Goal: Task Accomplishment & Management: Use online tool/utility

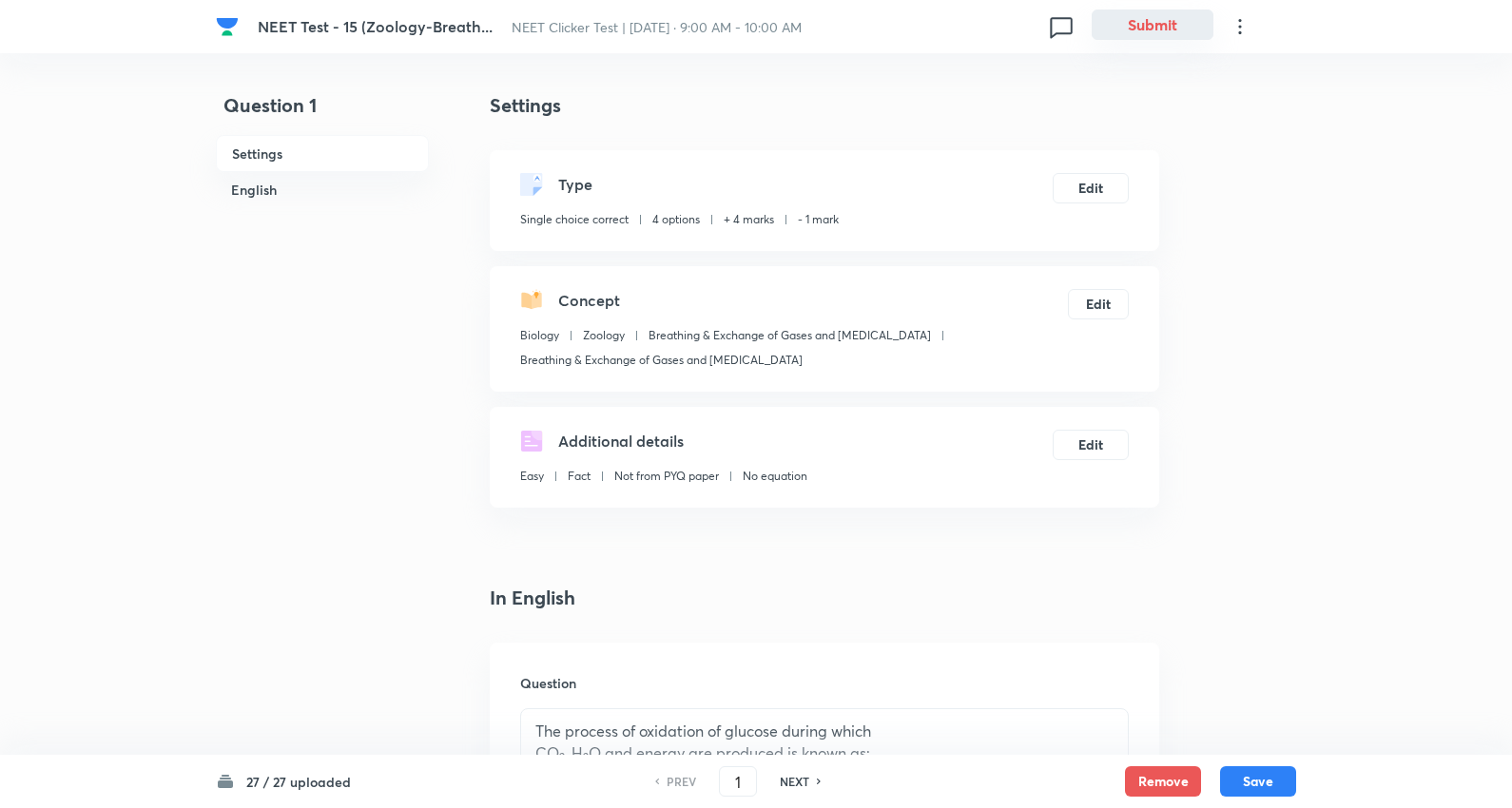
click at [1157, 17] on button "Submit" at bounding box center [1152, 25] width 121 height 31
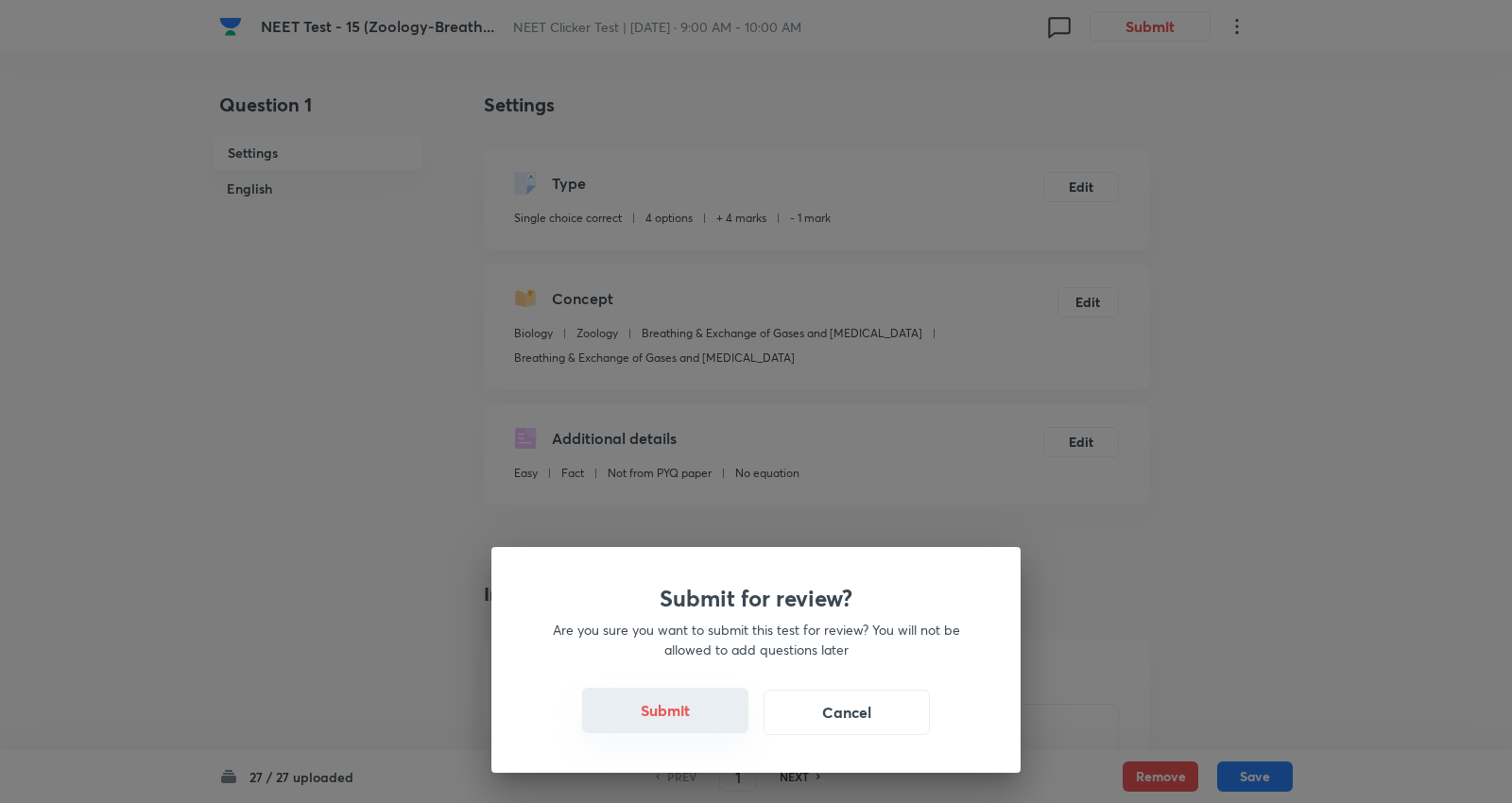
click at [644, 712] on button "Submit" at bounding box center [664, 711] width 166 height 45
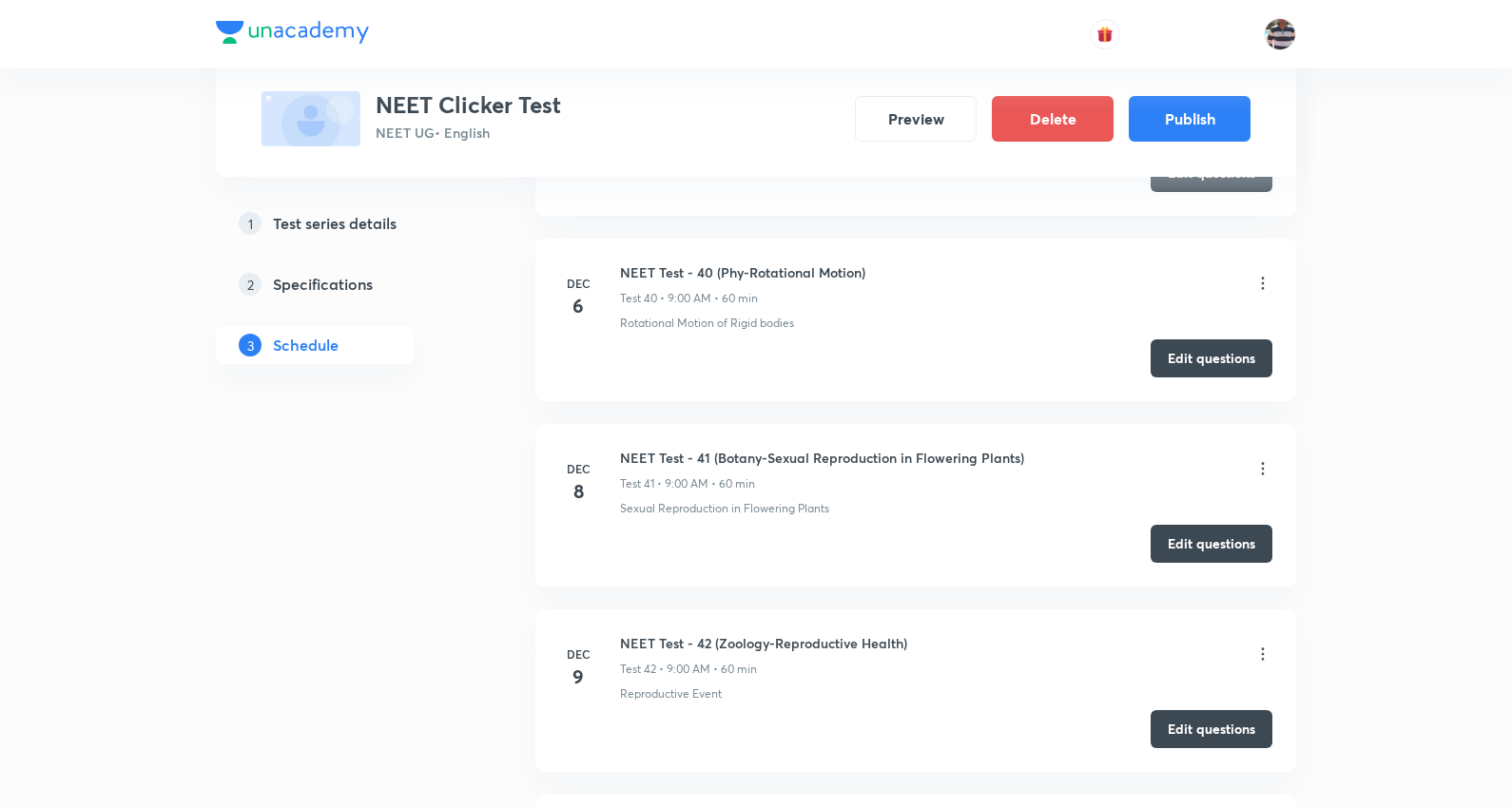
scroll to position [8581, 0]
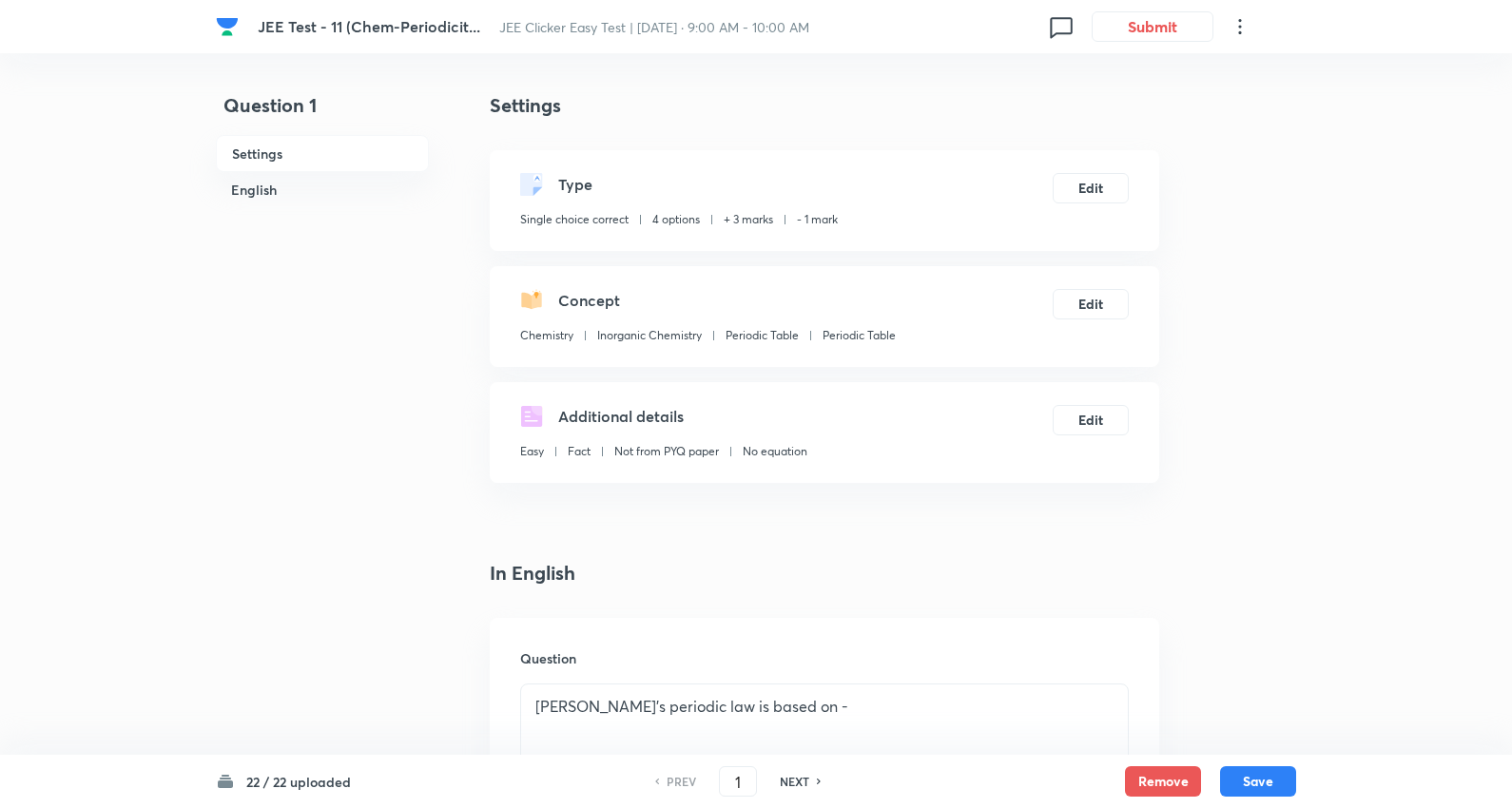
click at [1165, 10] on div "JEE Test - 11 (Chem-Periodicit... JEE Clicker Easy Test | Nov 1, 2025 · 9:00 AM…" at bounding box center [756, 27] width 1080 height 53
click at [1163, 20] on button "Submit" at bounding box center [1152, 25] width 121 height 31
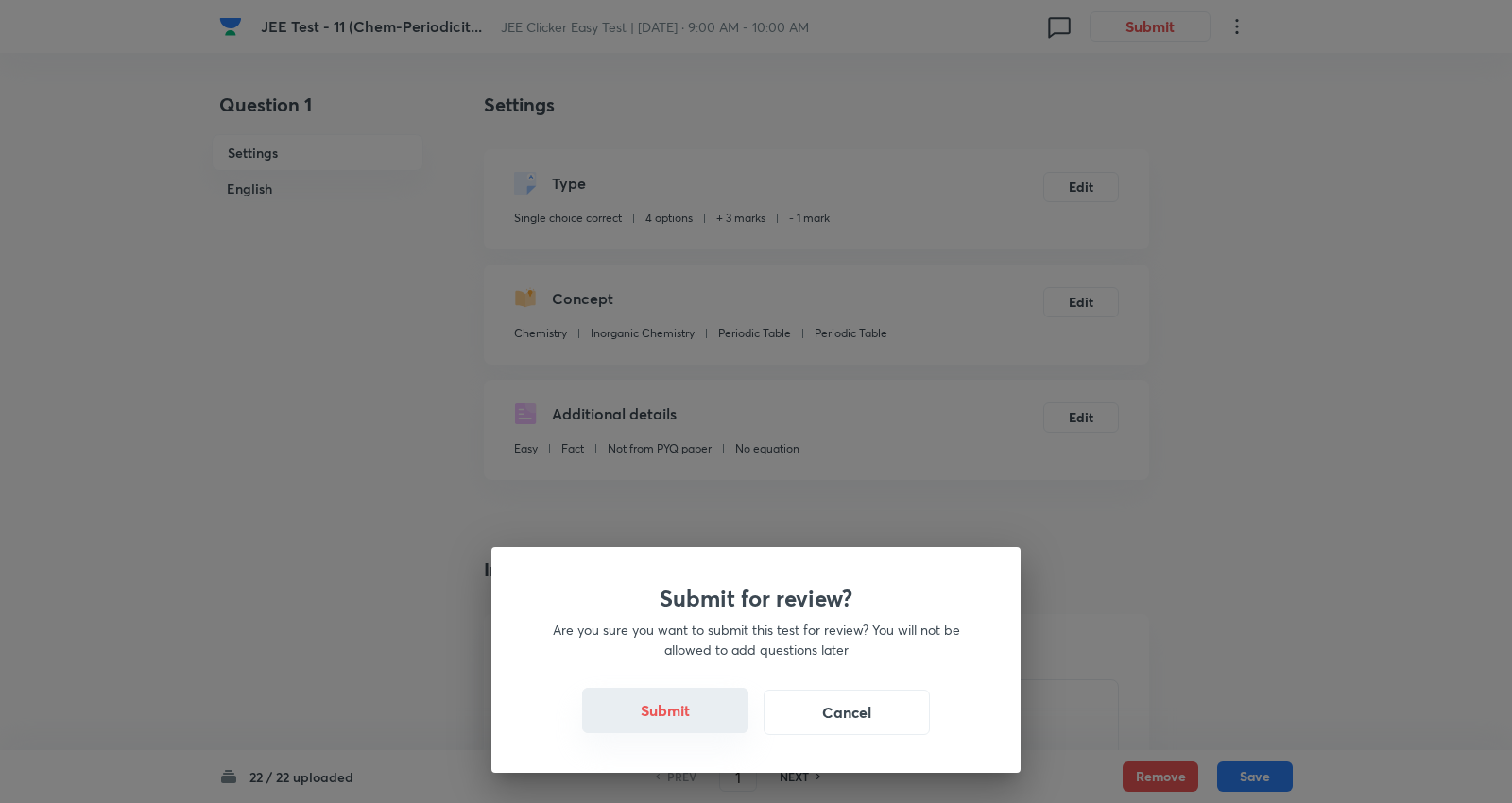
click at [697, 722] on button "Submit" at bounding box center [664, 711] width 166 height 45
click at [675, 704] on button "Submit" at bounding box center [664, 711] width 166 height 45
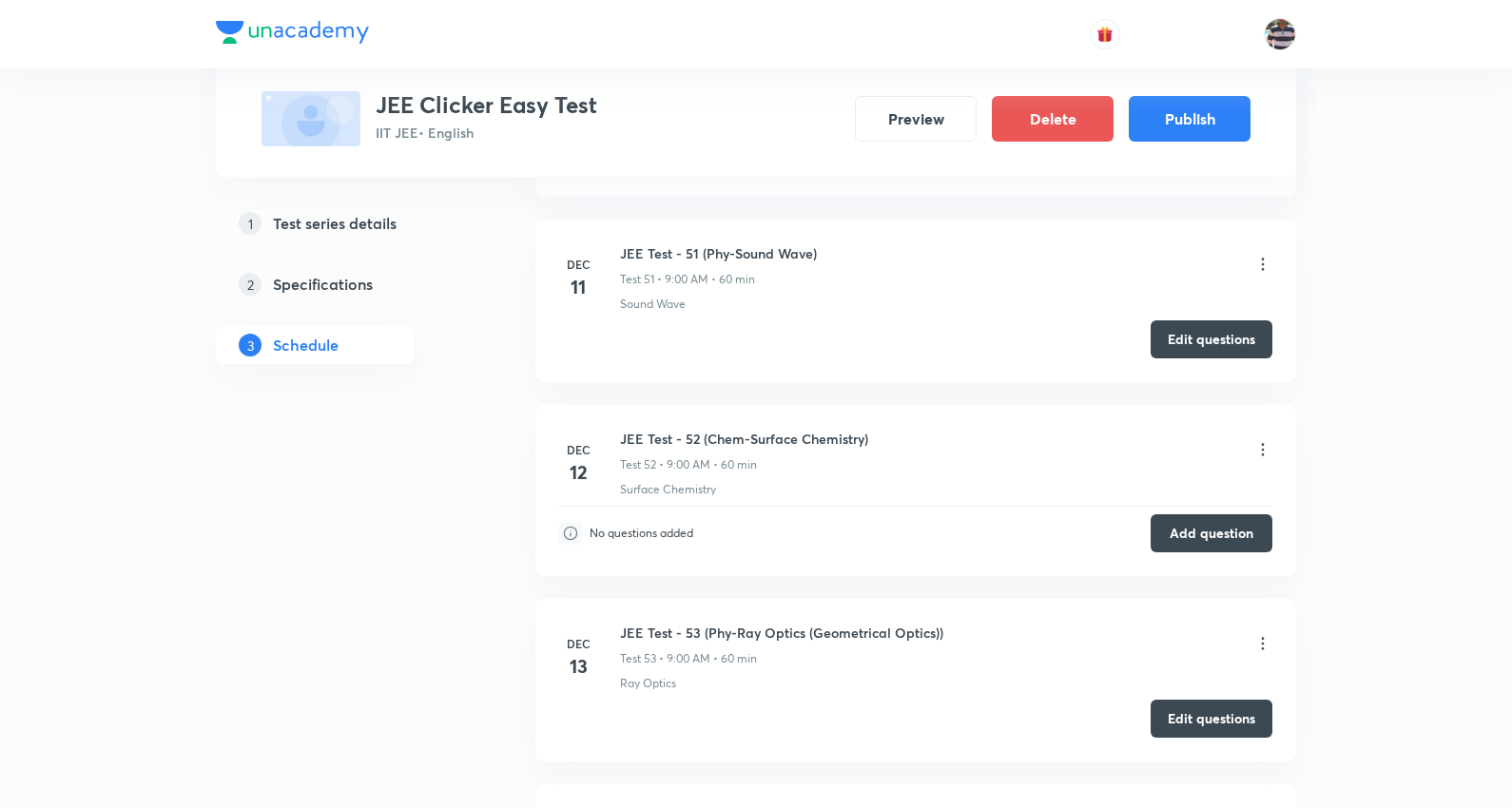
scroll to position [13433, 0]
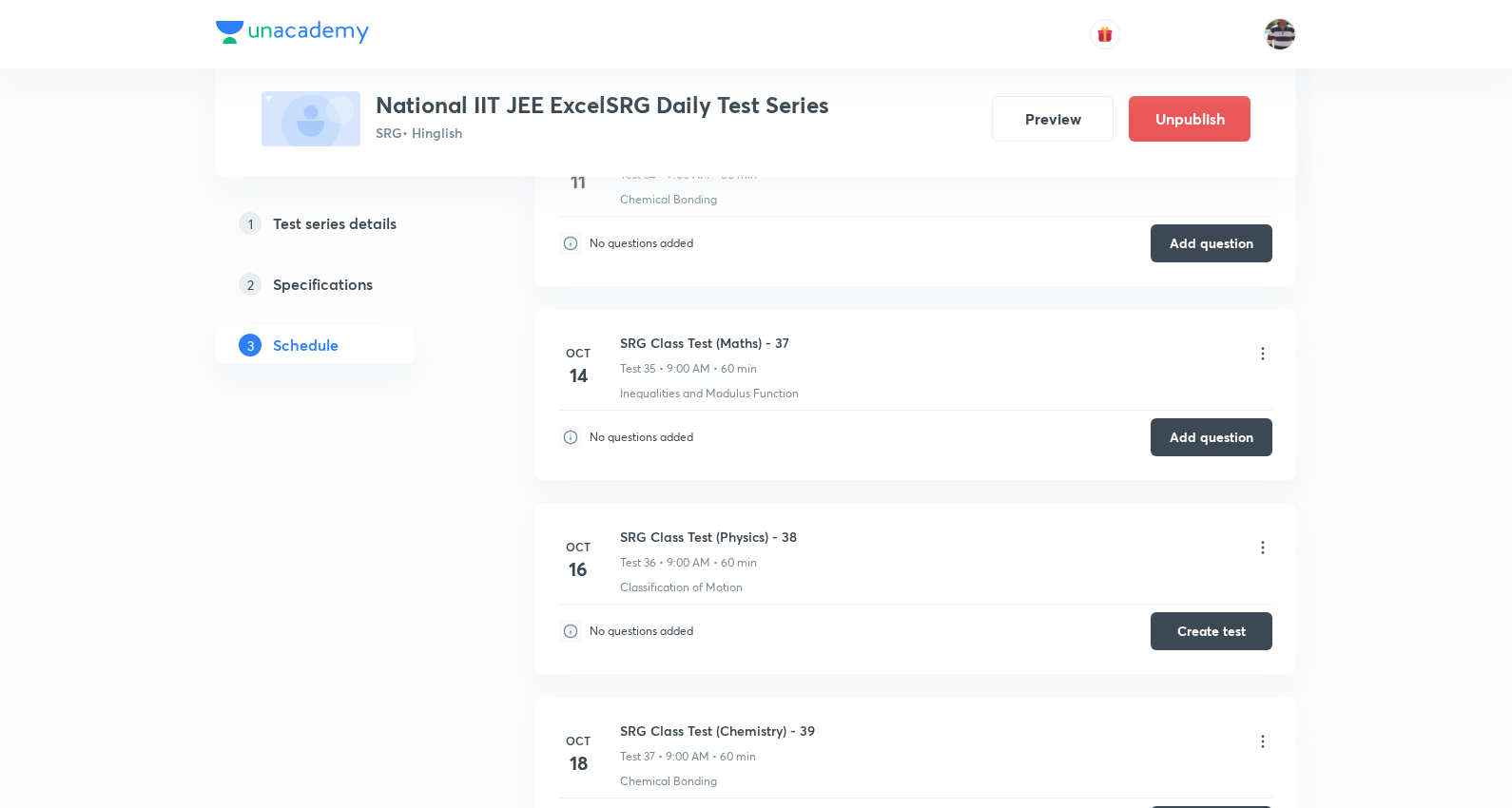
scroll to position [7376, 0]
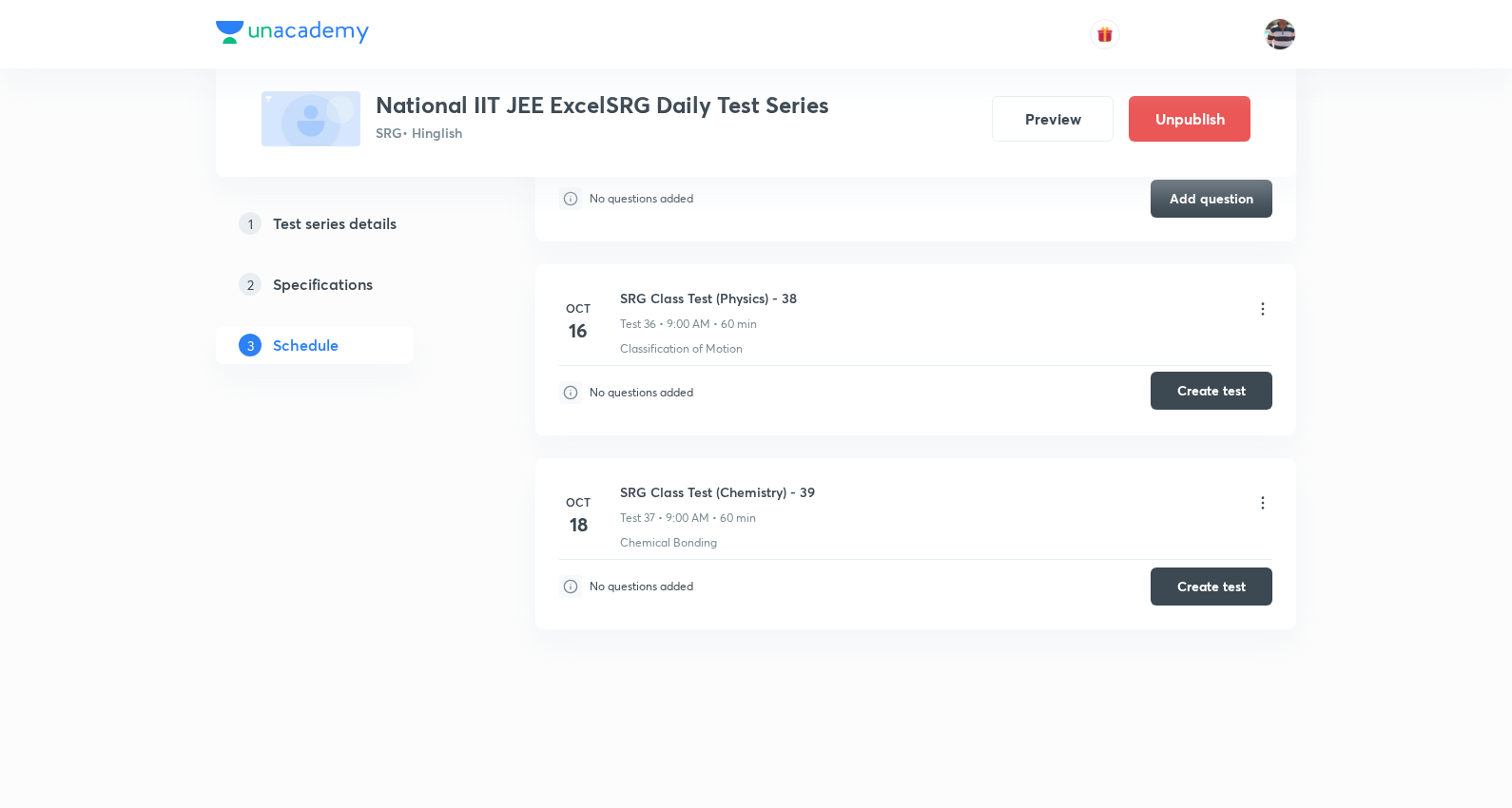
click at [1223, 387] on button "Create test" at bounding box center [1211, 390] width 121 height 39
click at [1233, 397] on button "Create test" at bounding box center [1211, 390] width 121 height 39
click at [1260, 500] on icon at bounding box center [1262, 503] width 19 height 19
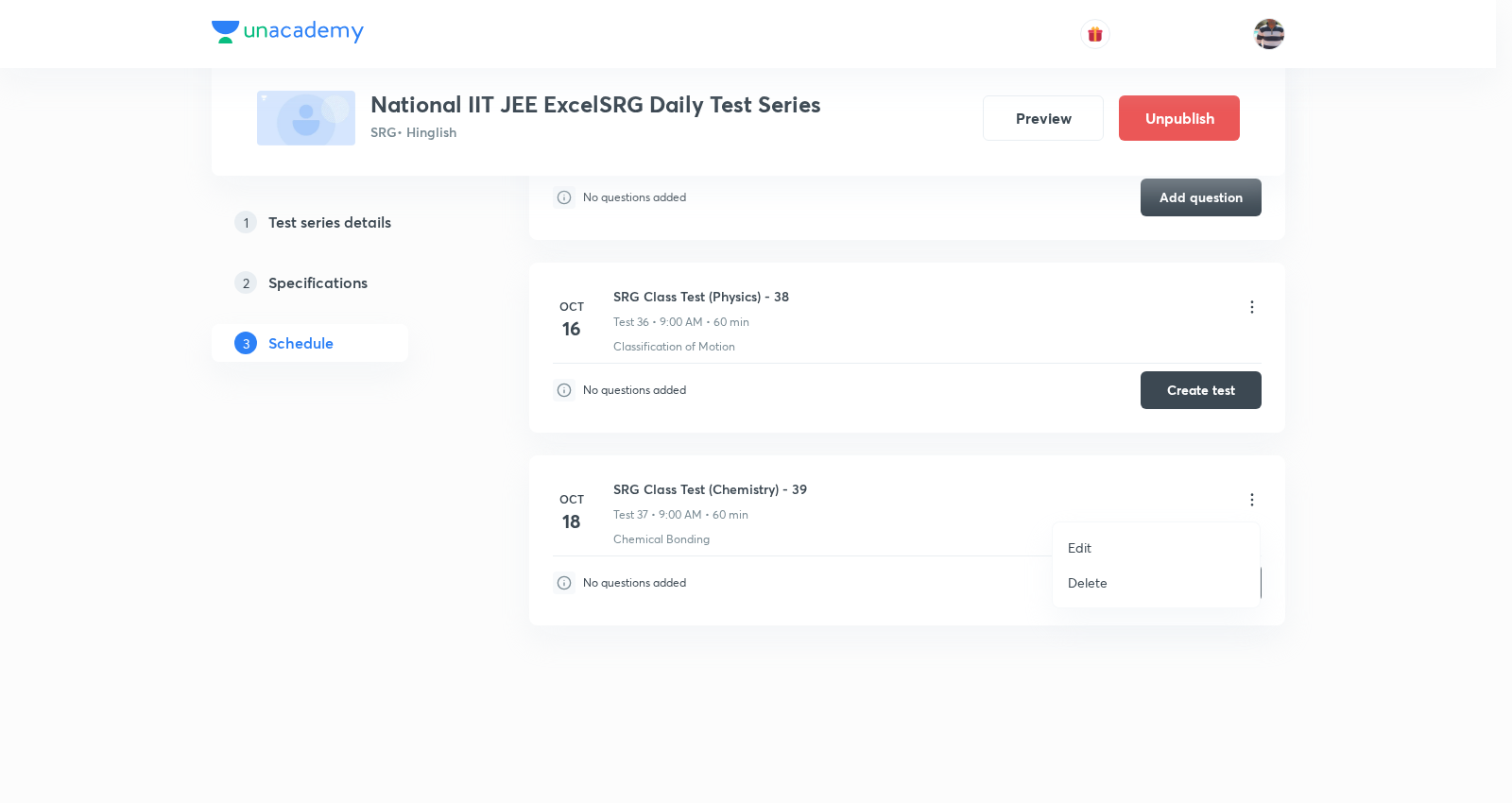
click at [1087, 536] on li "Edit" at bounding box center [1156, 548] width 207 height 35
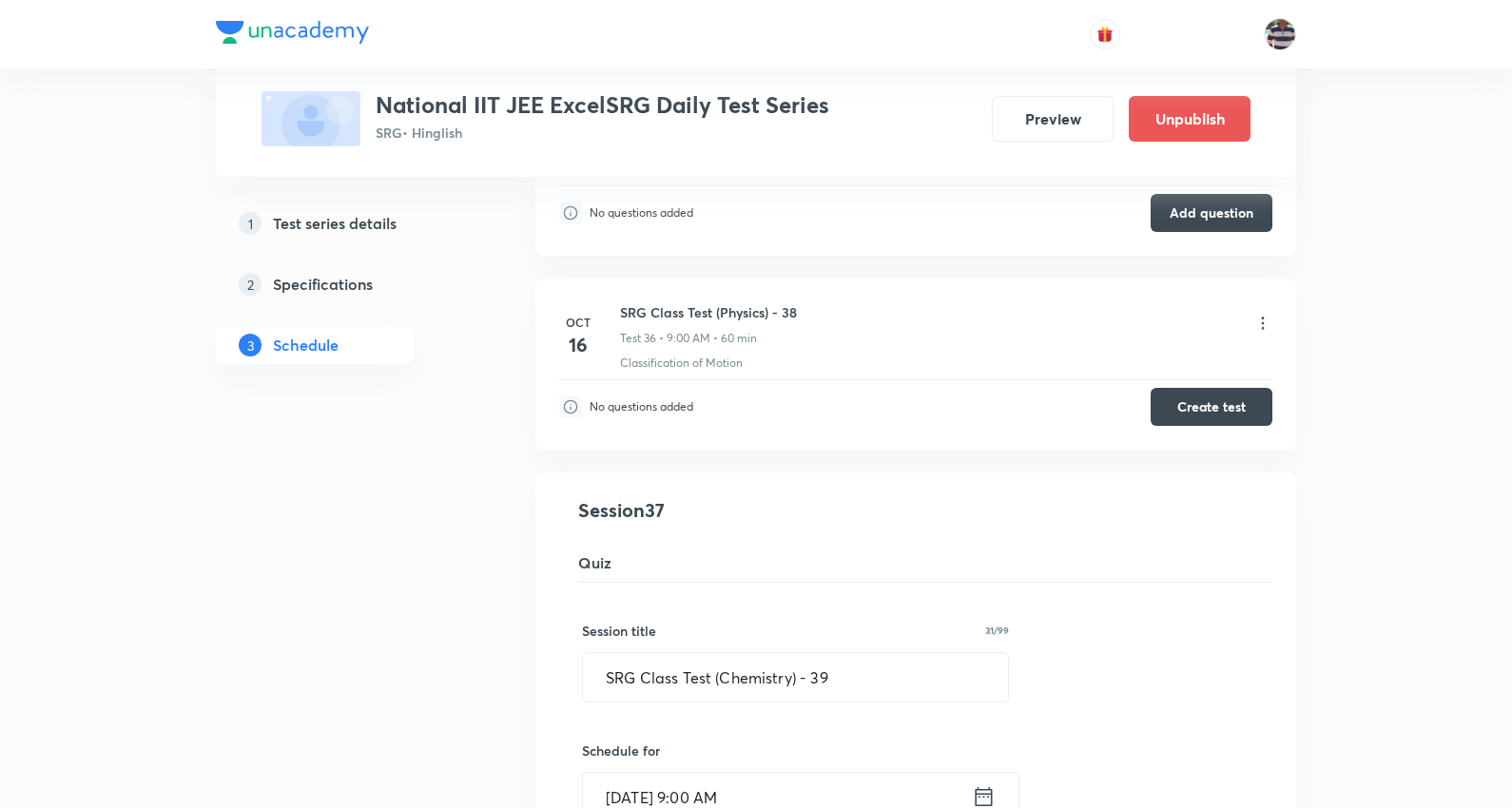
scroll to position [6656, 0]
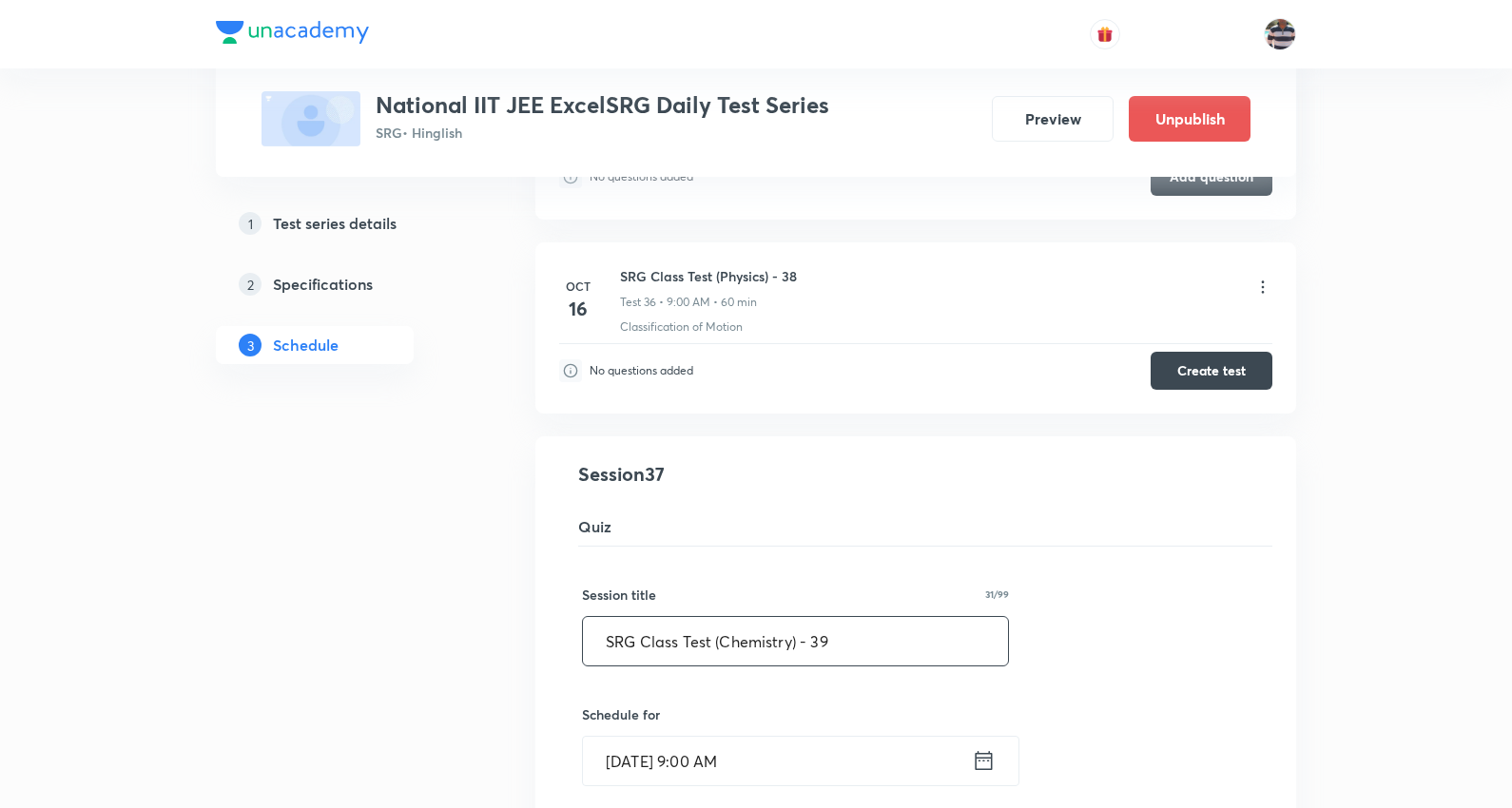
click at [786, 651] on input "SRG Class Test (Chemistry) - 39" at bounding box center [795, 641] width 425 height 48
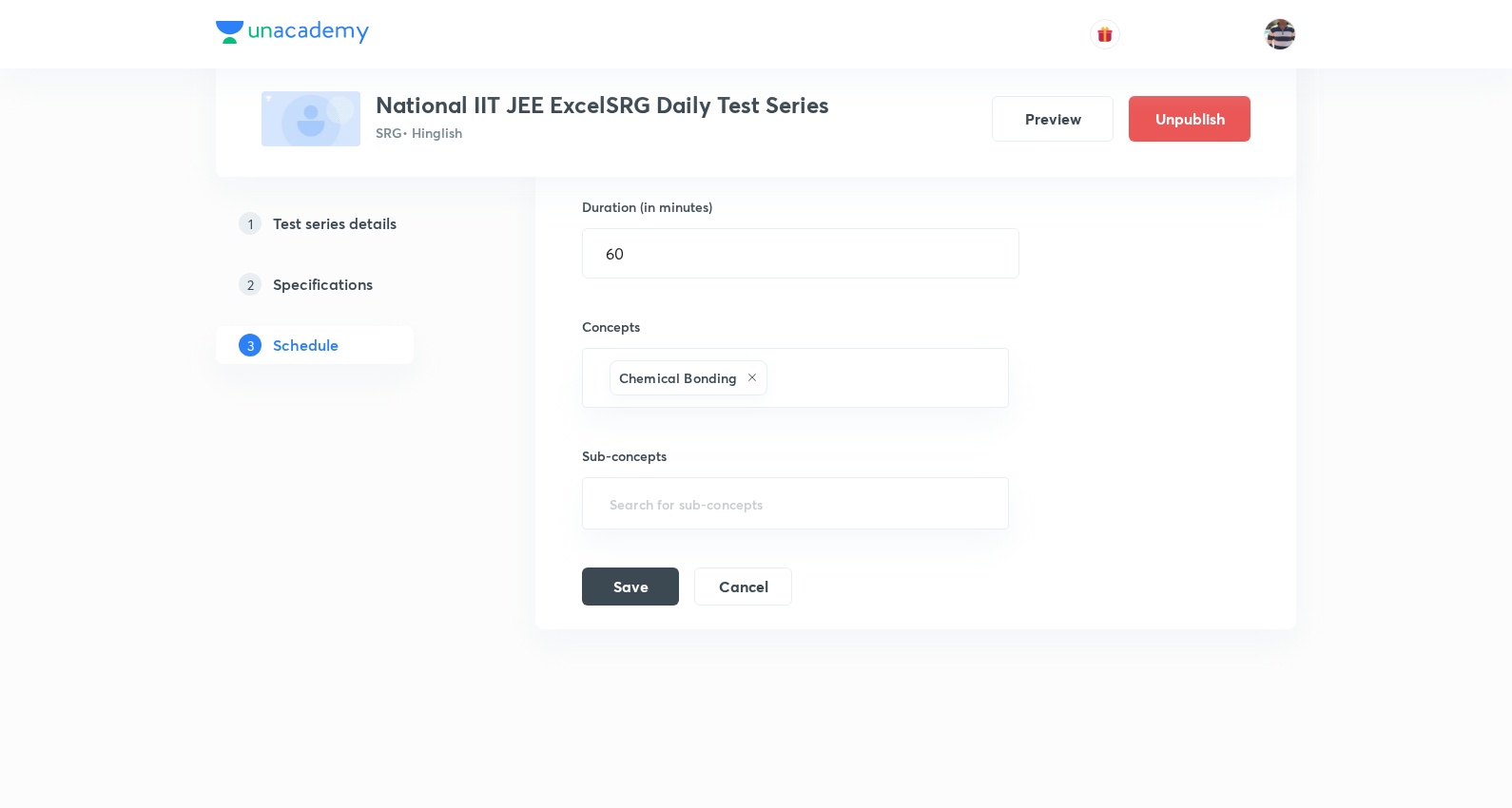
scroll to position [7290, 0]
type input "SRG Class Test (Chemistry-PC) - 39"
click at [669, 580] on button "Save" at bounding box center [630, 585] width 97 height 39
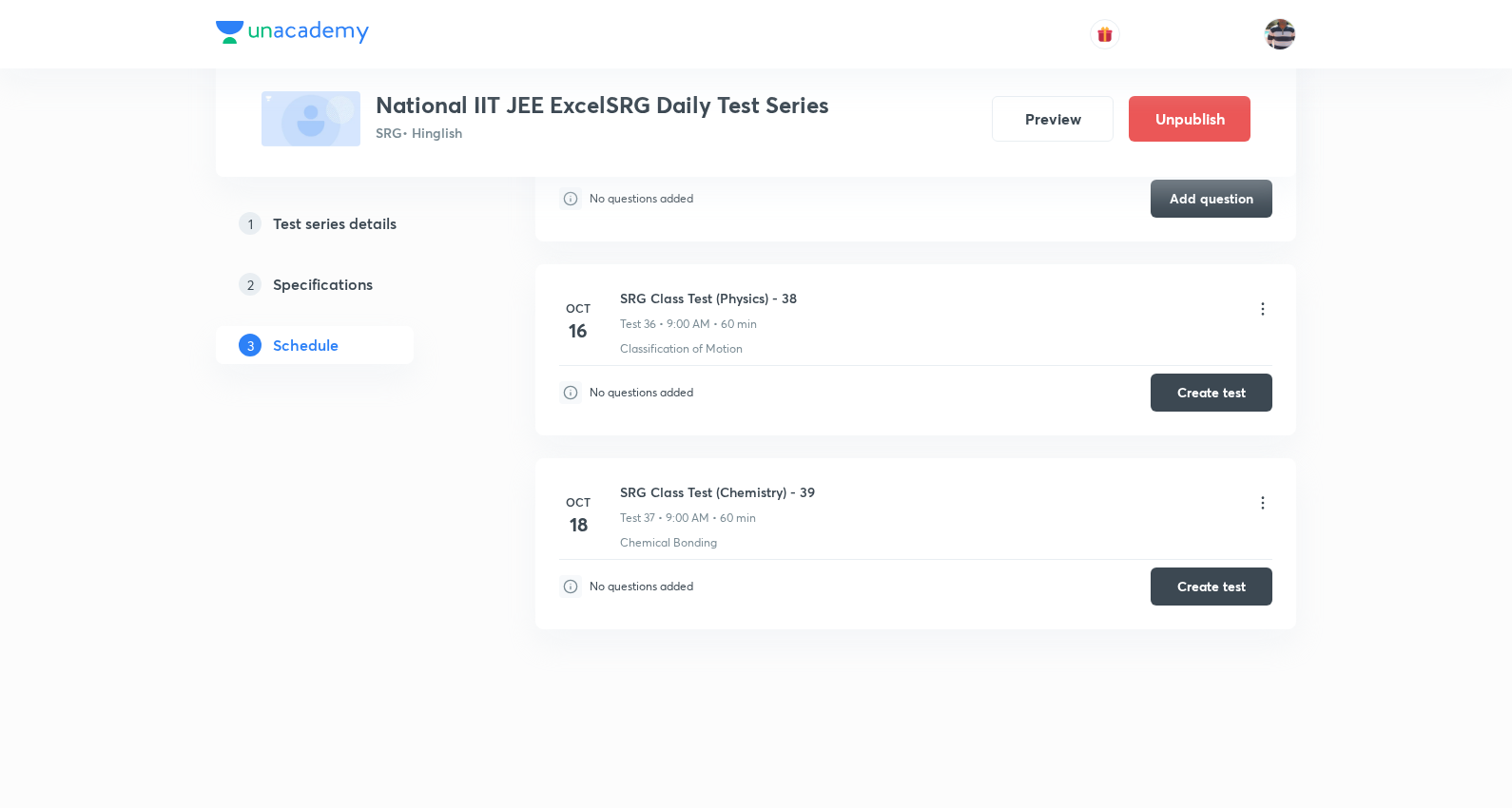
scroll to position [6747, 0]
click at [1241, 577] on button "Create test" at bounding box center [1211, 585] width 121 height 39
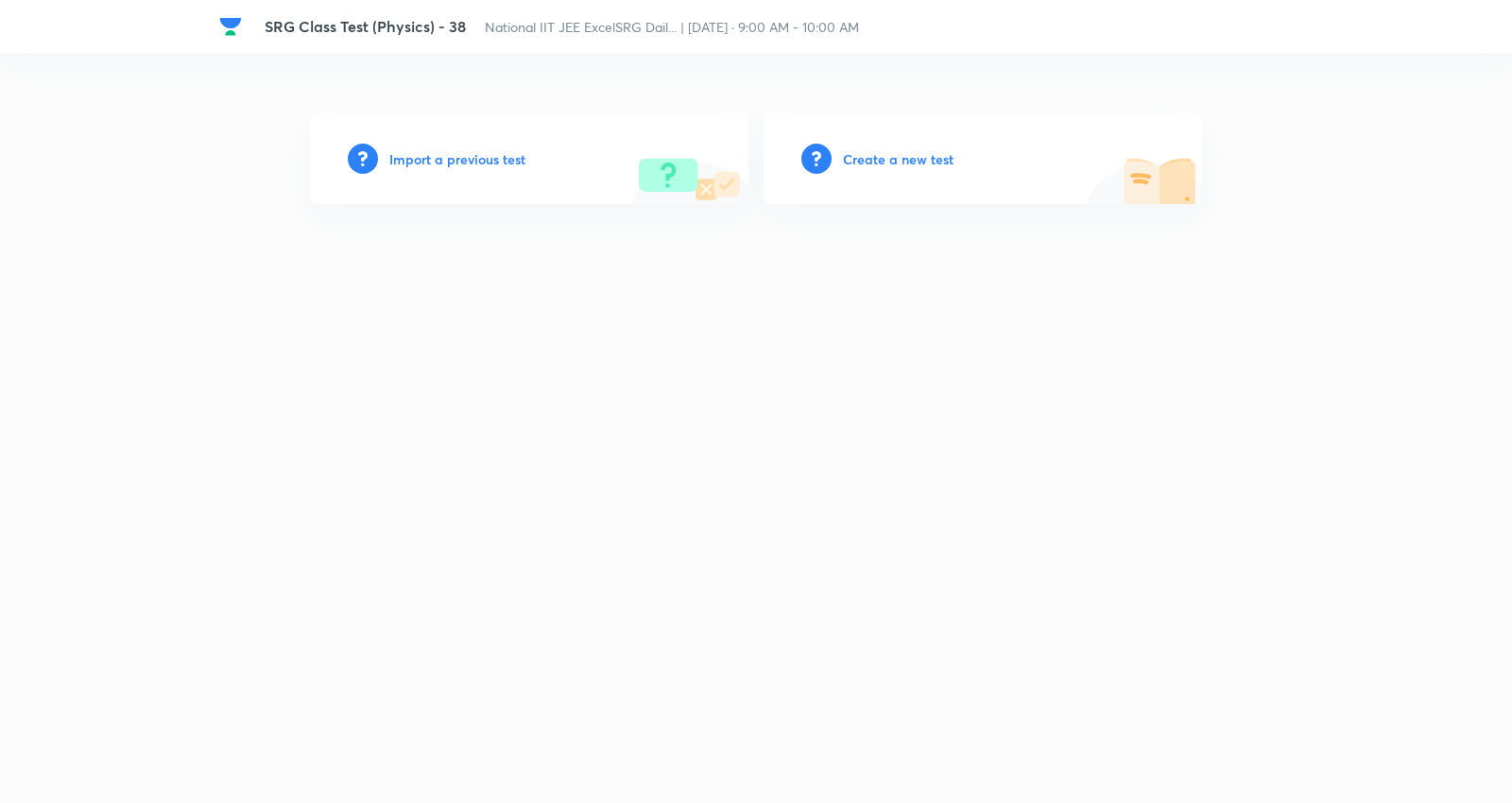
click at [921, 155] on h6 "Create a new test" at bounding box center [898, 159] width 111 height 20
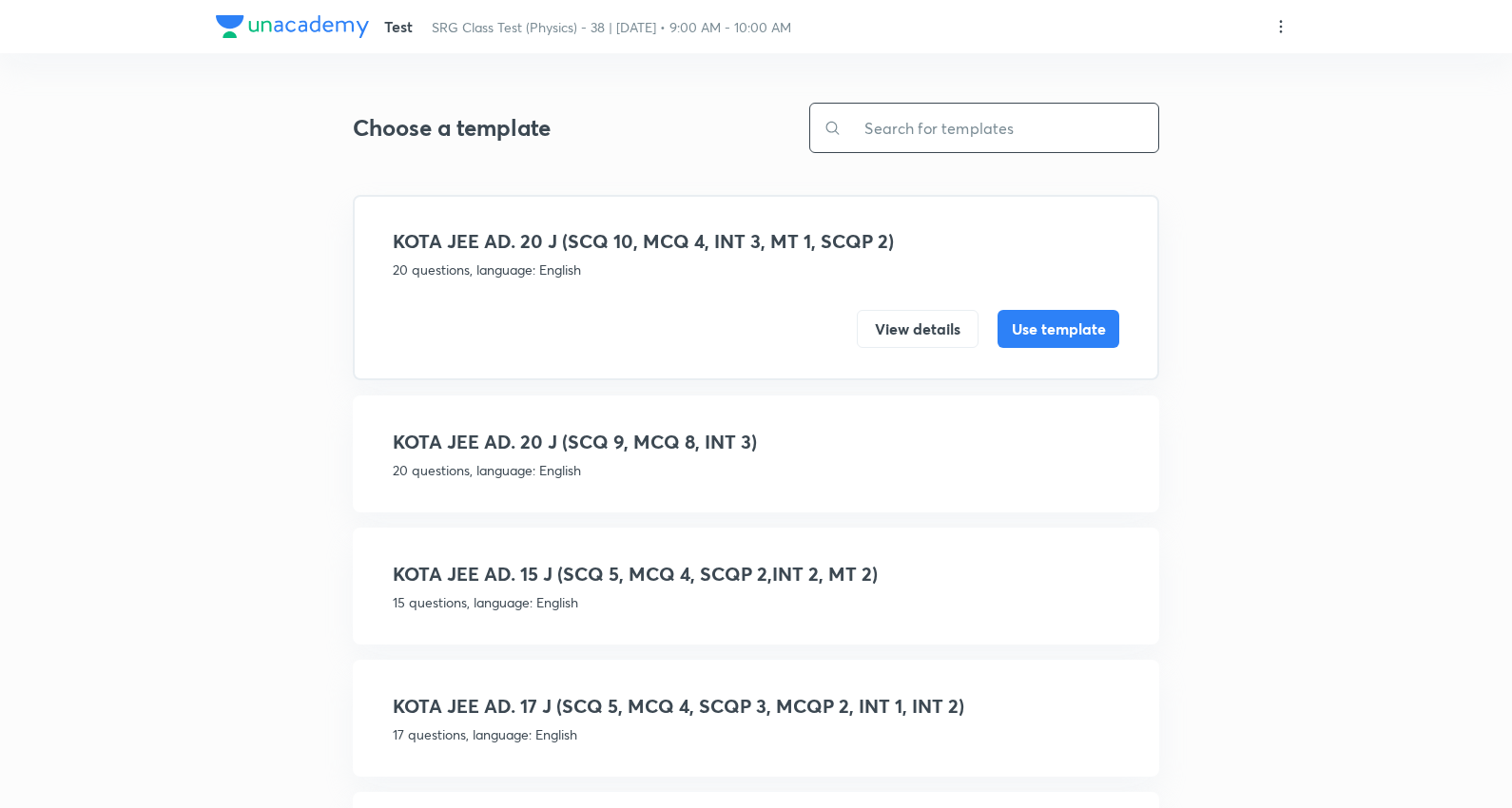
click at [1040, 116] on input "text" at bounding box center [999, 127] width 317 height 48
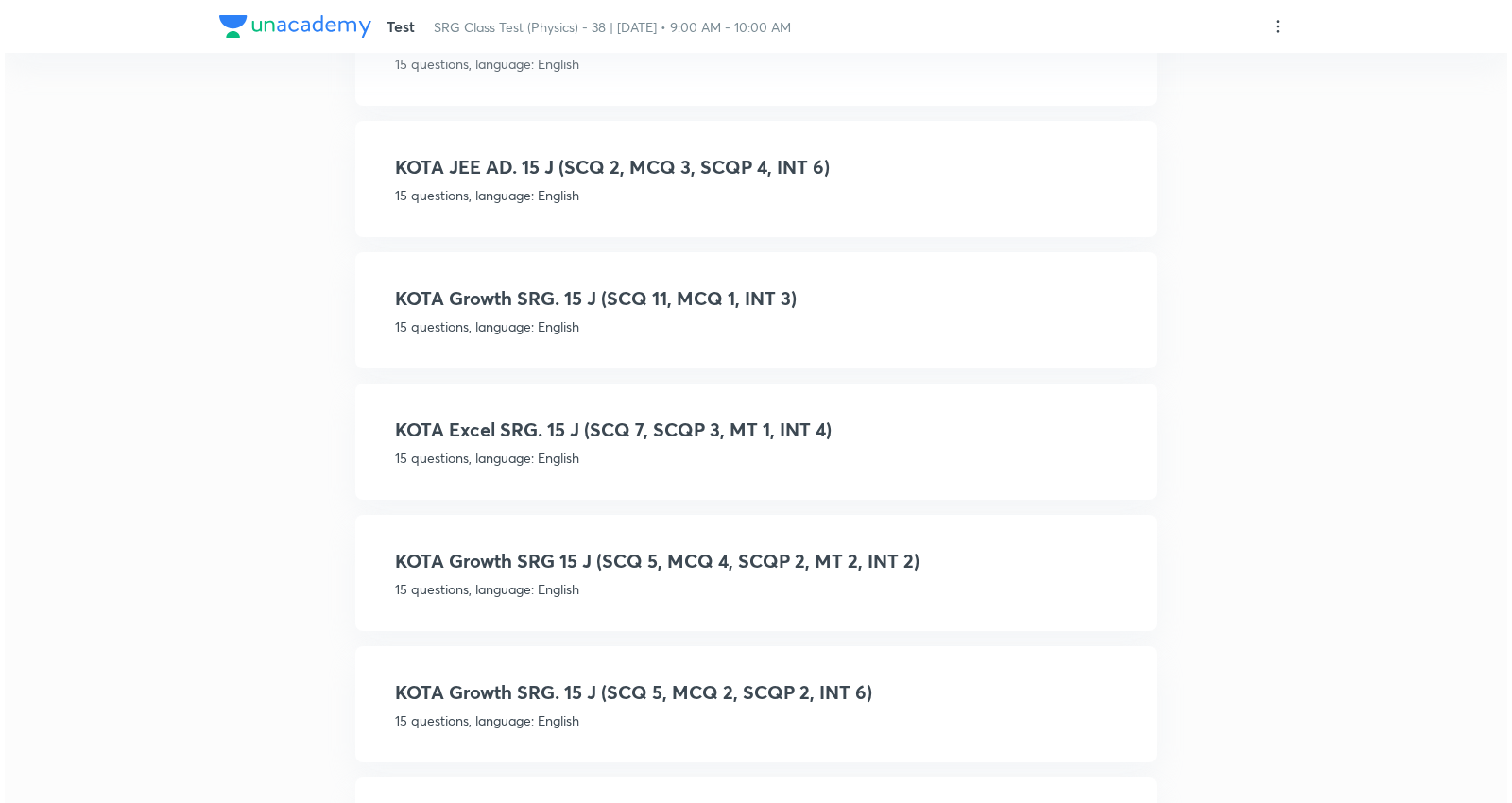
scroll to position [369, 0]
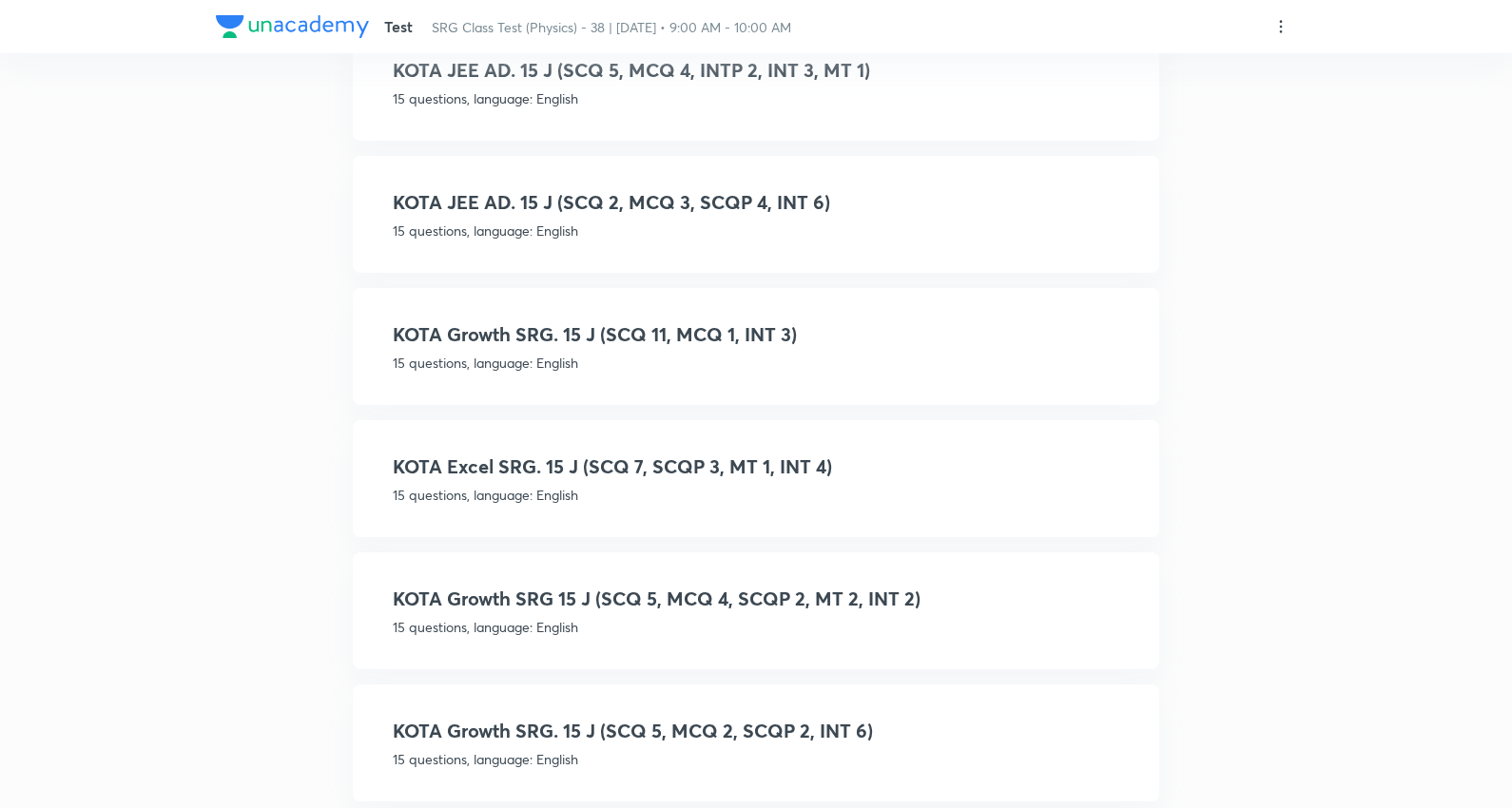
type input "15 J"
click at [728, 209] on h4 "KOTA JEE AD. 15 J (SCQ 2, MCQ 3, SCQP 4, INT 6)" at bounding box center [756, 202] width 727 height 29
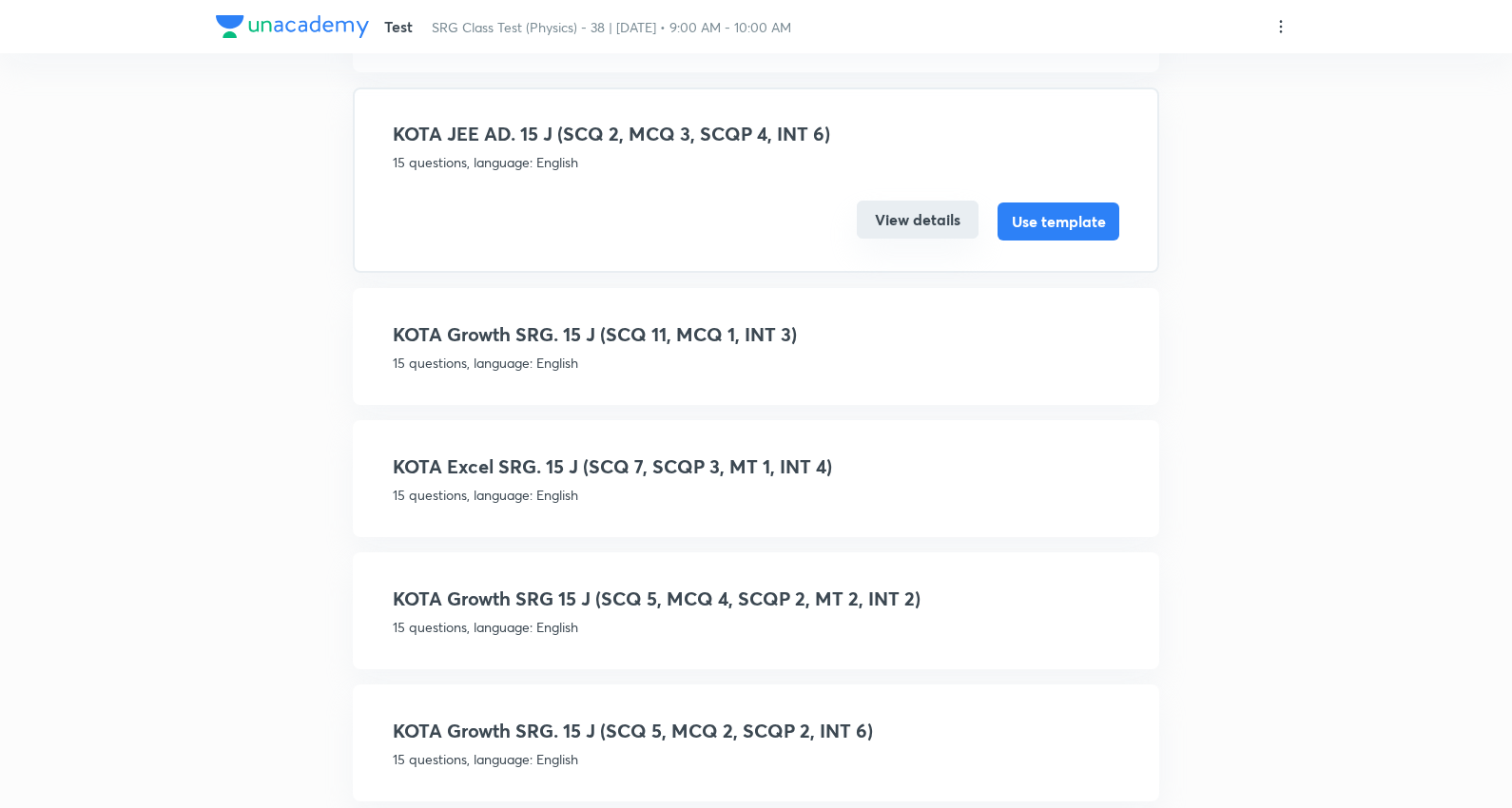
click at [925, 215] on button "View details" at bounding box center [917, 219] width 121 height 39
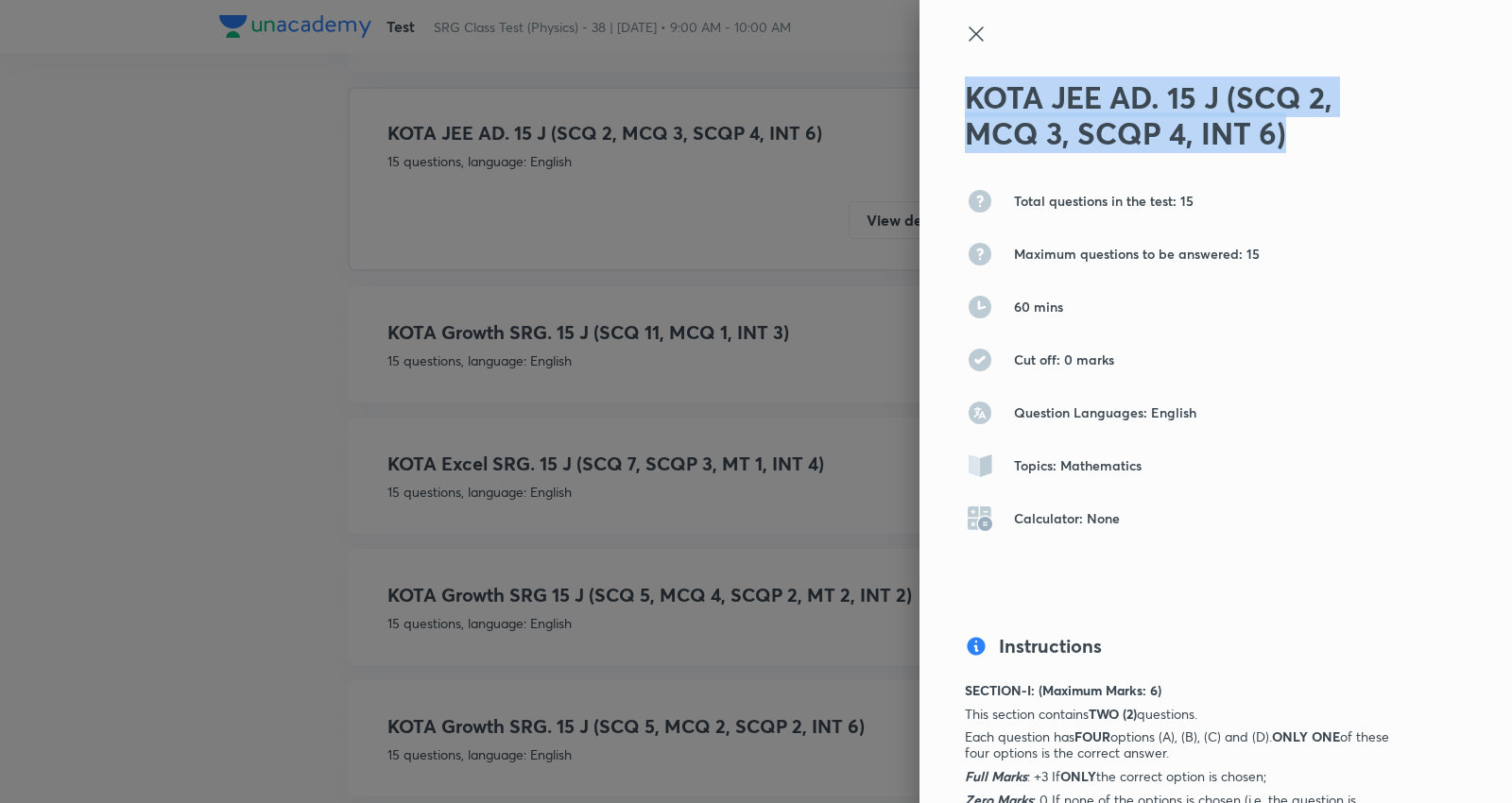
drag, startPoint x: 1045, startPoint y: 116, endPoint x: 930, endPoint y: 104, distance: 115.6
click at [930, 104] on div "KOTA JEE AD. 15 J (SCQ 2, MCQ 3, SCQP 4, INT 6) Total questions in the test: 15…" at bounding box center [1216, 402] width 593 height 803
copy h2 "KOTA JEE AD. 15 J (SCQ 2, MCQ 3, SCQP 4, INT 6)"
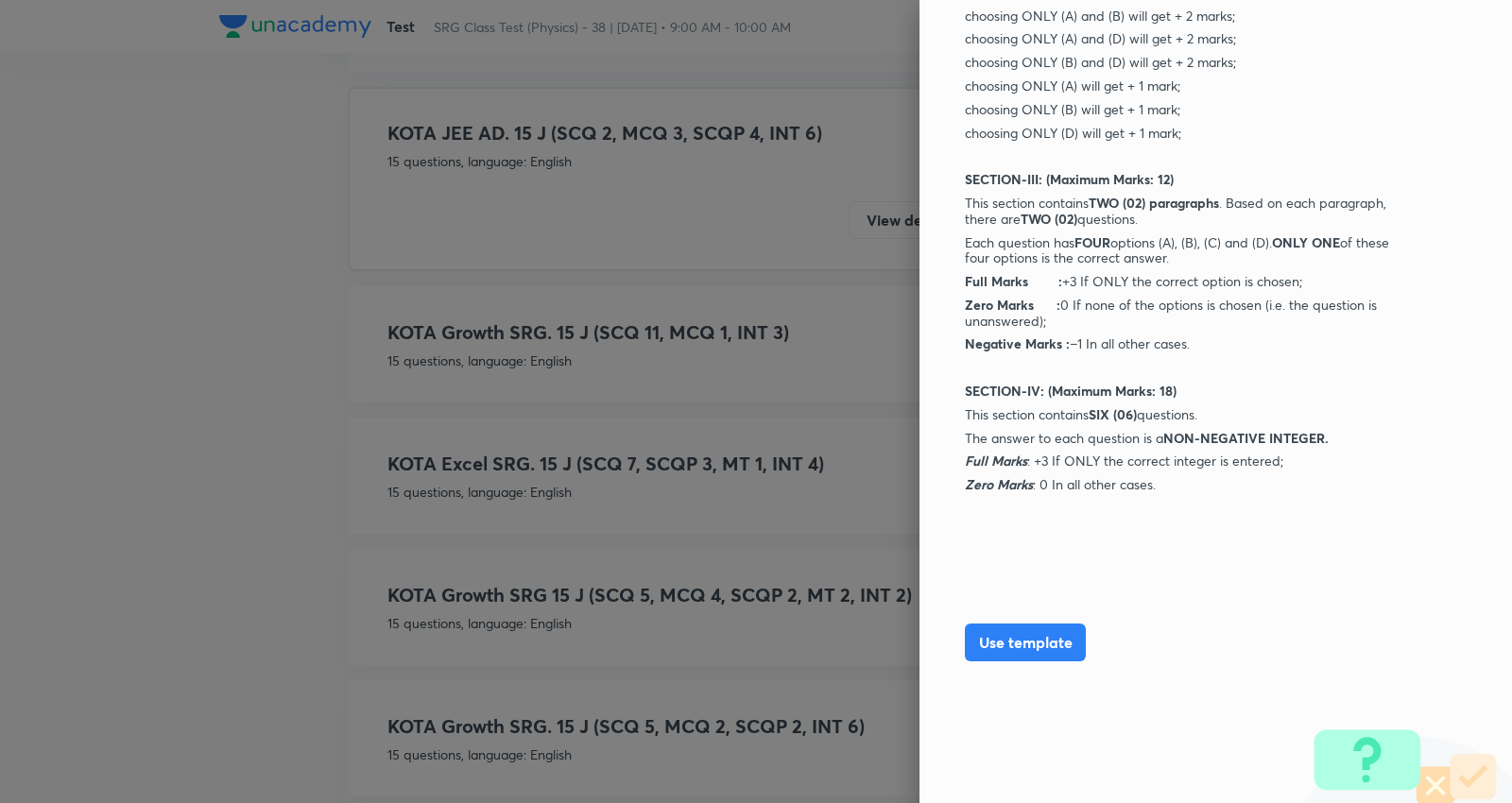
scroll to position [1234, 0]
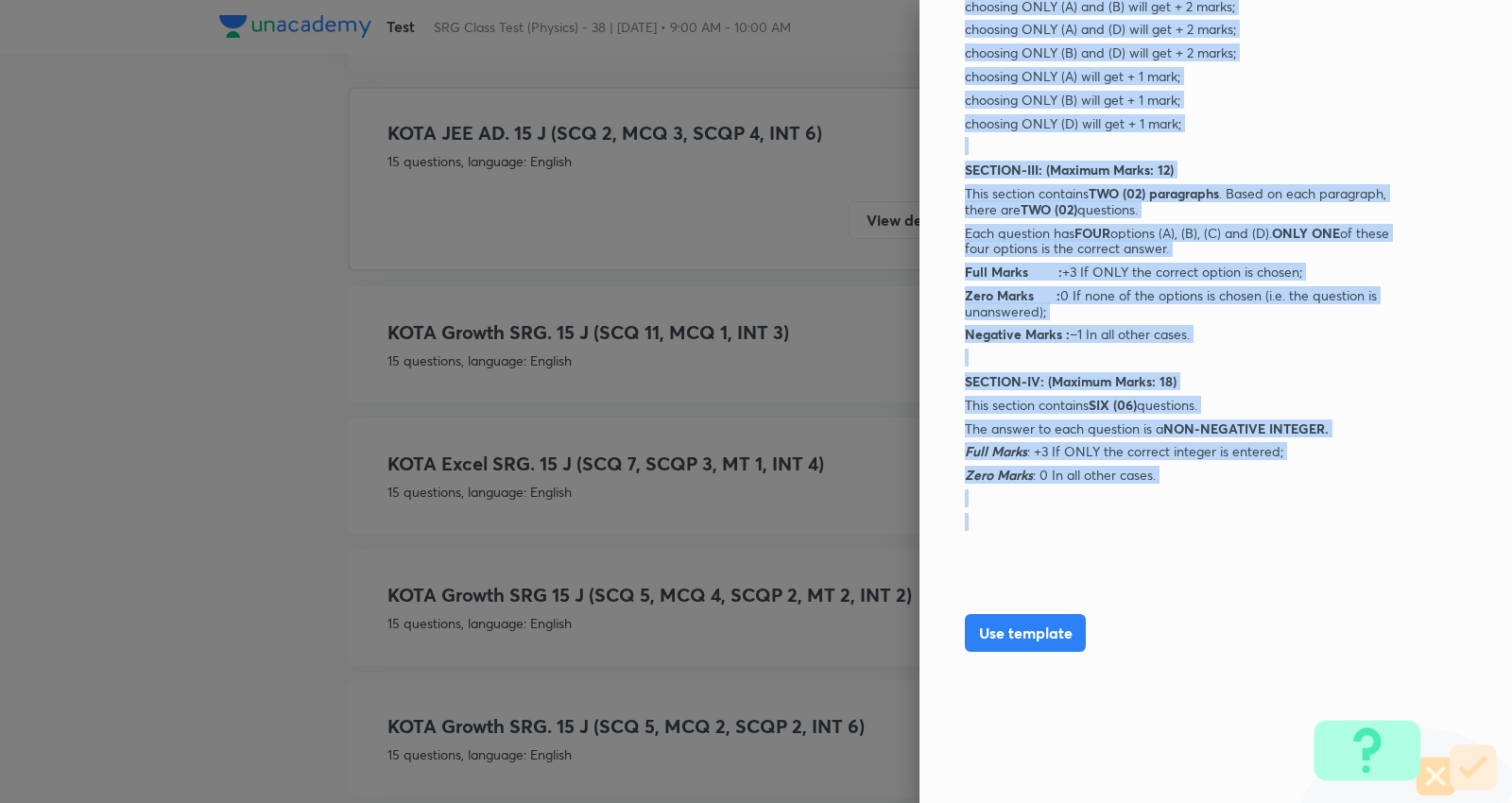
drag, startPoint x: 946, startPoint y: 371, endPoint x: 1330, endPoint y: 524, distance: 413.4
click at [1330, 524] on div "KOTA JEE AD. 15 J (SCQ 2, MCQ 3, SCQP 4, INT 6) Total questions in the test: 15…" at bounding box center [1216, 402] width 593 height 803
copy div "SECTION-I: (Maximum Marks: 6) This section contains TWO (2) questions. Each que…"
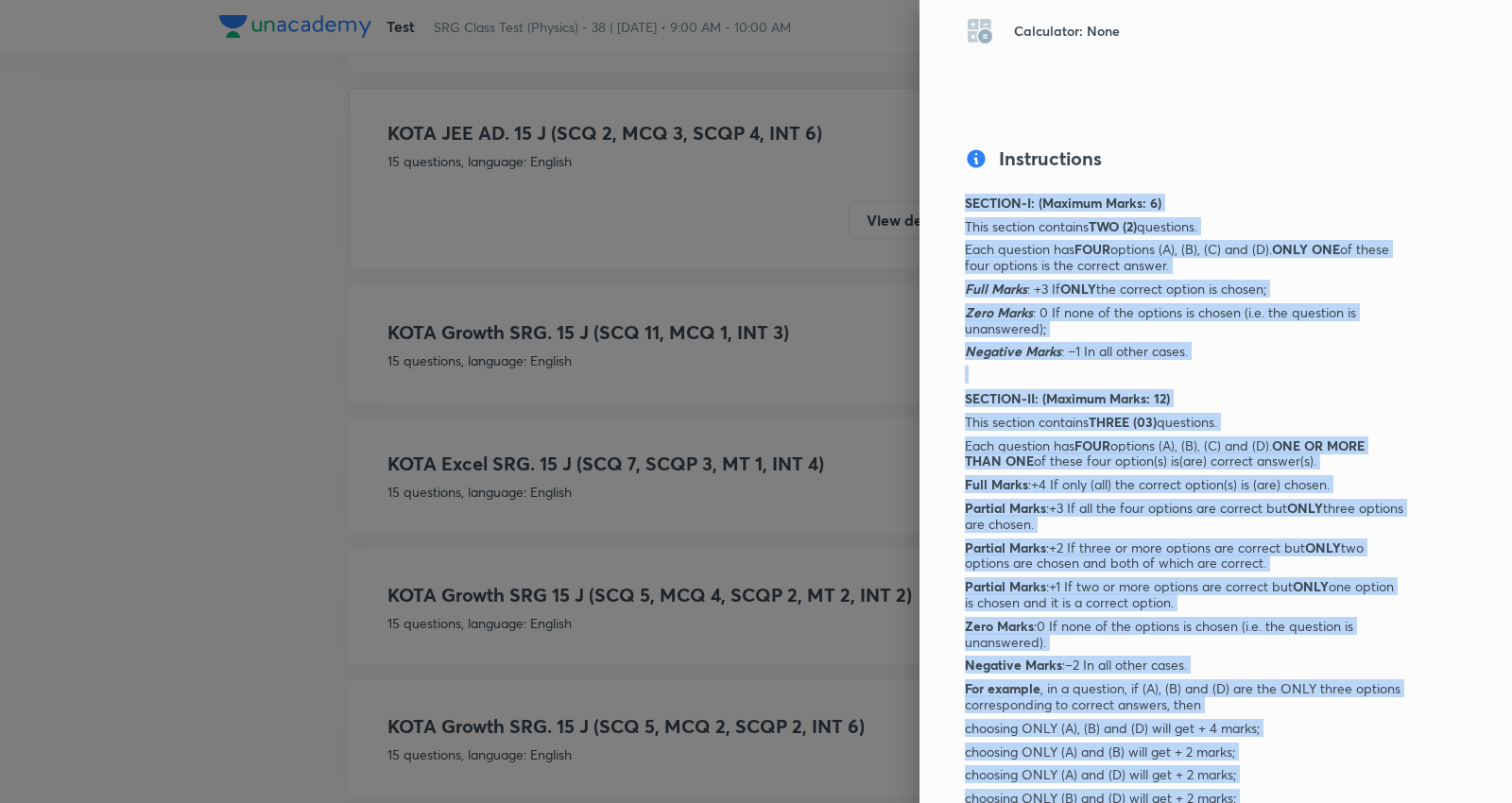
scroll to position [79, 0]
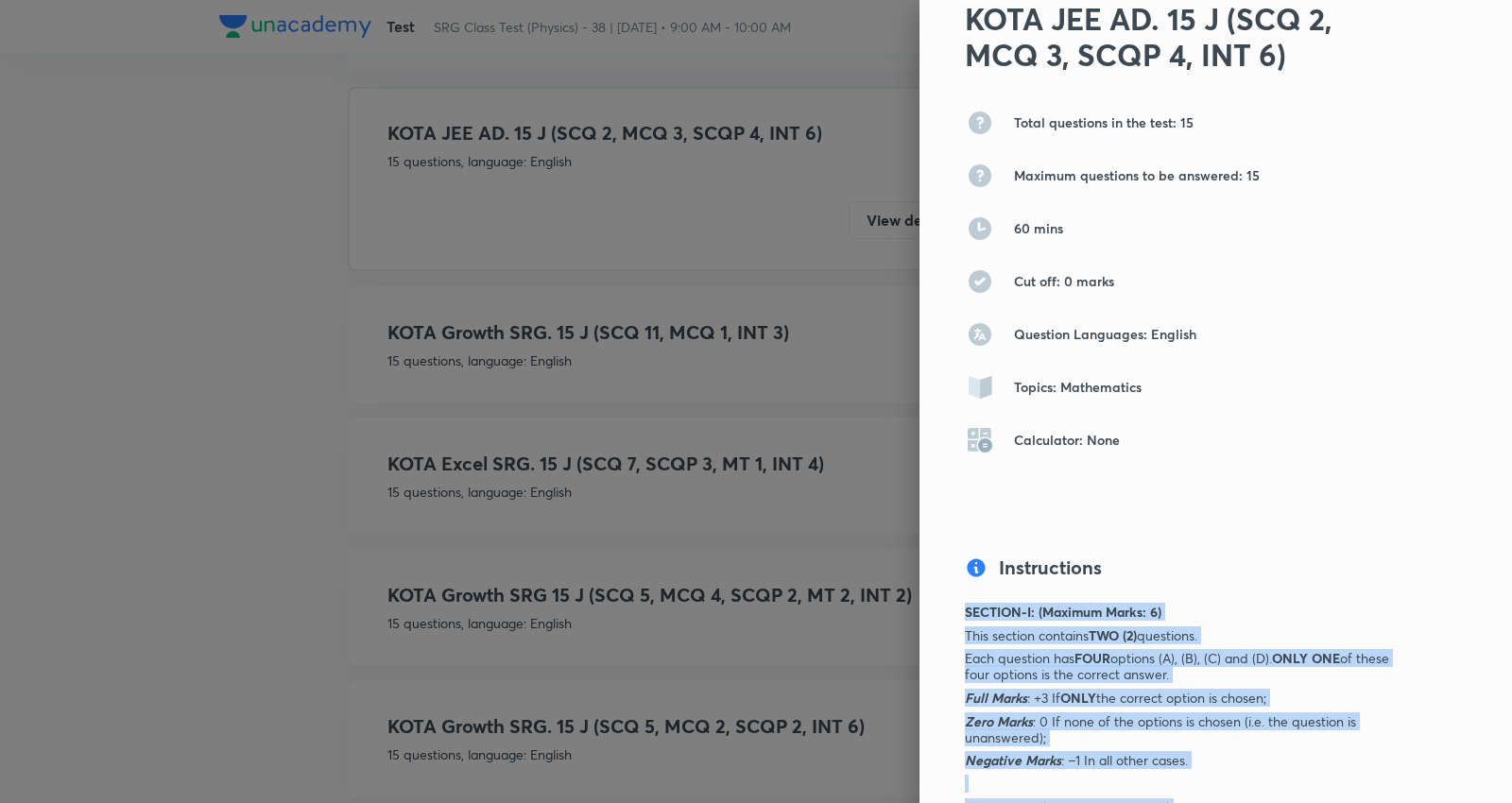
copy div "SECTION-I: (Maximum Marks: 6) This section contains TWO (2) questions. Each que…"
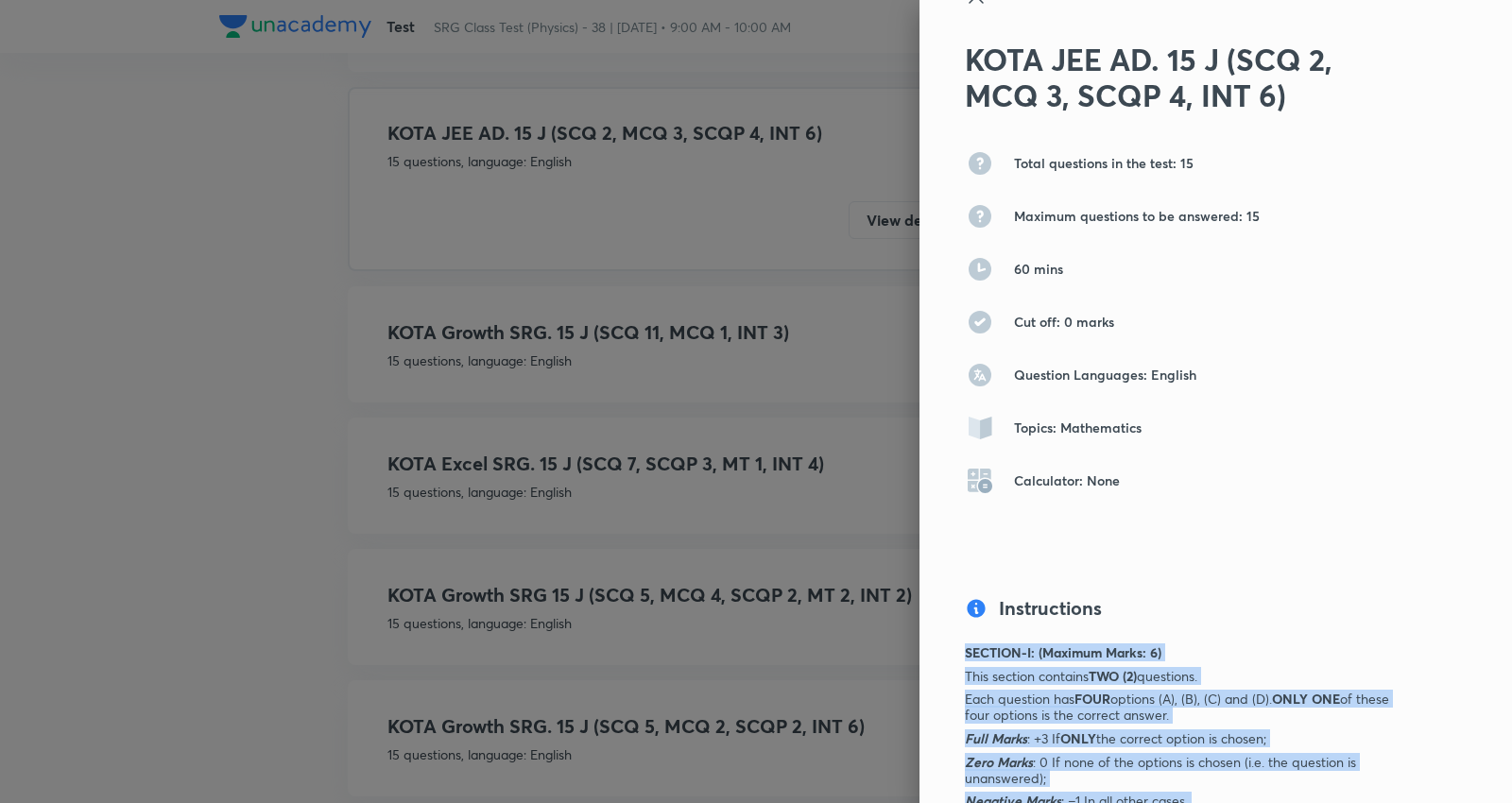
scroll to position [0, 0]
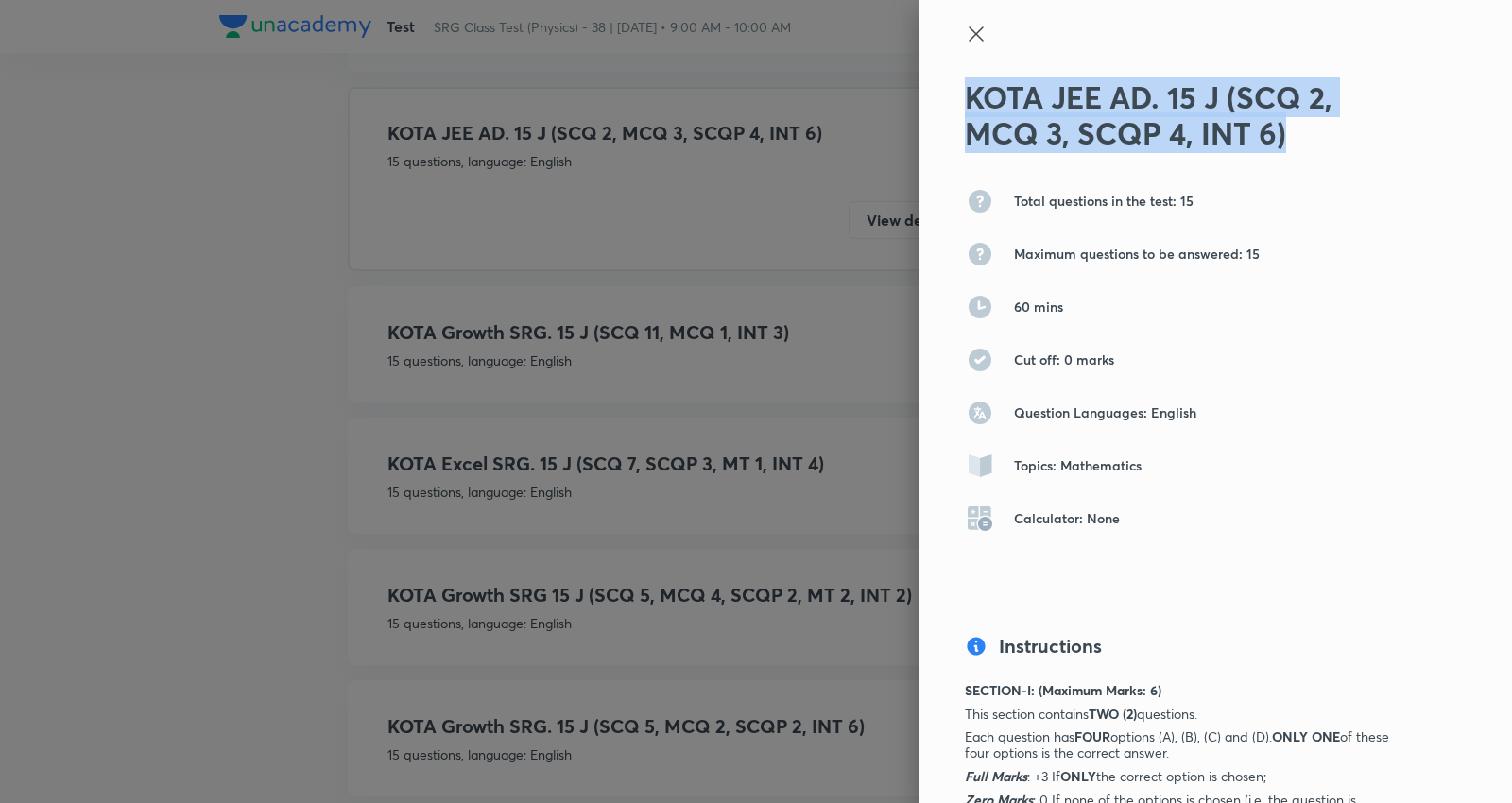
drag, startPoint x: 1073, startPoint y: 114, endPoint x: 950, endPoint y: 107, distance: 123.2
click at [965, 107] on h2 "KOTA JEE AD. 15 J (SCQ 2, MCQ 3, SCQP 4, INT 6)" at bounding box center [1183, 116] width 439 height 73
copy h2 "KOTA JEE AD. 15 J (SCQ 2, MCQ 3, SCQP 4, INT 6)"
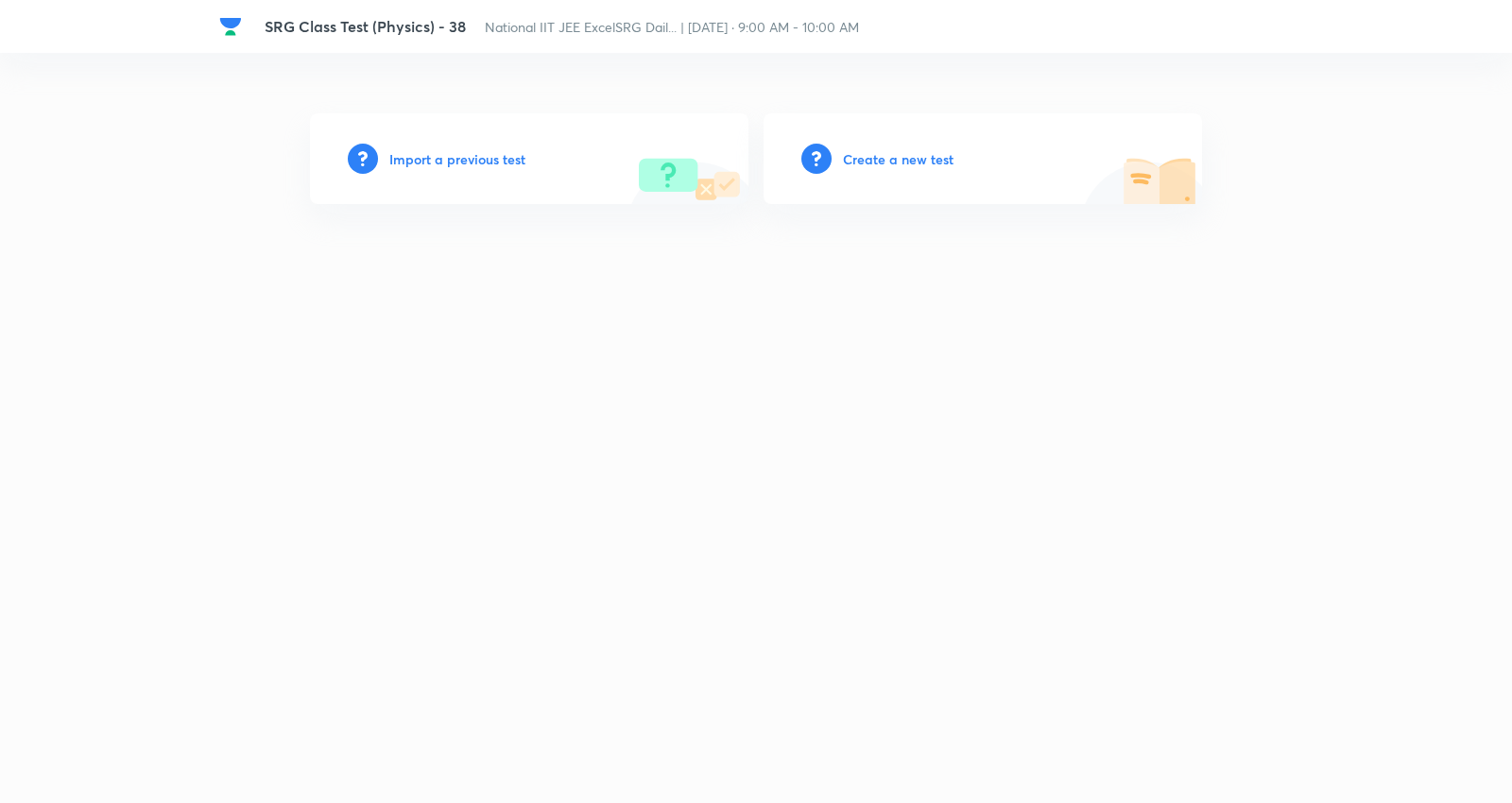
click at [874, 152] on h6 "Create a new test" at bounding box center [898, 159] width 111 height 20
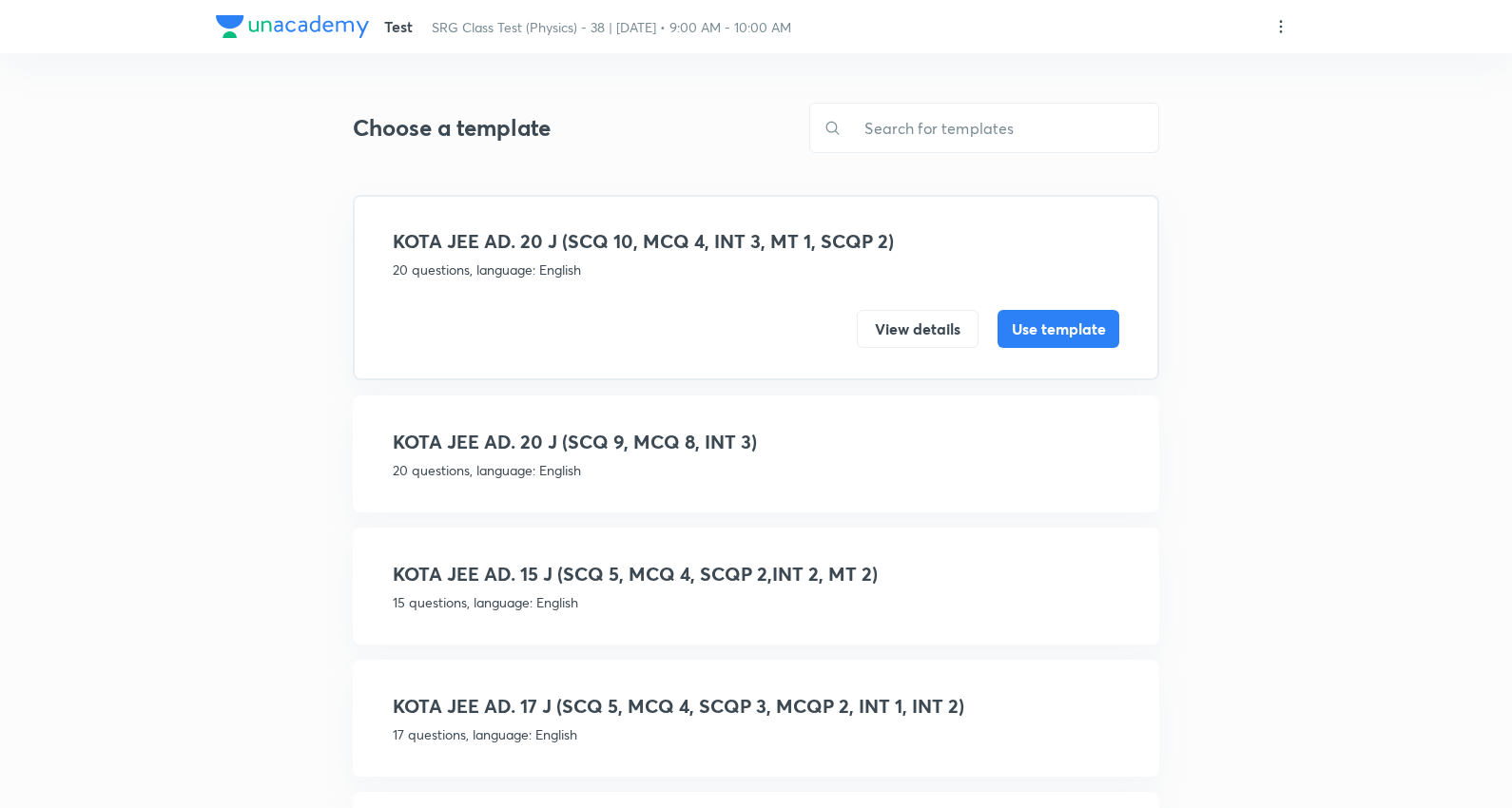
click at [1286, 32] on icon at bounding box center [1280, 26] width 19 height 19
click at [1127, 72] on p "Create new template" at bounding box center [1165, 72] width 130 height 20
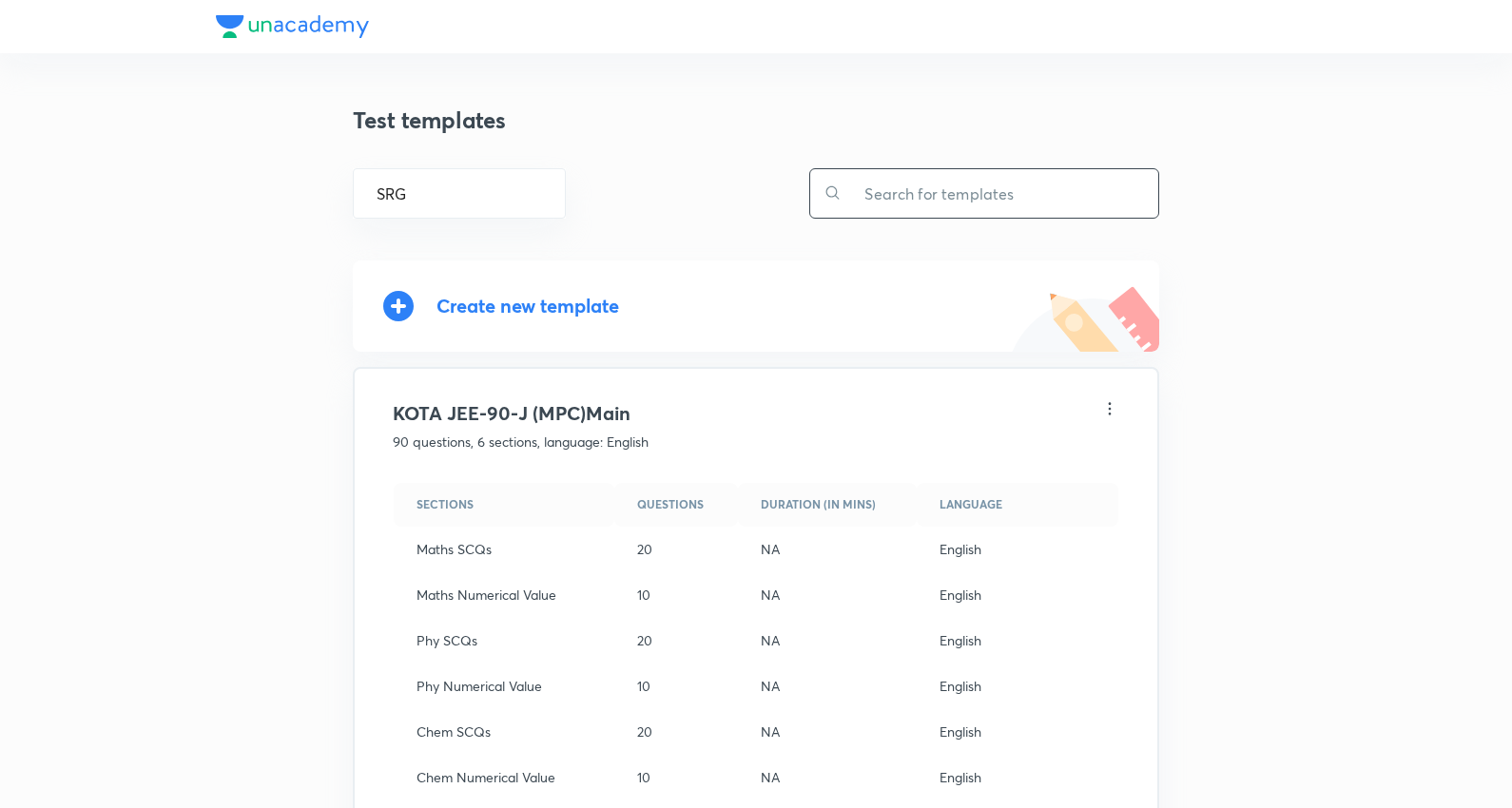
click at [915, 187] on input "text" at bounding box center [999, 193] width 317 height 48
paste input "KOTA Excel SRG. 15 J (SCQ 5, MCQ 1, SCQP 5, INT 4)"
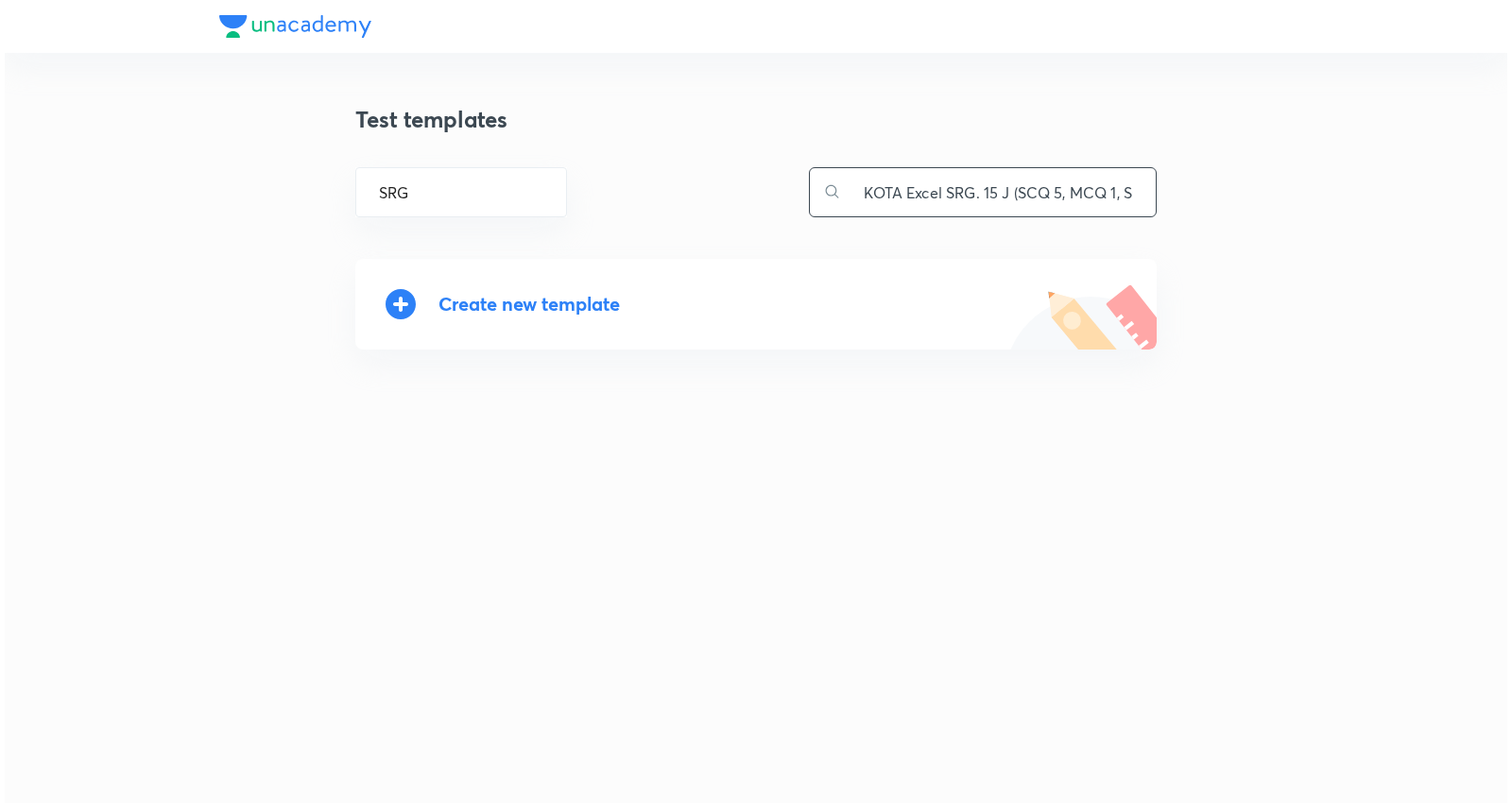
scroll to position [0, 99]
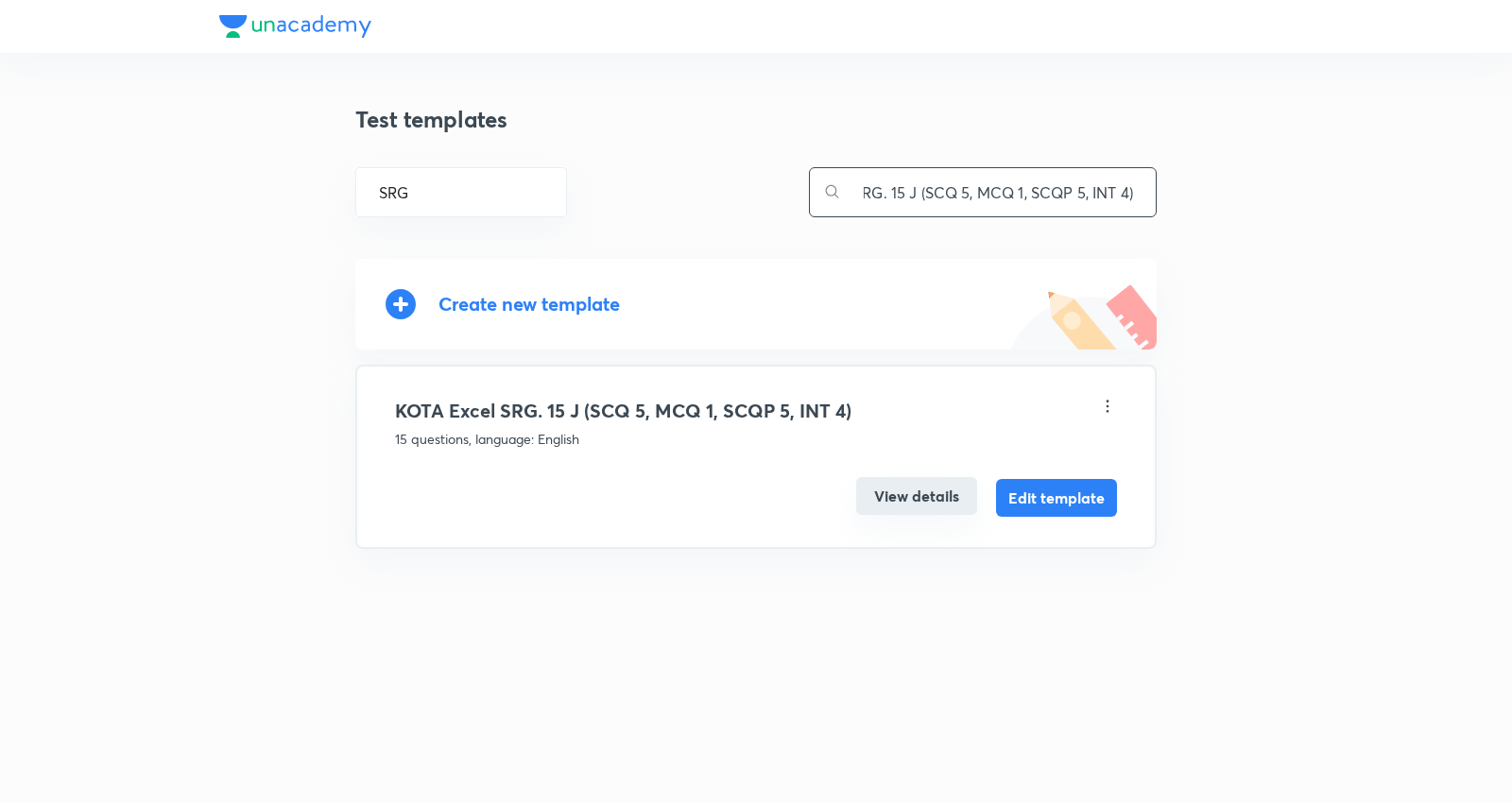
type input "KOTA Excel SRG. 15 J (SCQ 5, MCQ 1, SCQP 5, INT 4)"
click at [930, 492] on button "View details" at bounding box center [915, 496] width 121 height 38
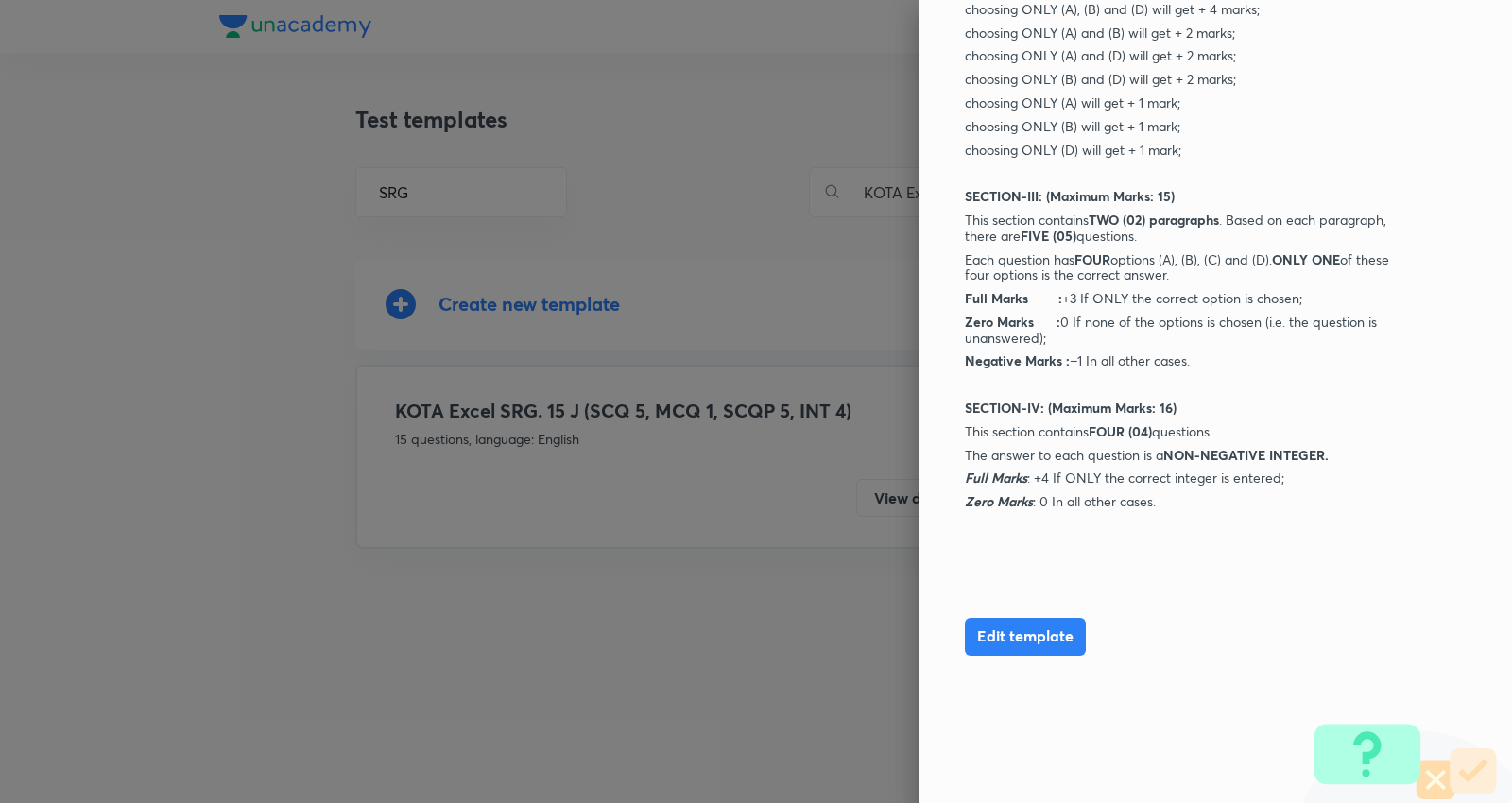
scroll to position [1209, 0]
click at [1030, 627] on button "Edit template" at bounding box center [1024, 632] width 121 height 38
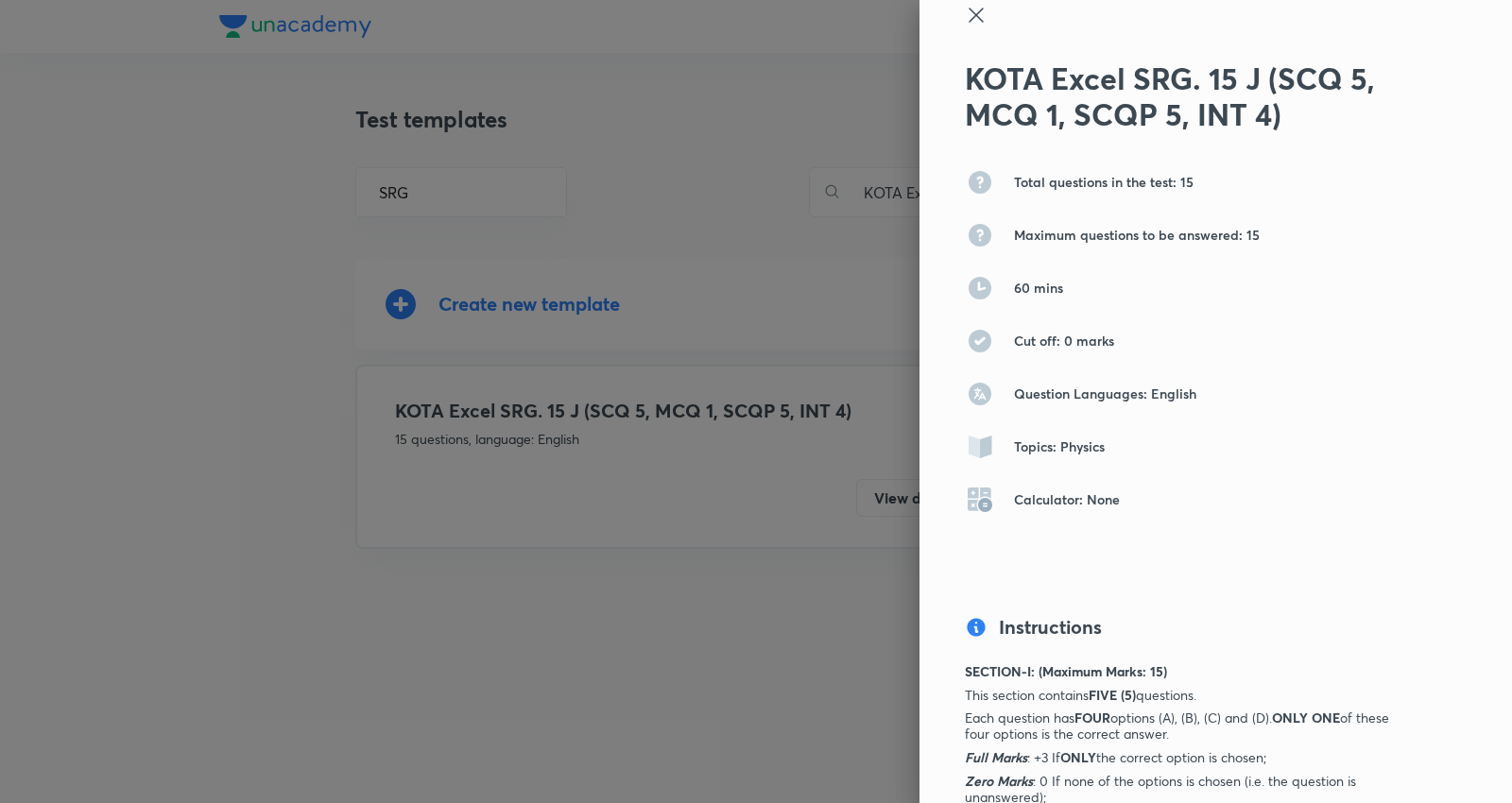
scroll to position [0, 0]
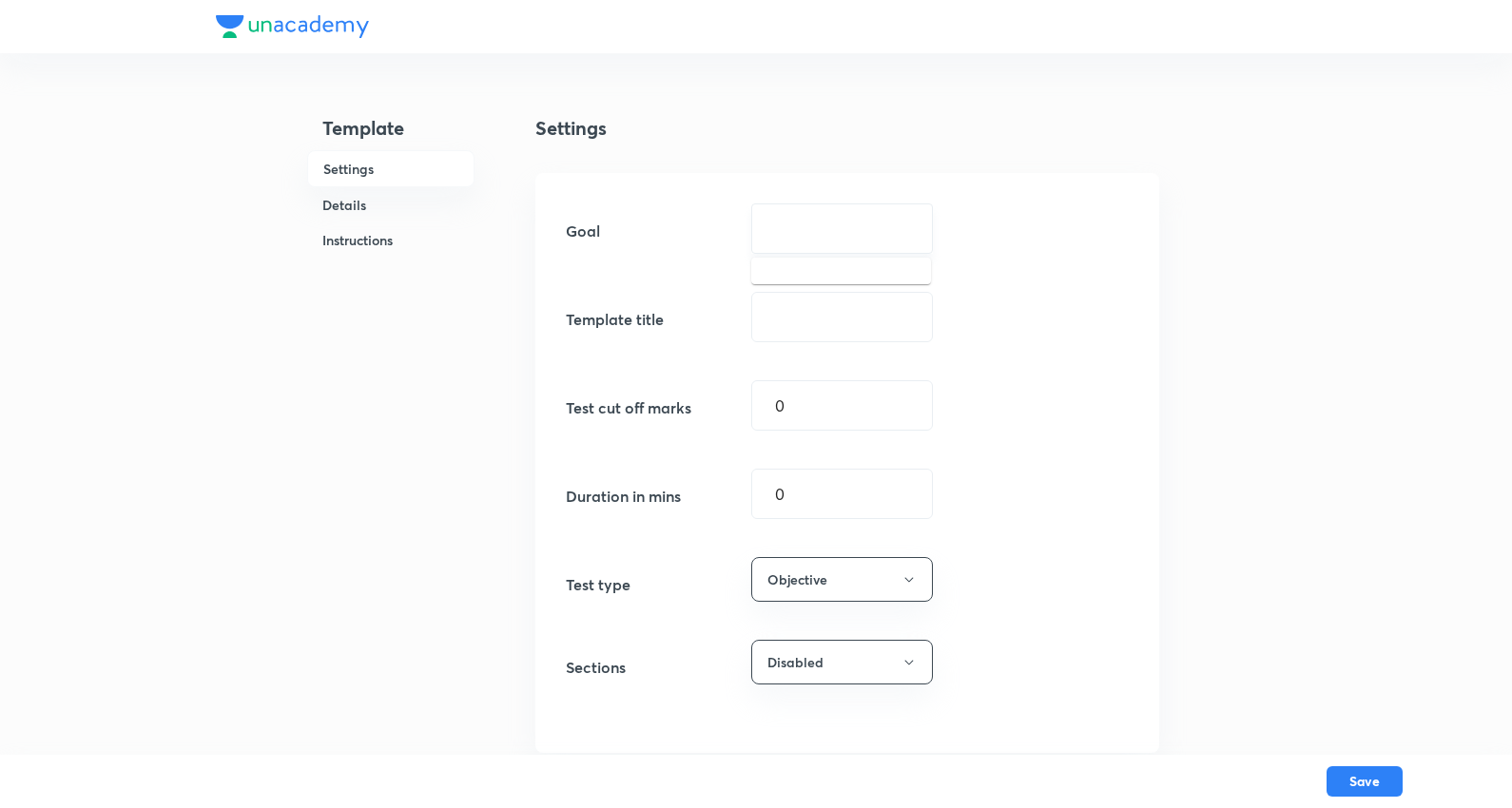
click at [854, 228] on input "text" at bounding box center [842, 228] width 134 height 18
click at [782, 279] on li "SRG" at bounding box center [841, 283] width 180 height 35
type input "SRG"
click at [804, 324] on input "text" at bounding box center [842, 317] width 180 height 48
paste input "KOTA JEE AD. 15 J (SCQ 2, MCQ 3, SCQP 4, INT 6)"
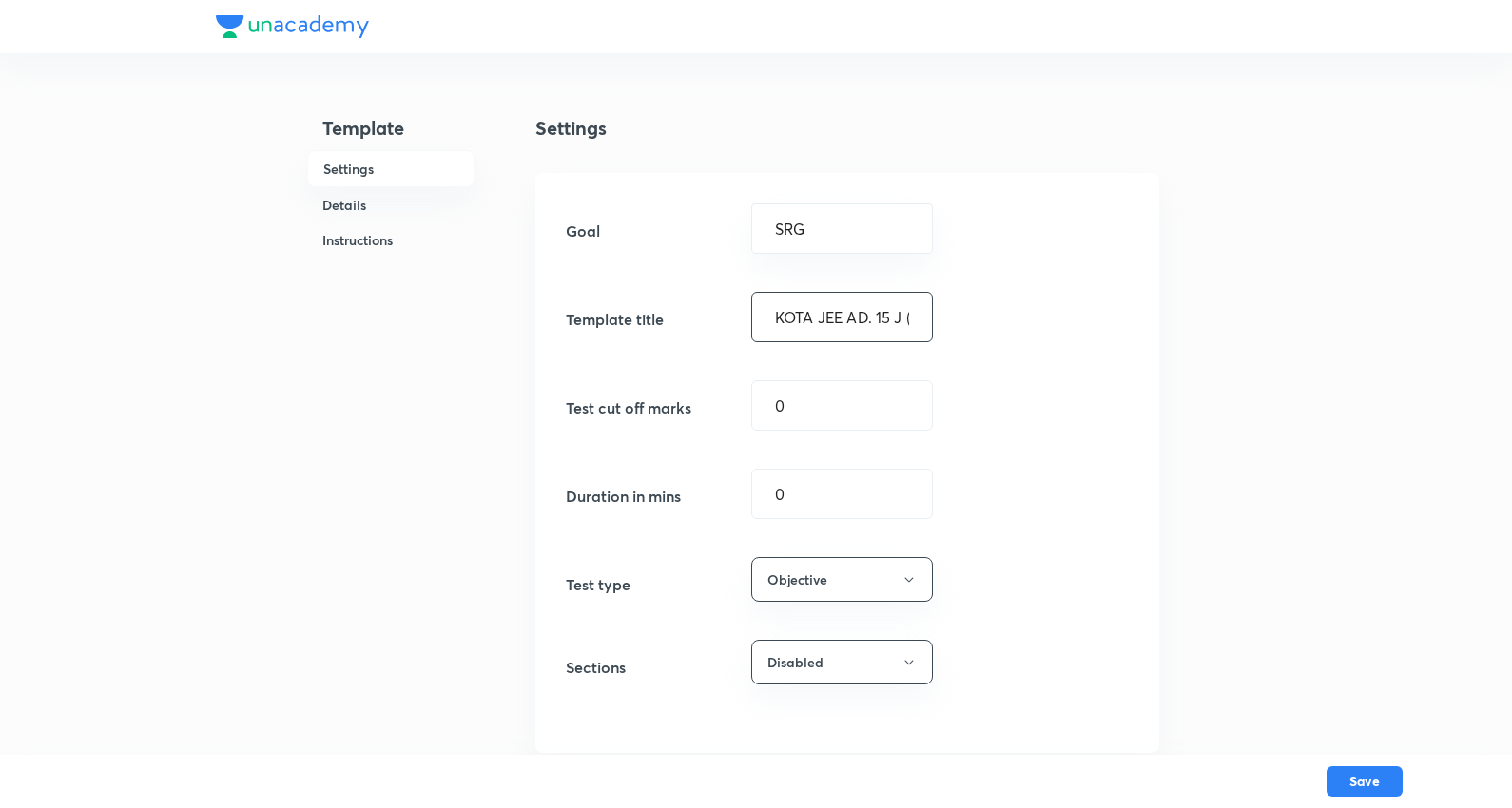
scroll to position [0, 219]
click at [809, 319] on input "KOTA JEE AD. 15 J (SCQ 2, MCQ 3, SCQP 4, INT 6)" at bounding box center [842, 317] width 180 height 48
type input "KOTA Excel SRG. 15 J (SCQ 5, MCQ 1, SCQP 5, INT 4)"
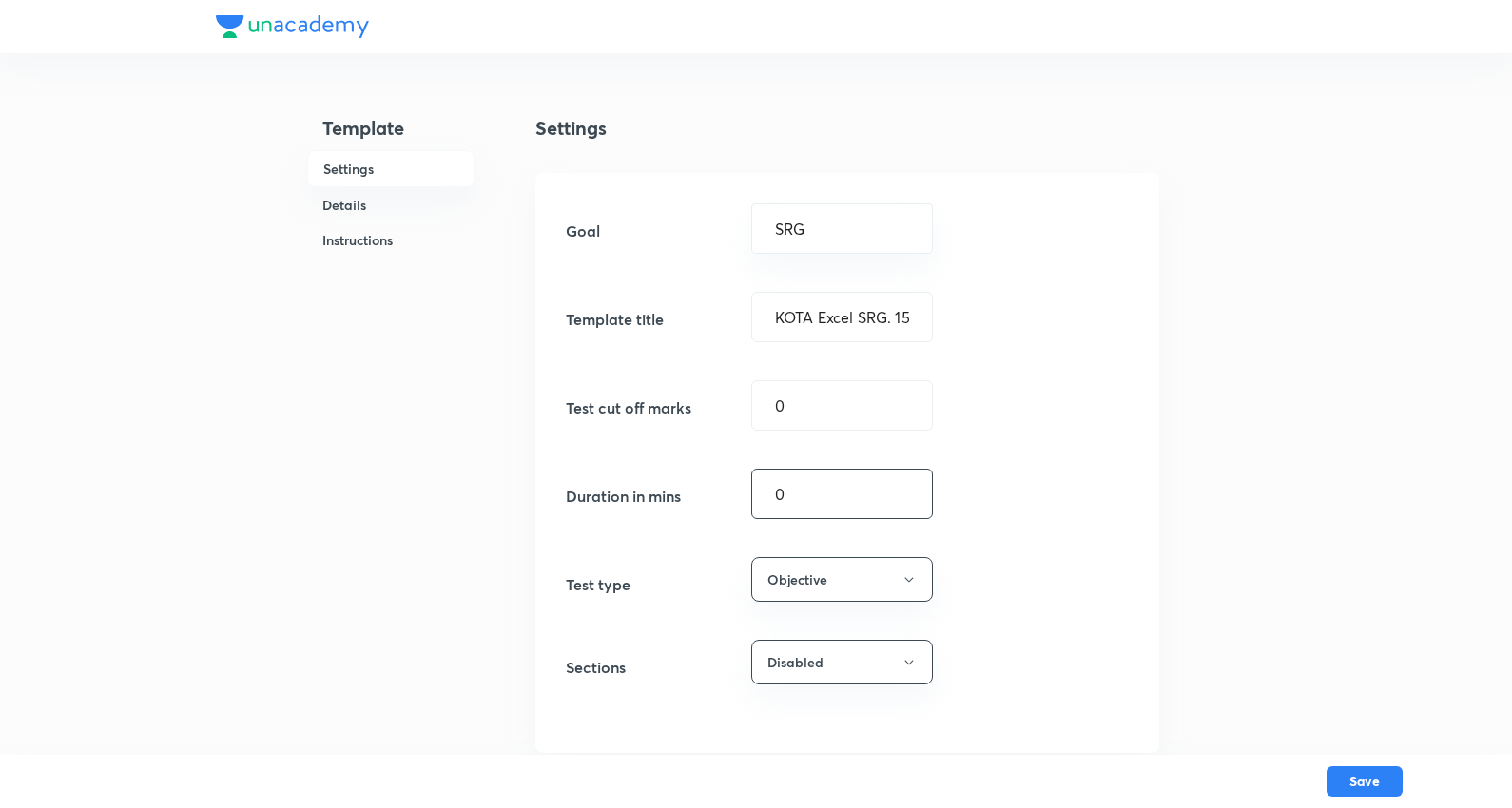
drag, startPoint x: 821, startPoint y: 499, endPoint x: 422, endPoint y: 444, distance: 402.8
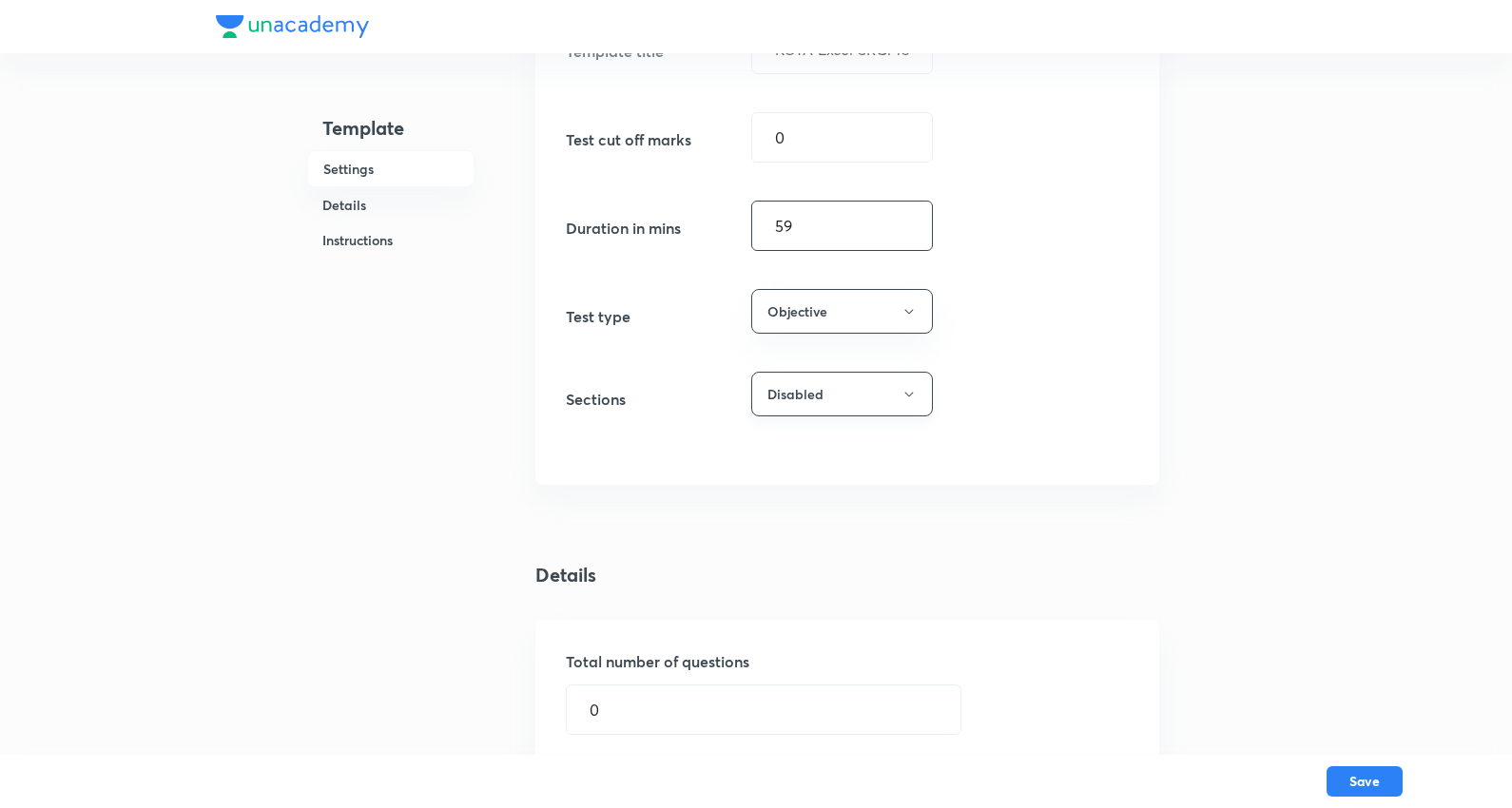
scroll to position [423, 0]
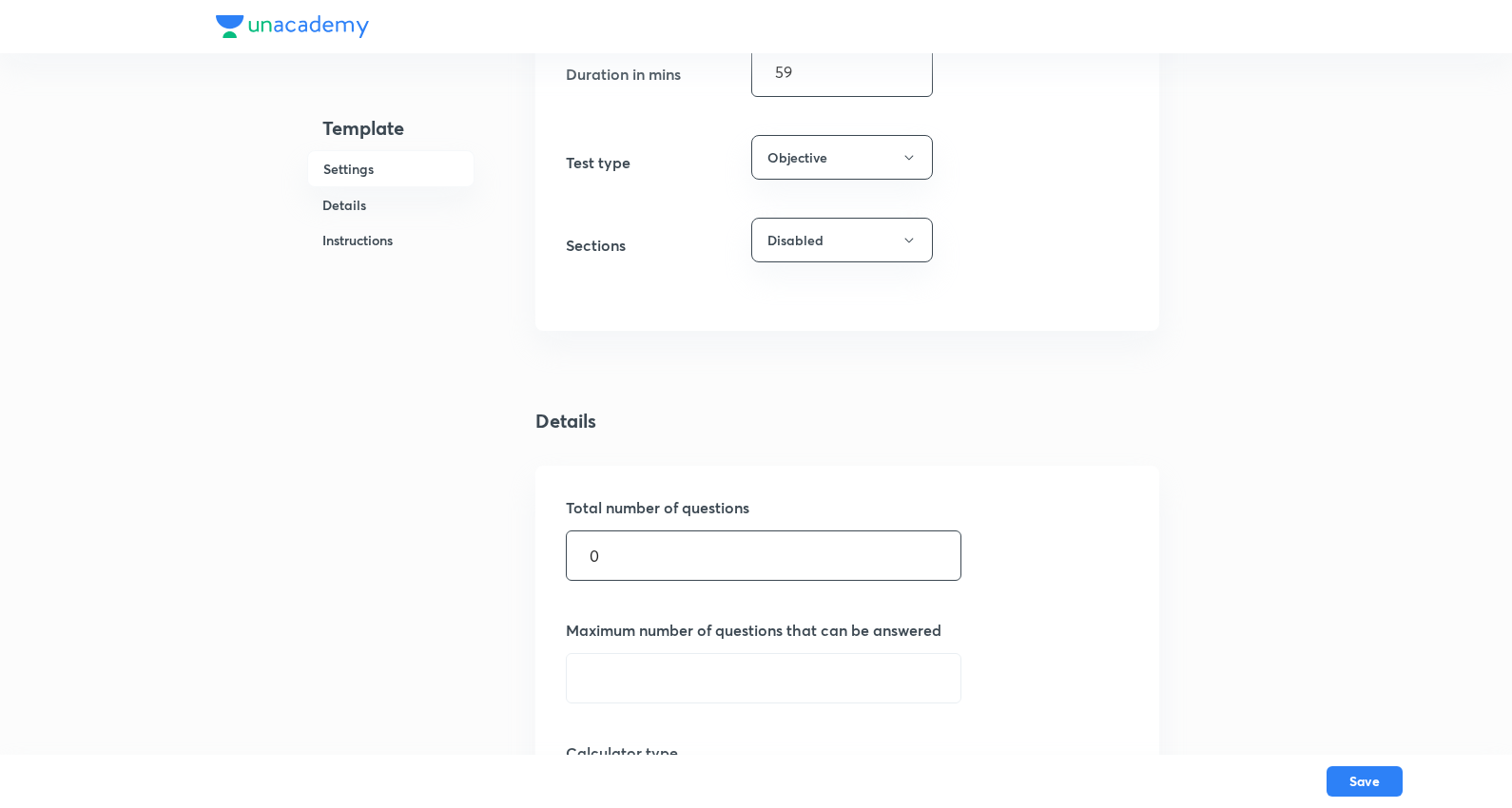
type input "59"
drag, startPoint x: 641, startPoint y: 533, endPoint x: 395, endPoint y: 527, distance: 246.1
click at [396, 527] on div "Template Settings Details Instructions Settings Goal SRG ​ Template title KOTA …" at bounding box center [756, 745] width 1080 height 2258
type input "15"
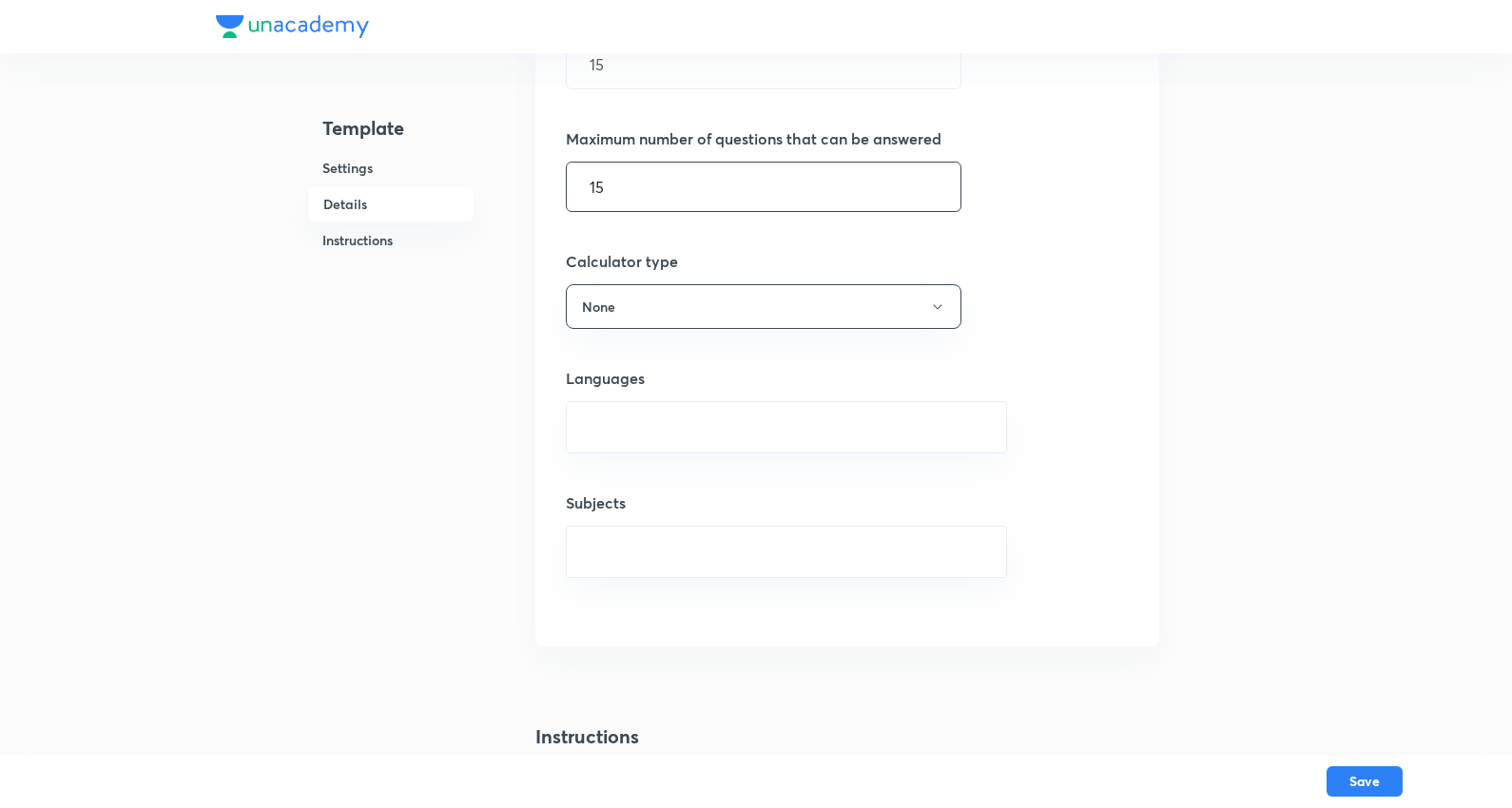
scroll to position [951, 0]
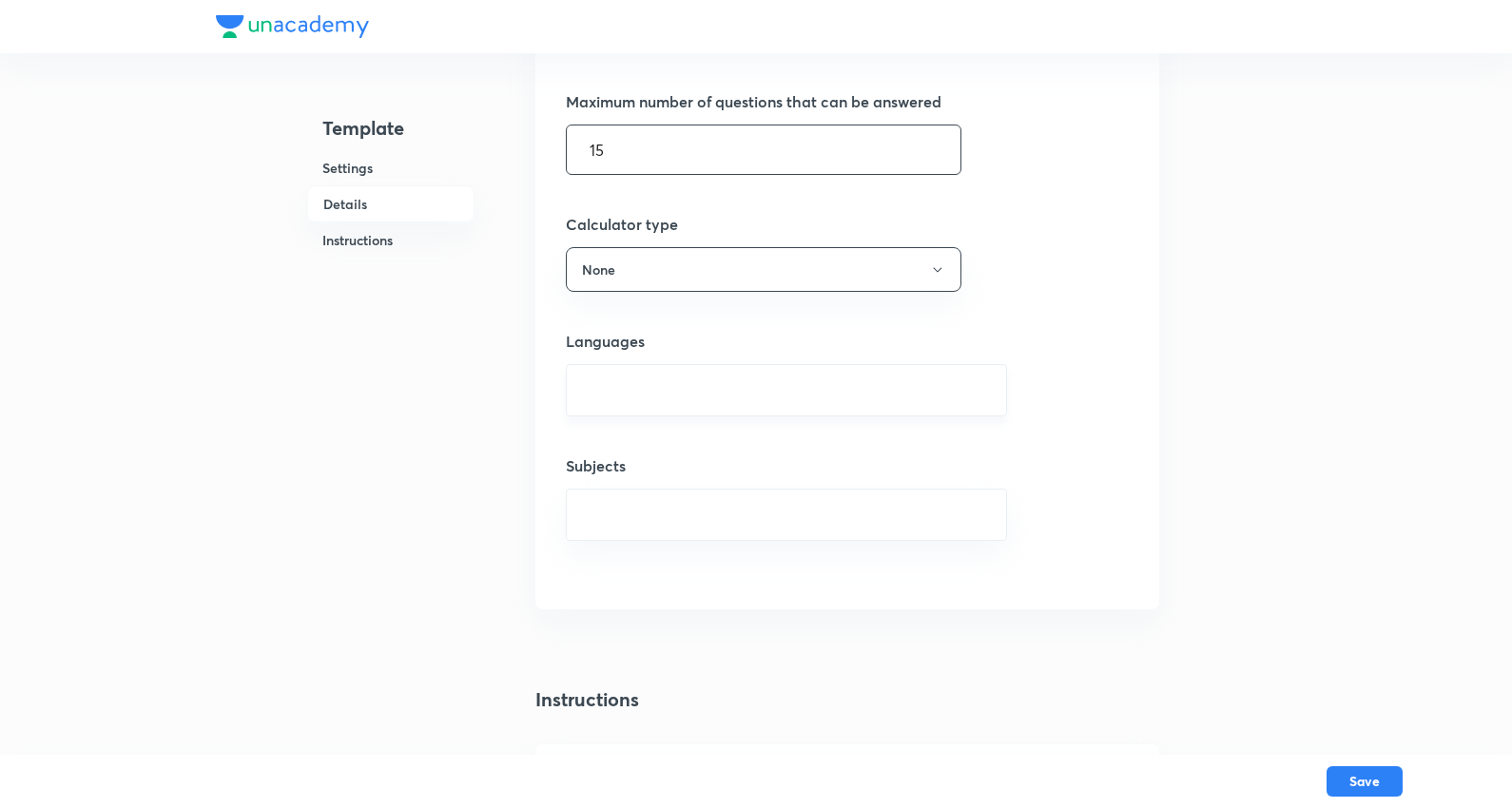
type input "15"
click at [652, 397] on input "text" at bounding box center [786, 390] width 394 height 36
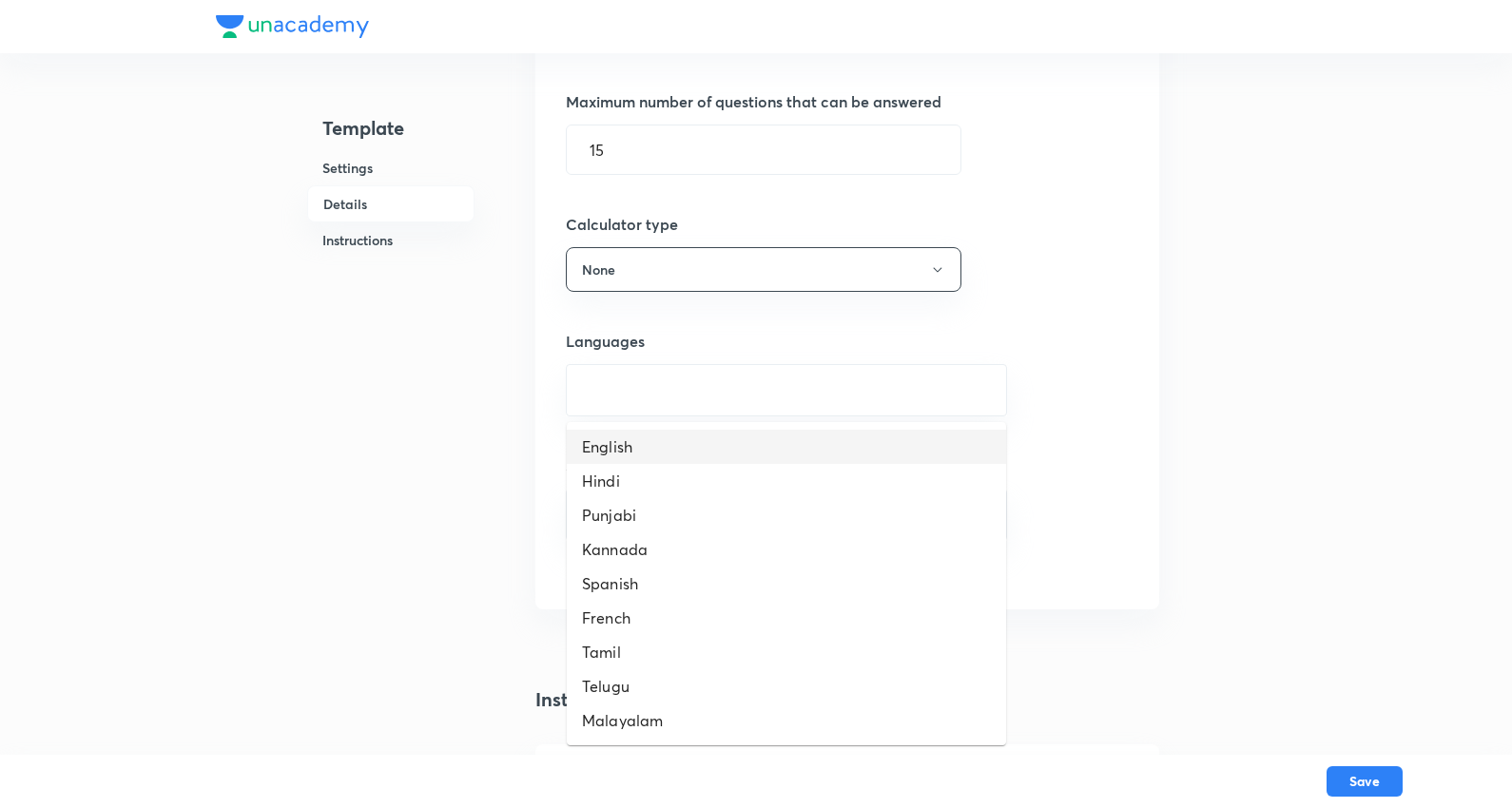
click at [632, 444] on li "English" at bounding box center [786, 446] width 439 height 35
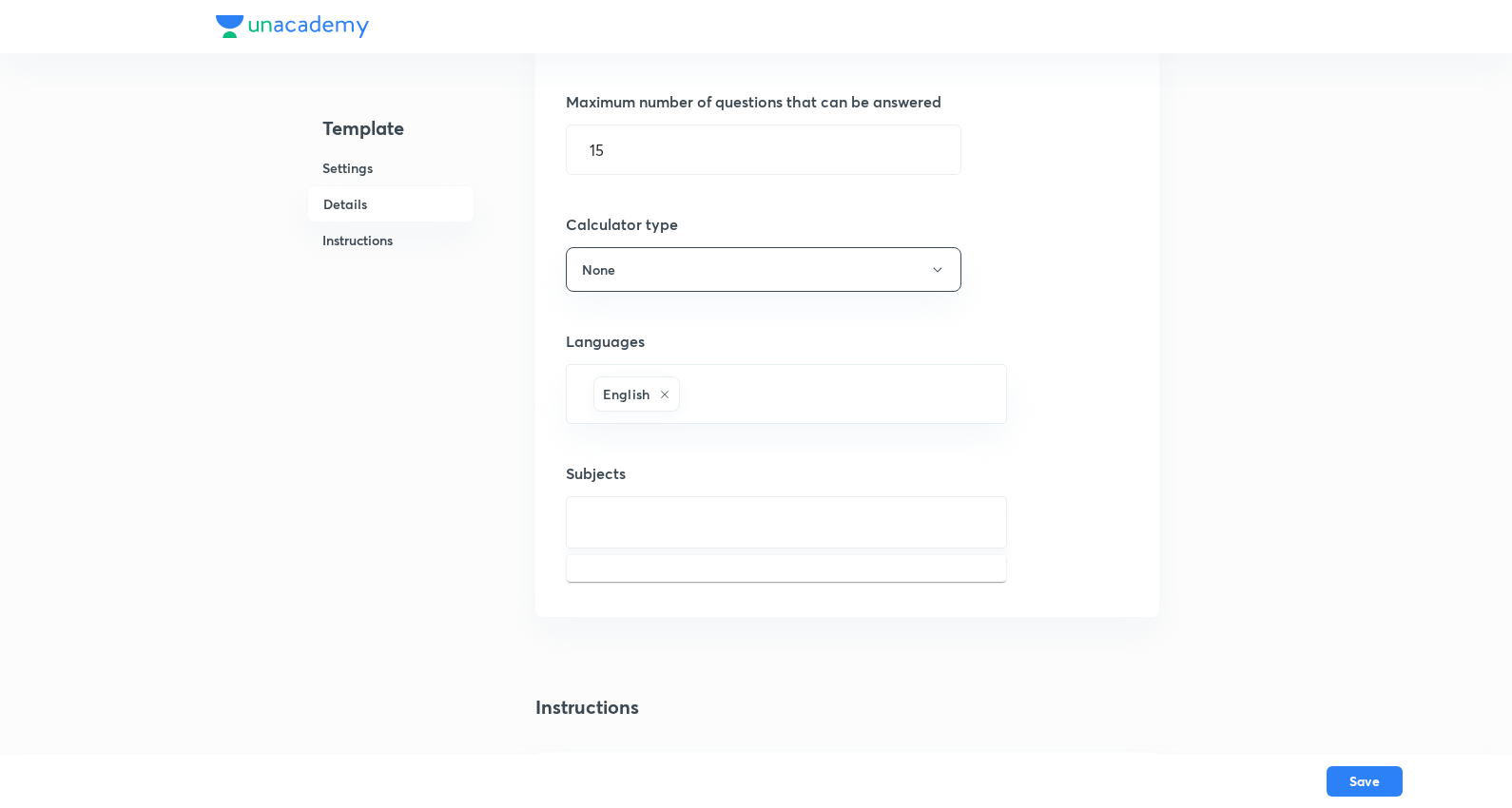
click at [654, 524] on input "text" at bounding box center [786, 523] width 394 height 36
type input "PHYSICS"
click at [623, 573] on li "Physics" at bounding box center [786, 580] width 439 height 35
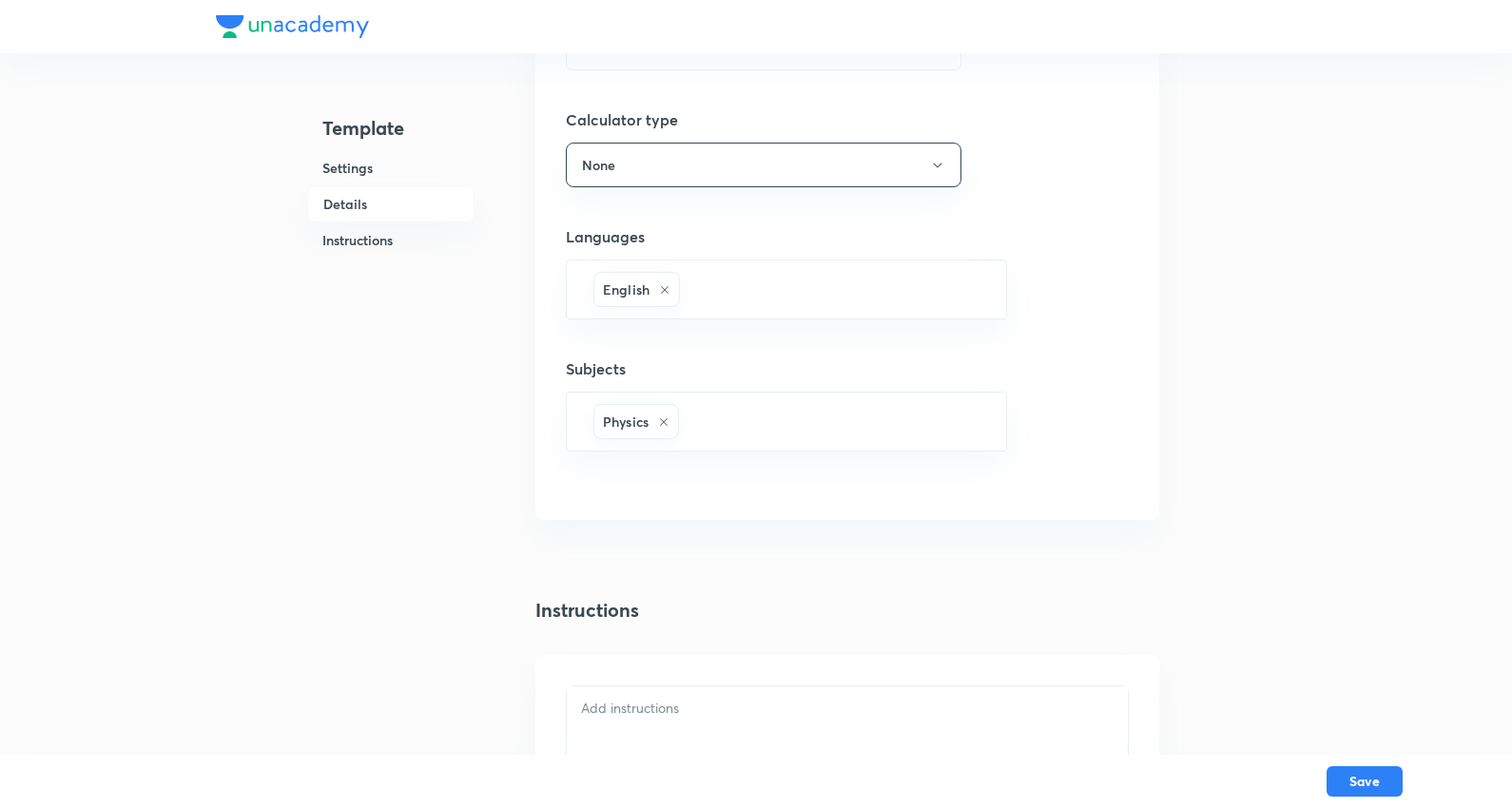
scroll to position [1268, 0]
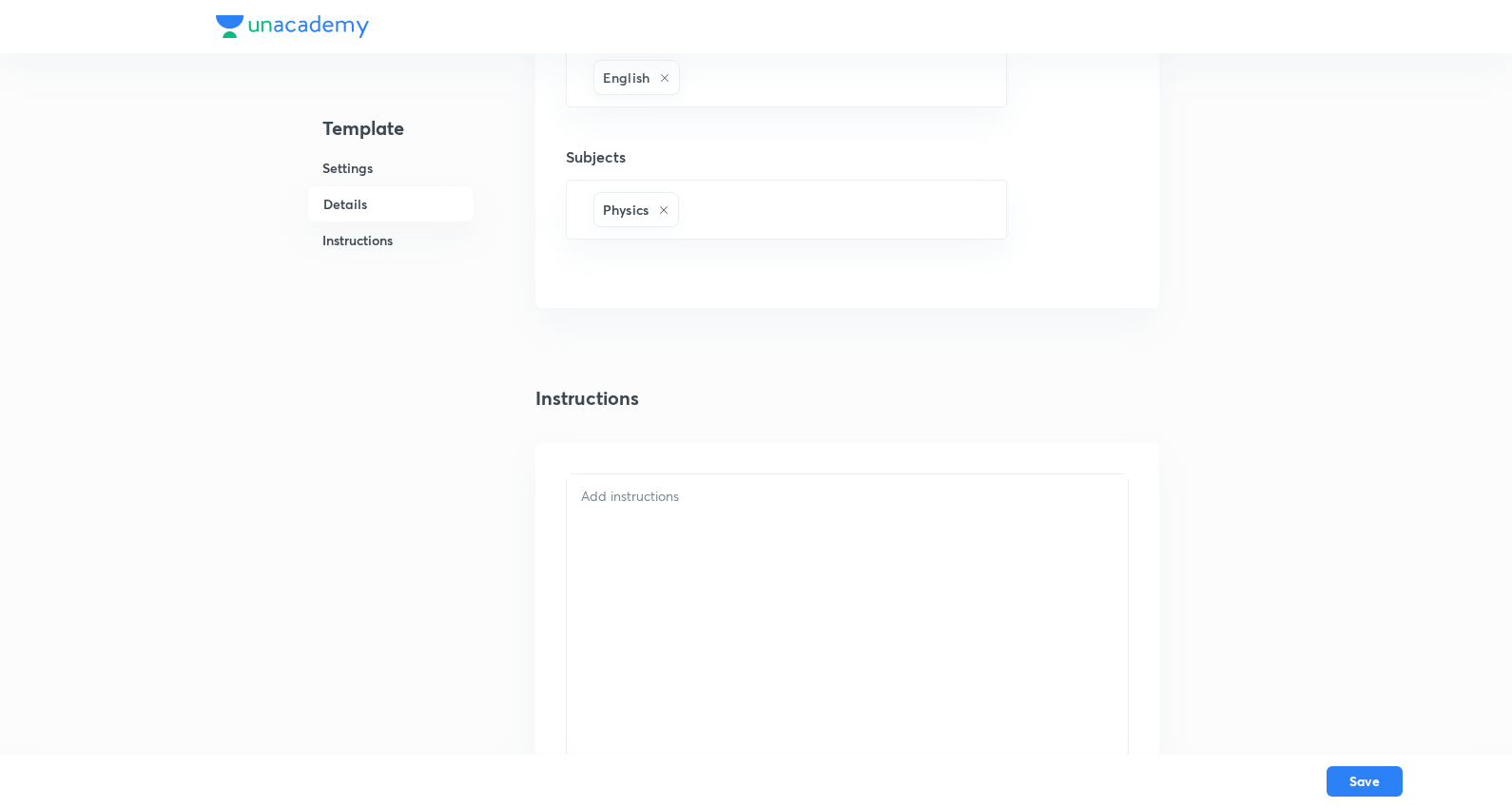
click at [843, 557] on div at bounding box center [847, 670] width 561 height 392
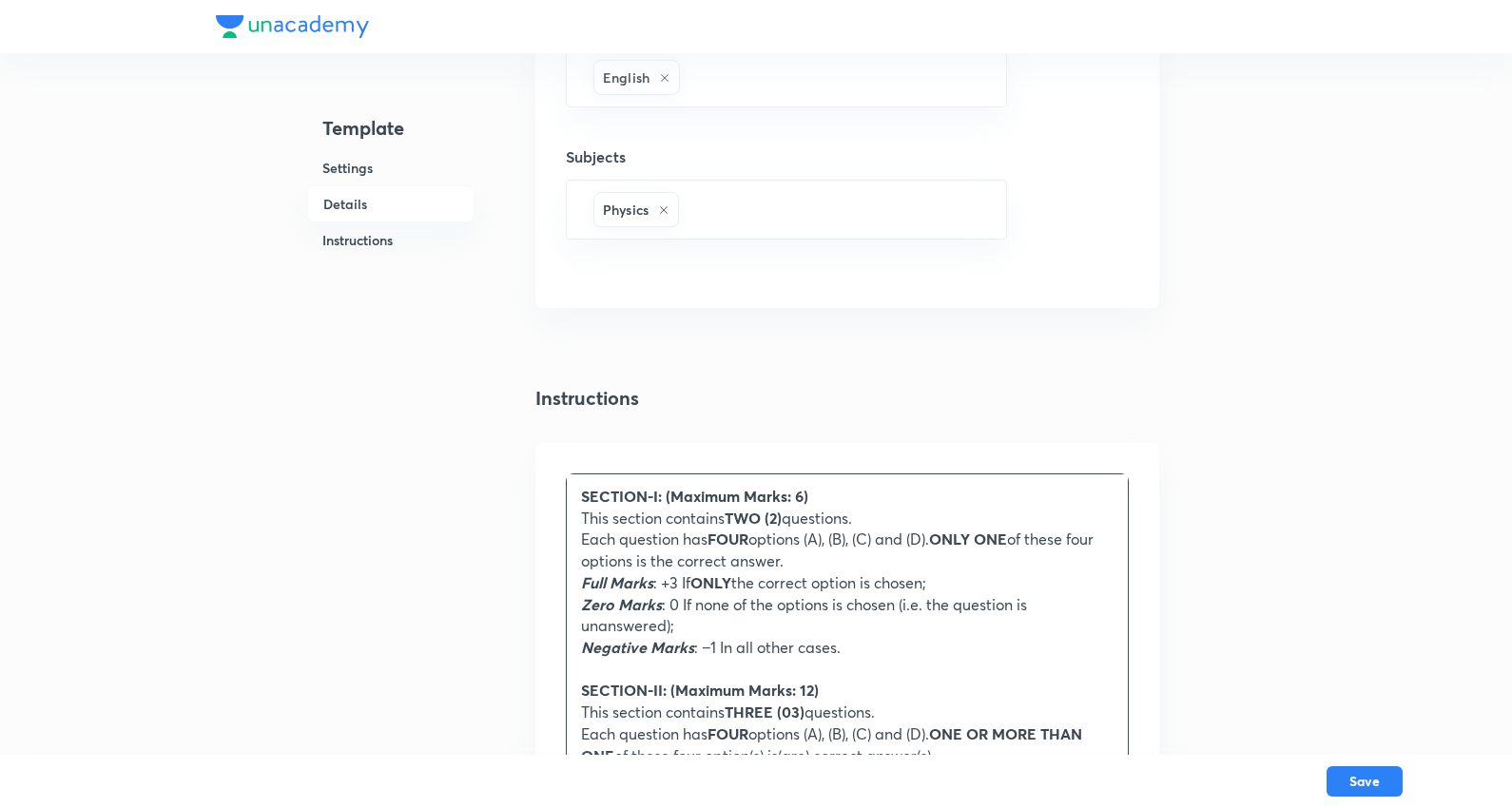
click at [787, 495] on strong "SECTION-I: (Maximum Marks: 6)" at bounding box center [694, 496] width 227 height 20
click at [764, 517] on strong "TWO (2)" at bounding box center [754, 518] width 57 height 20
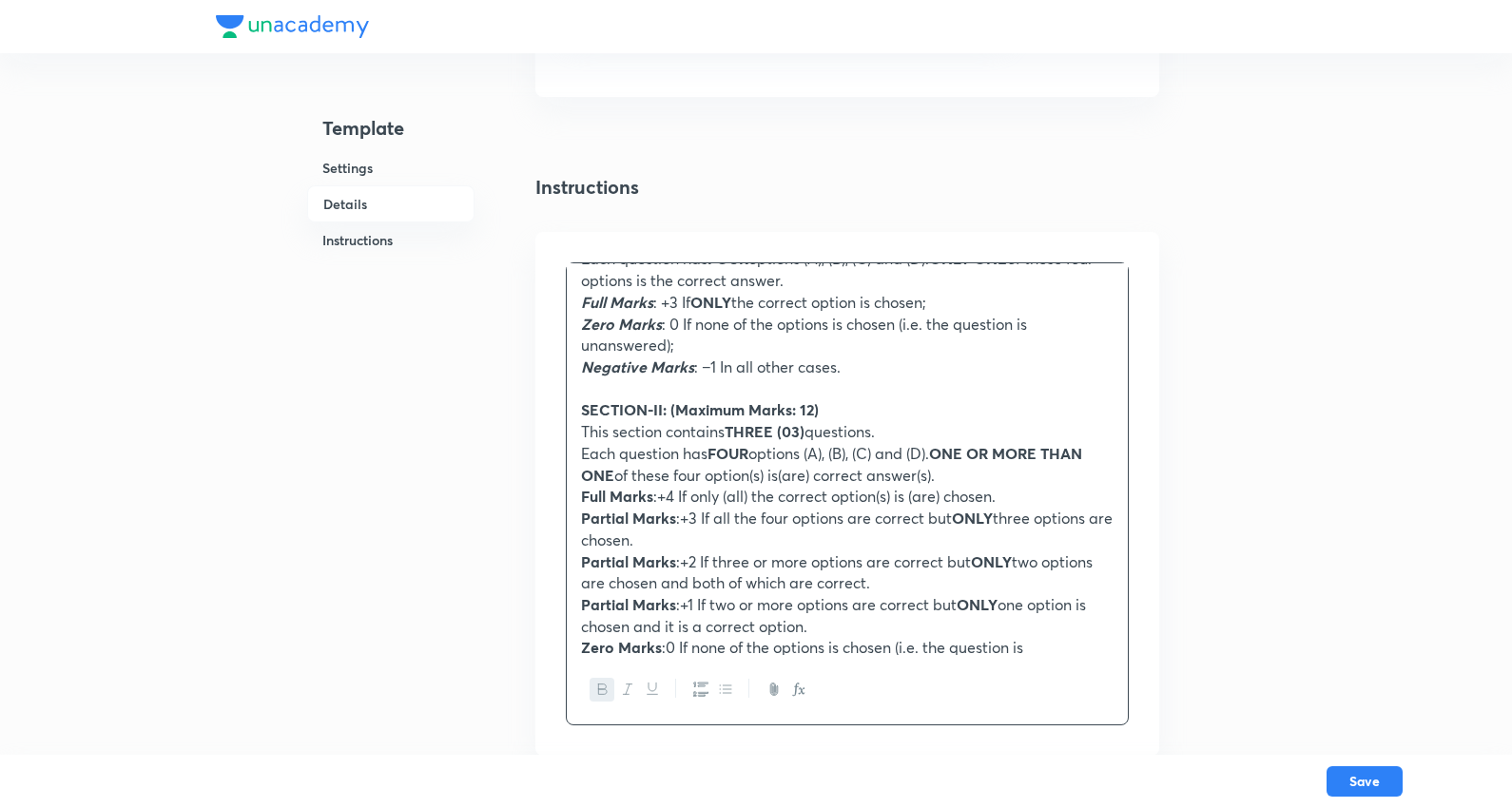
scroll to position [106, 0]
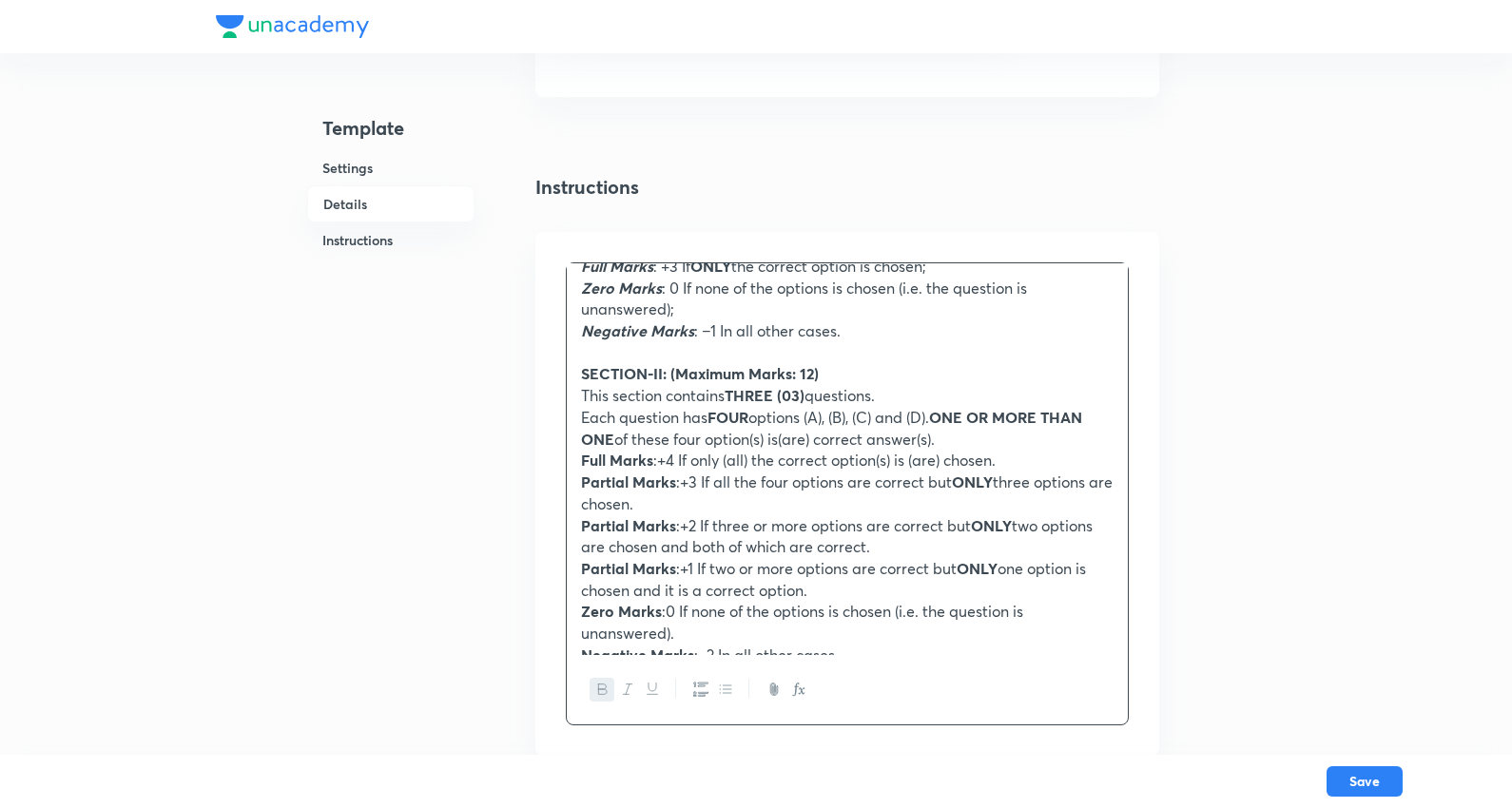
click at [772, 390] on strong "THREE (03)" at bounding box center [764, 395] width 80 height 20
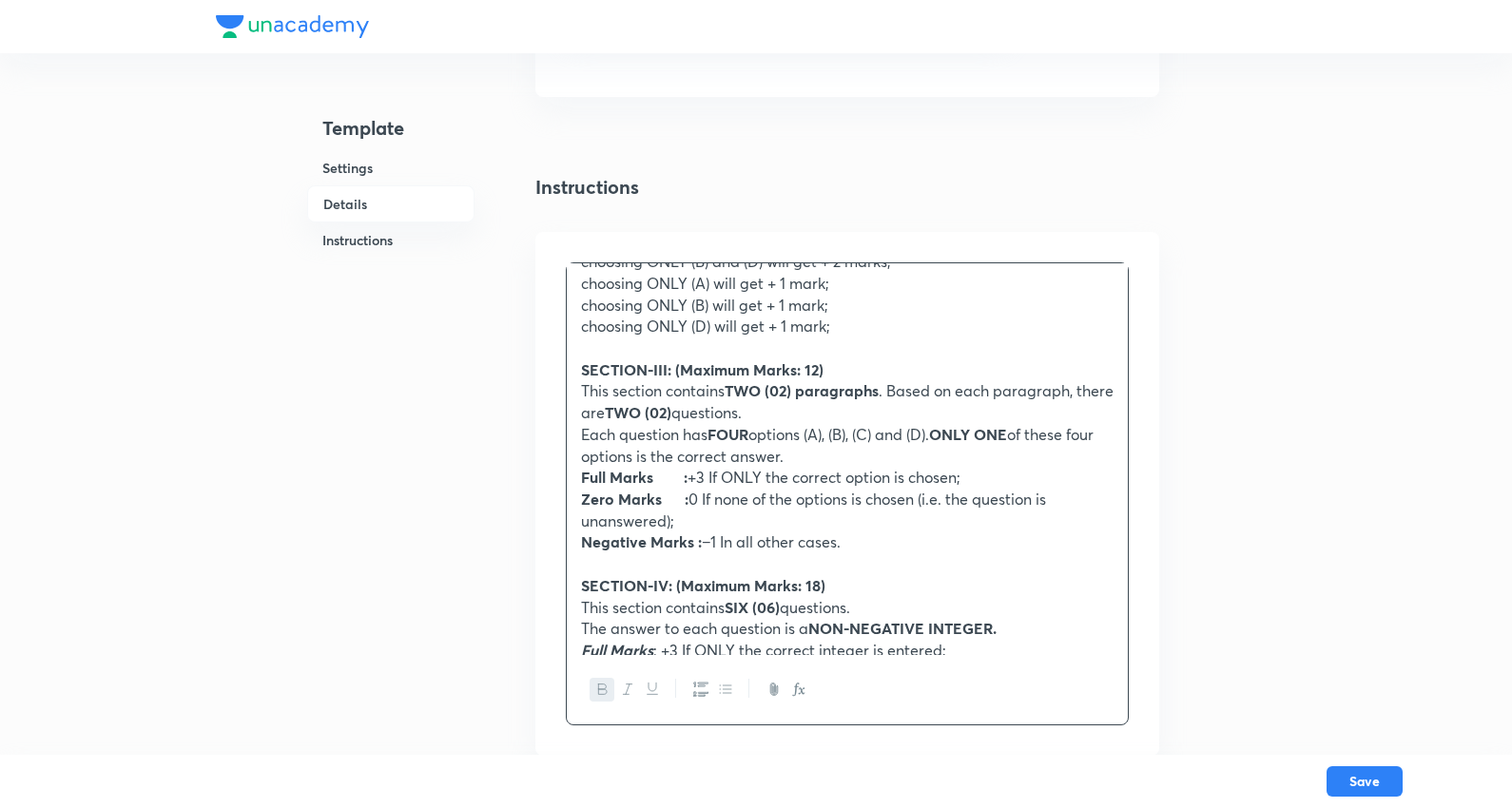
scroll to position [633, 0]
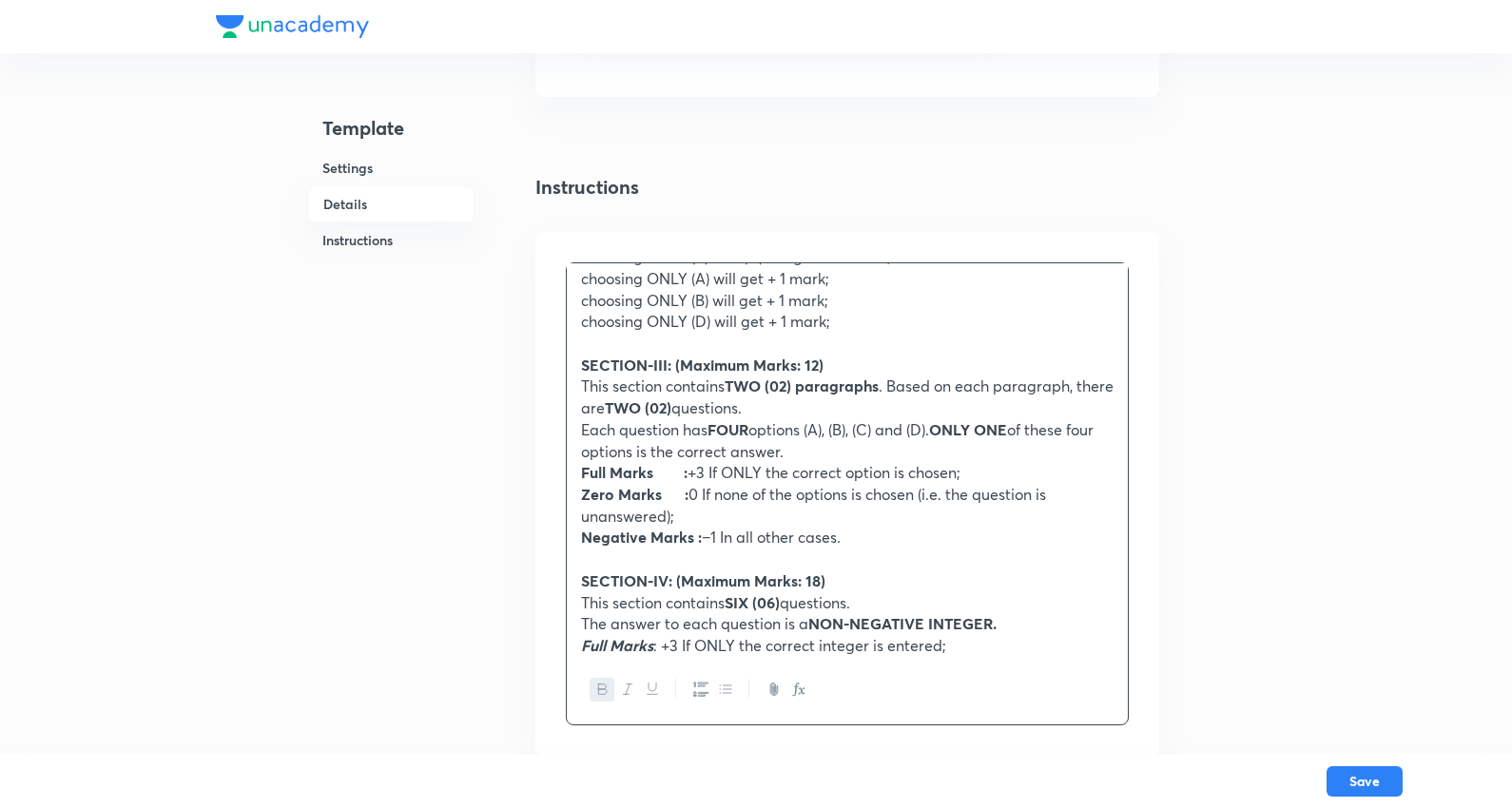
click at [757, 394] on strong "TWO (02) paragraphs" at bounding box center [802, 385] width 154 height 20
click at [672, 411] on strong "TWO (02)" at bounding box center [637, 407] width 66 height 20
click at [815, 353] on p at bounding box center [846, 344] width 532 height 22
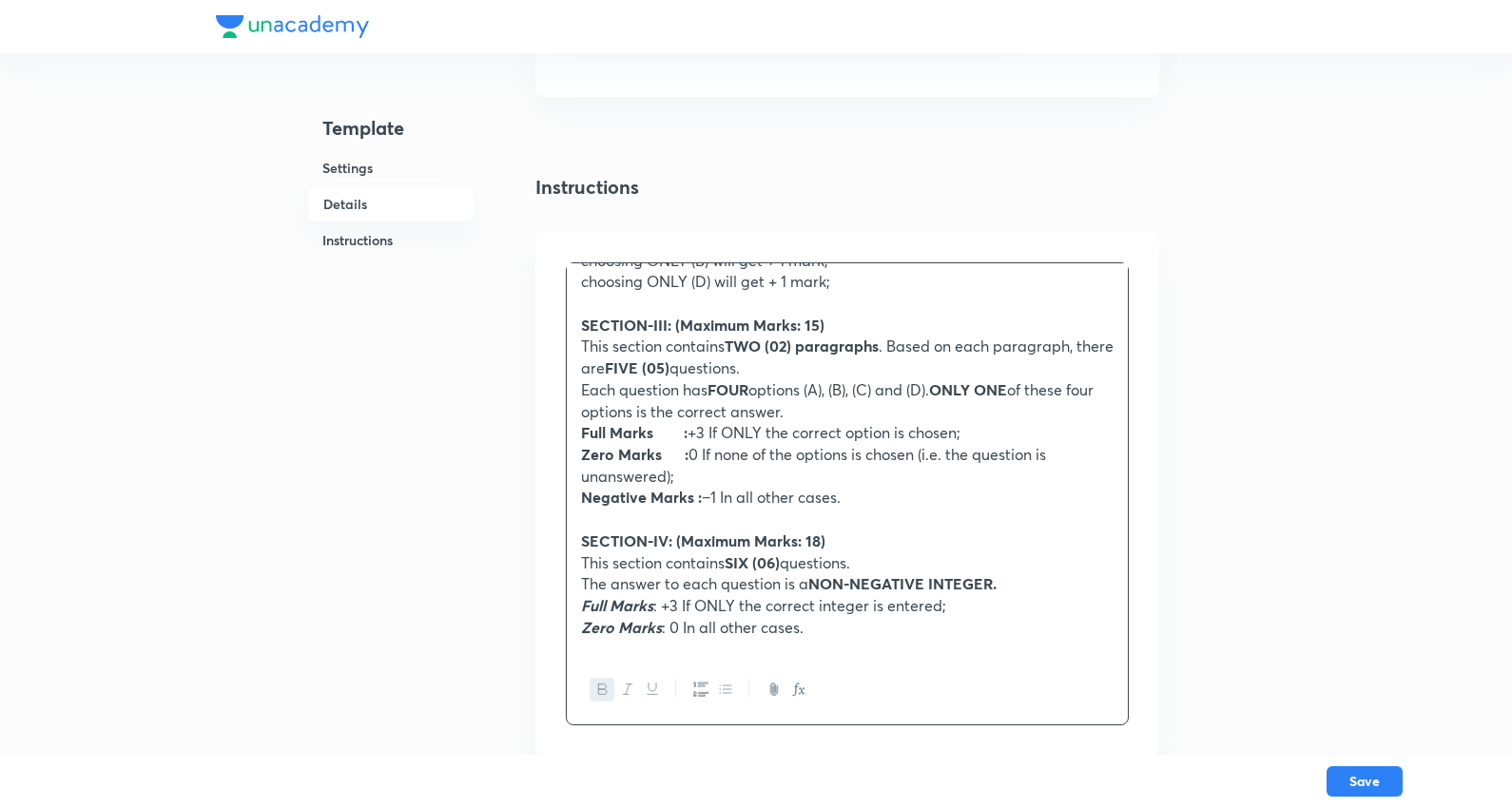
scroll to position [710, 0]
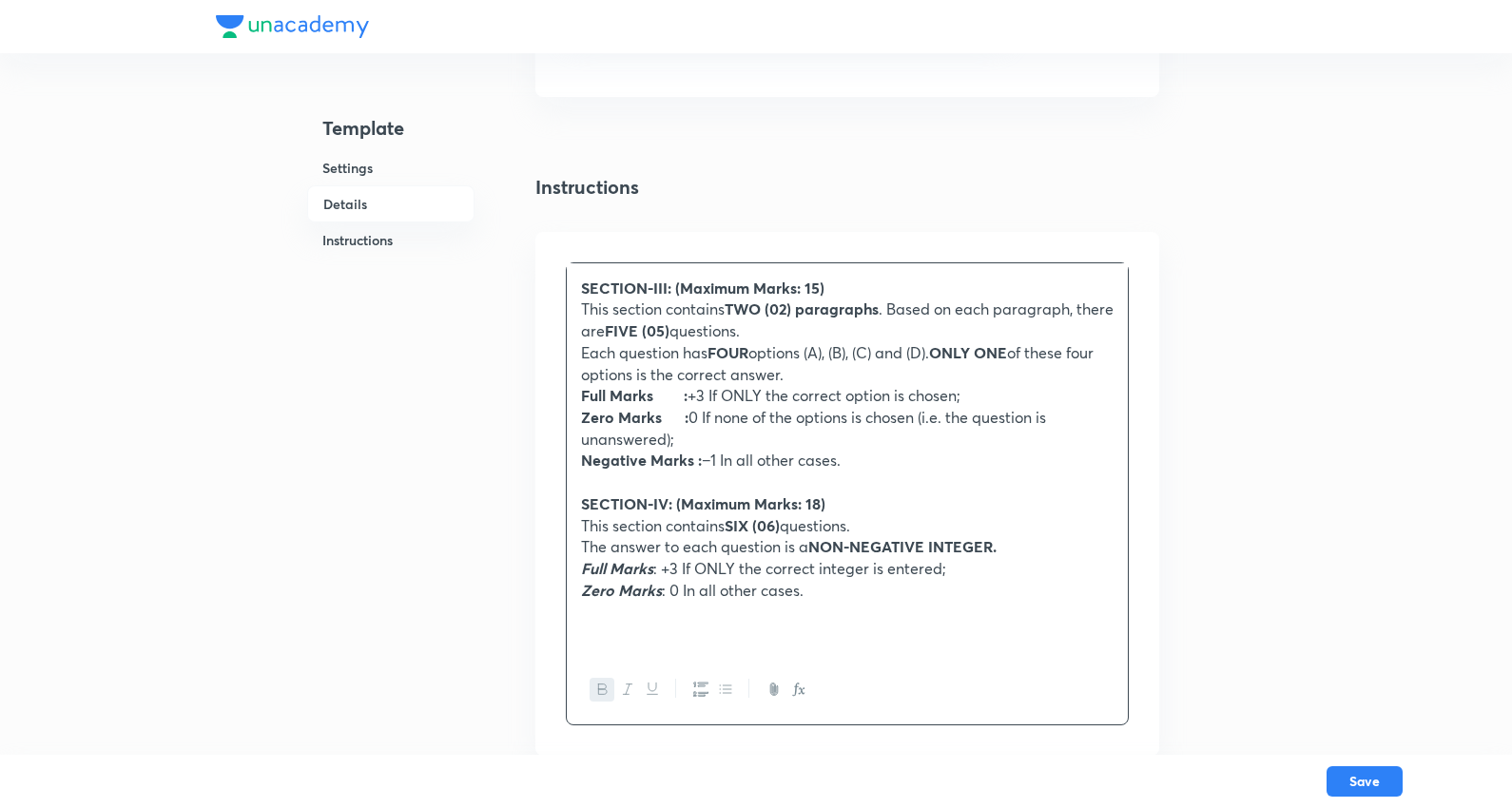
click at [756, 526] on strong "SIX (06)" at bounding box center [753, 525] width 55 height 20
click at [672, 566] on p "Full Marks : +3 If ONLY the correct integer is entered;" at bounding box center [846, 569] width 532 height 22
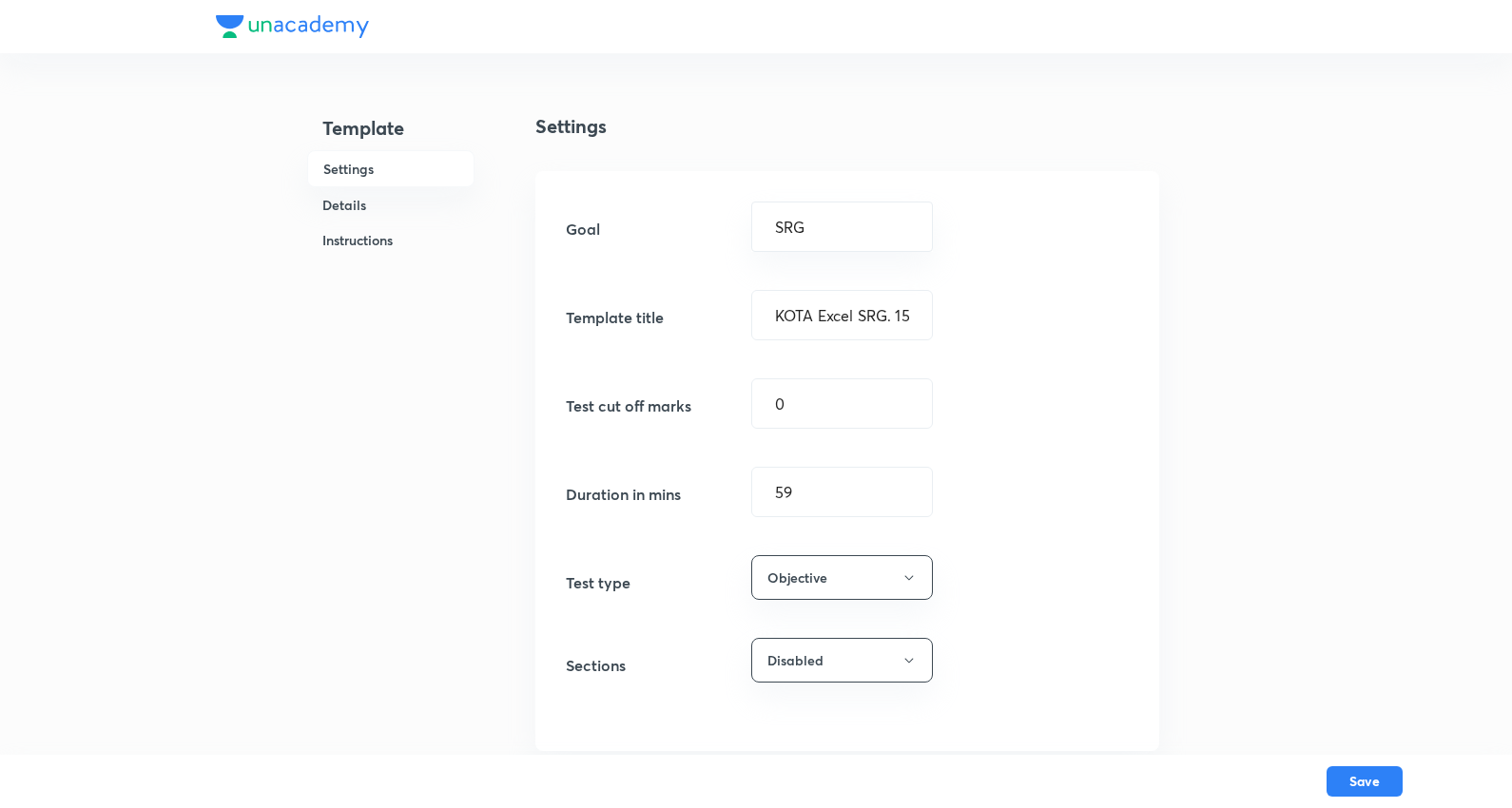
scroll to position [0, 0]
click at [860, 321] on input "KOTA Excel SRG. 15 J (SCQ 5, MCQ 1, SCQP 5, INT 4)" at bounding box center [842, 317] width 180 height 48
click at [1358, 781] on button "Save" at bounding box center [1364, 779] width 76 height 31
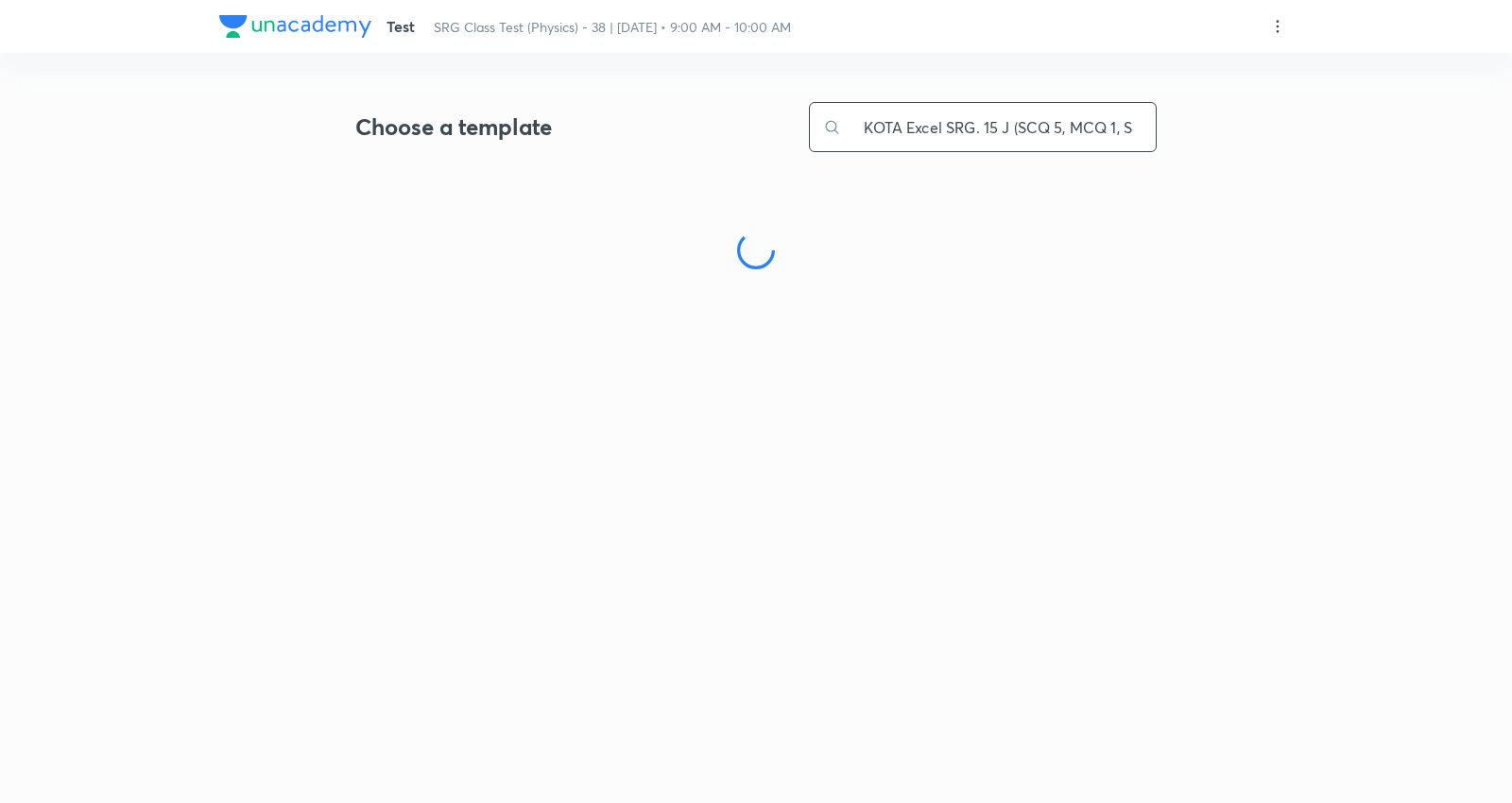
scroll to position [0, 99]
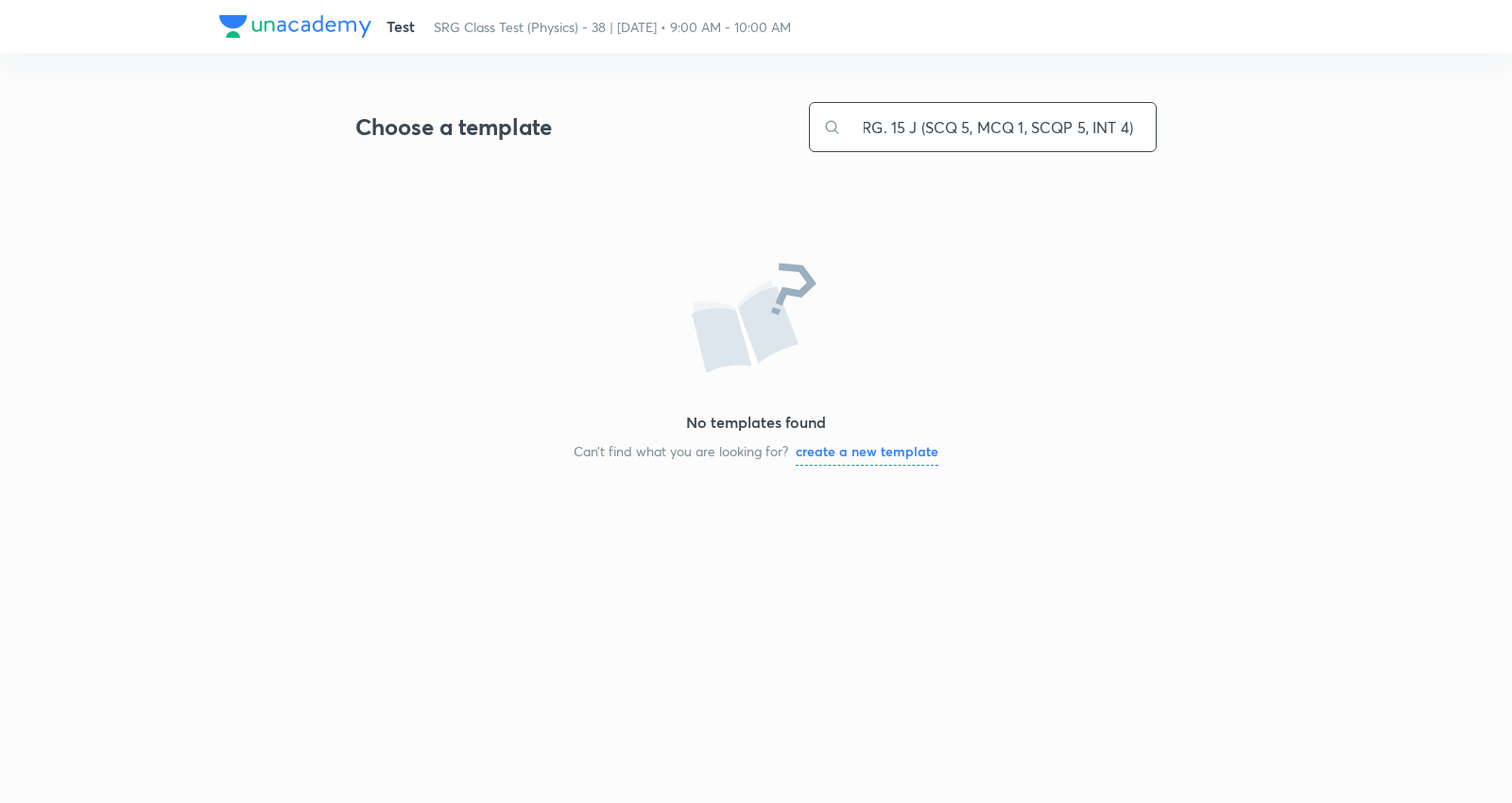
type input "KOTA Excel SRG. 15 J (SCQ 5, MCQ 1, SCQP 5, INT 4)"
click at [974, 135] on input "KOTA Excel SRG. 15 J (SCQ 5, MCQ 1, SCQP 5, INT 4)" at bounding box center [998, 127] width 315 height 48
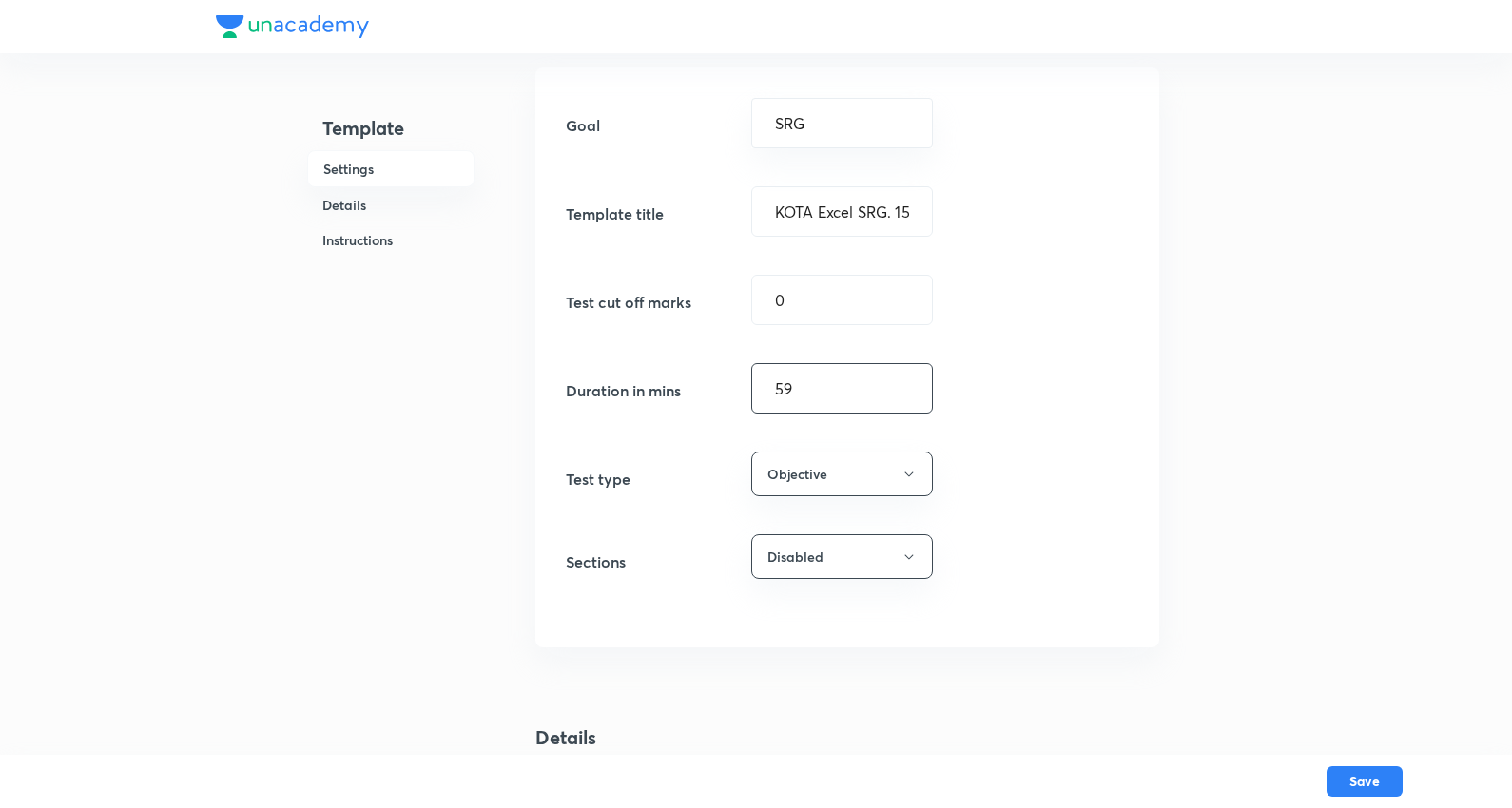
type input "60"
click at [1365, 766] on button "Save" at bounding box center [1364, 779] width 76 height 31
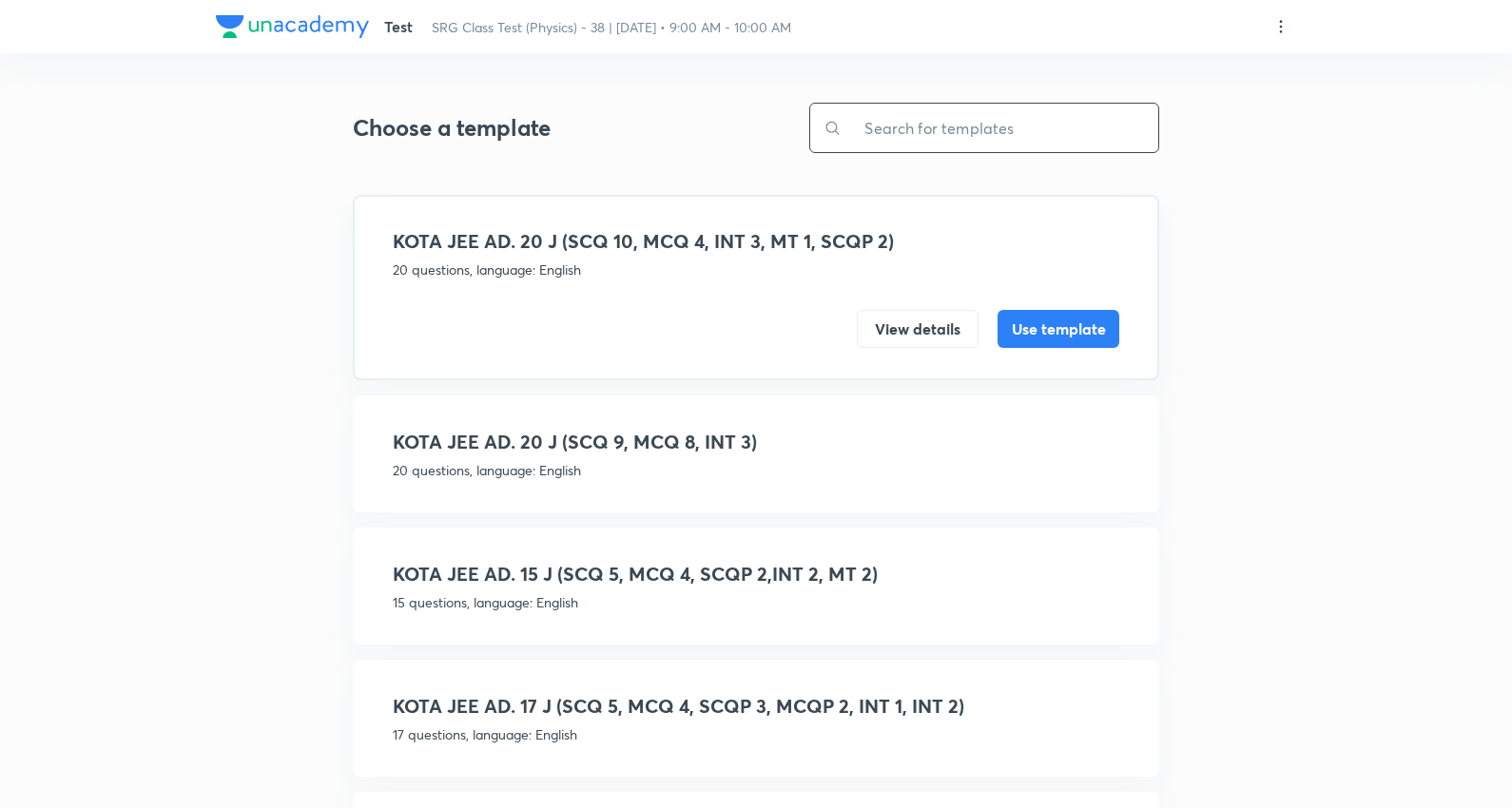
click at [1015, 129] on input "text" at bounding box center [999, 127] width 317 height 48
paste input "KOTA Excel SRG. 15 J (SCQ 5, MCQ 1, SCQP 5, INT 4)"
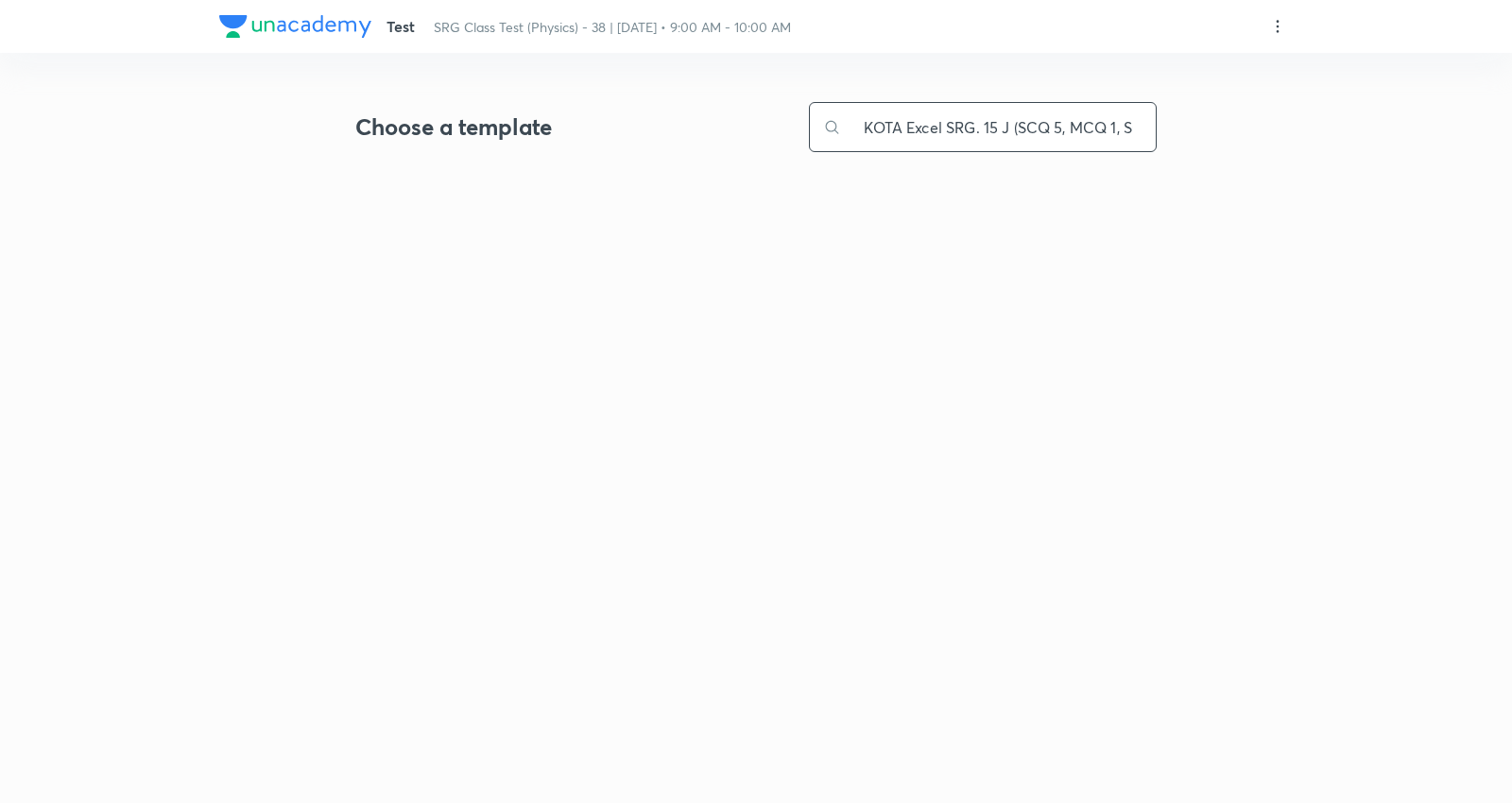
scroll to position [0, 99]
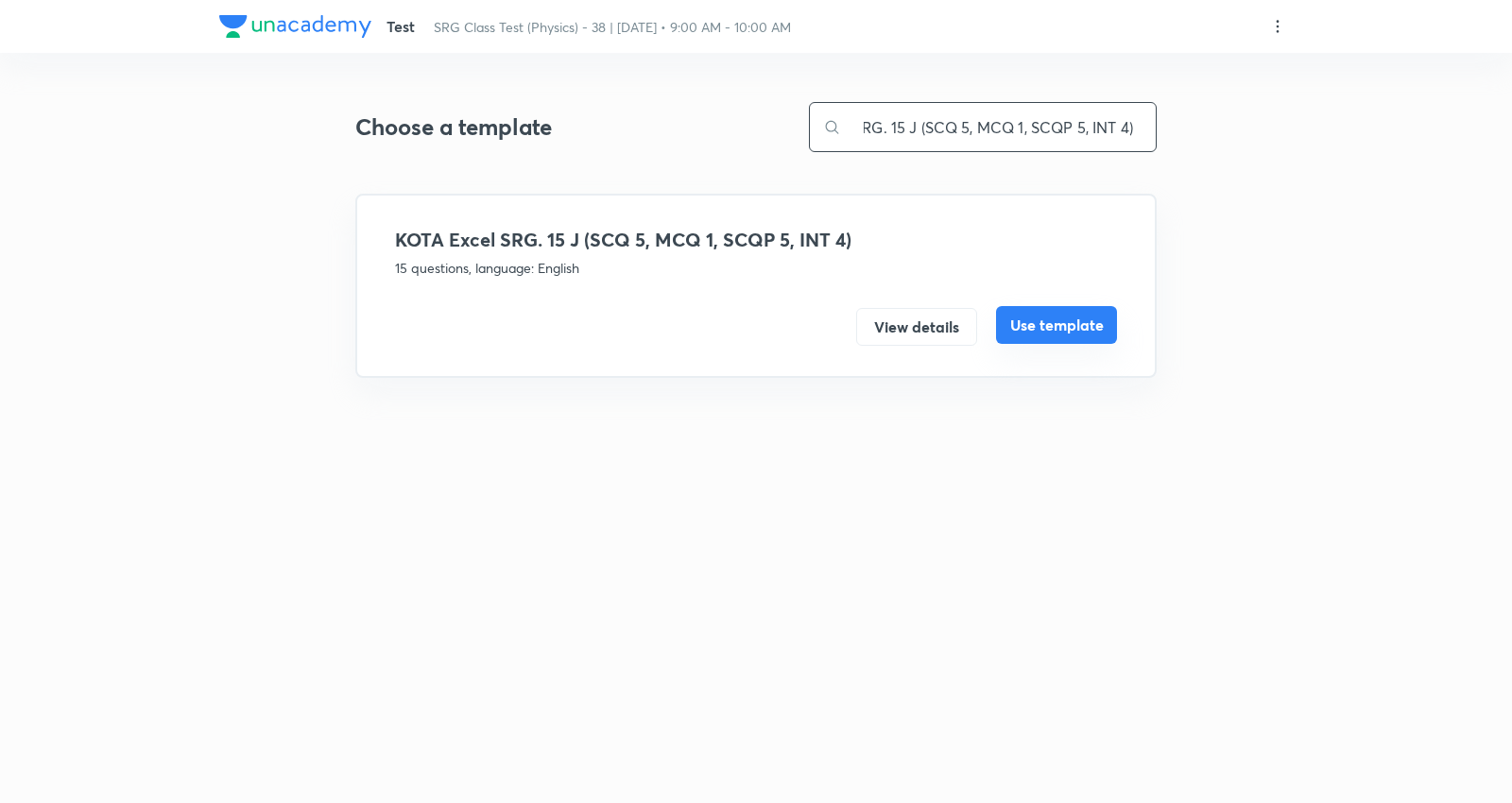
type input "KOTA Excel SRG. 15 J (SCQ 5, MCQ 1, SCQP 5, INT 4)"
click at [1066, 313] on button "Use template" at bounding box center [1056, 325] width 121 height 38
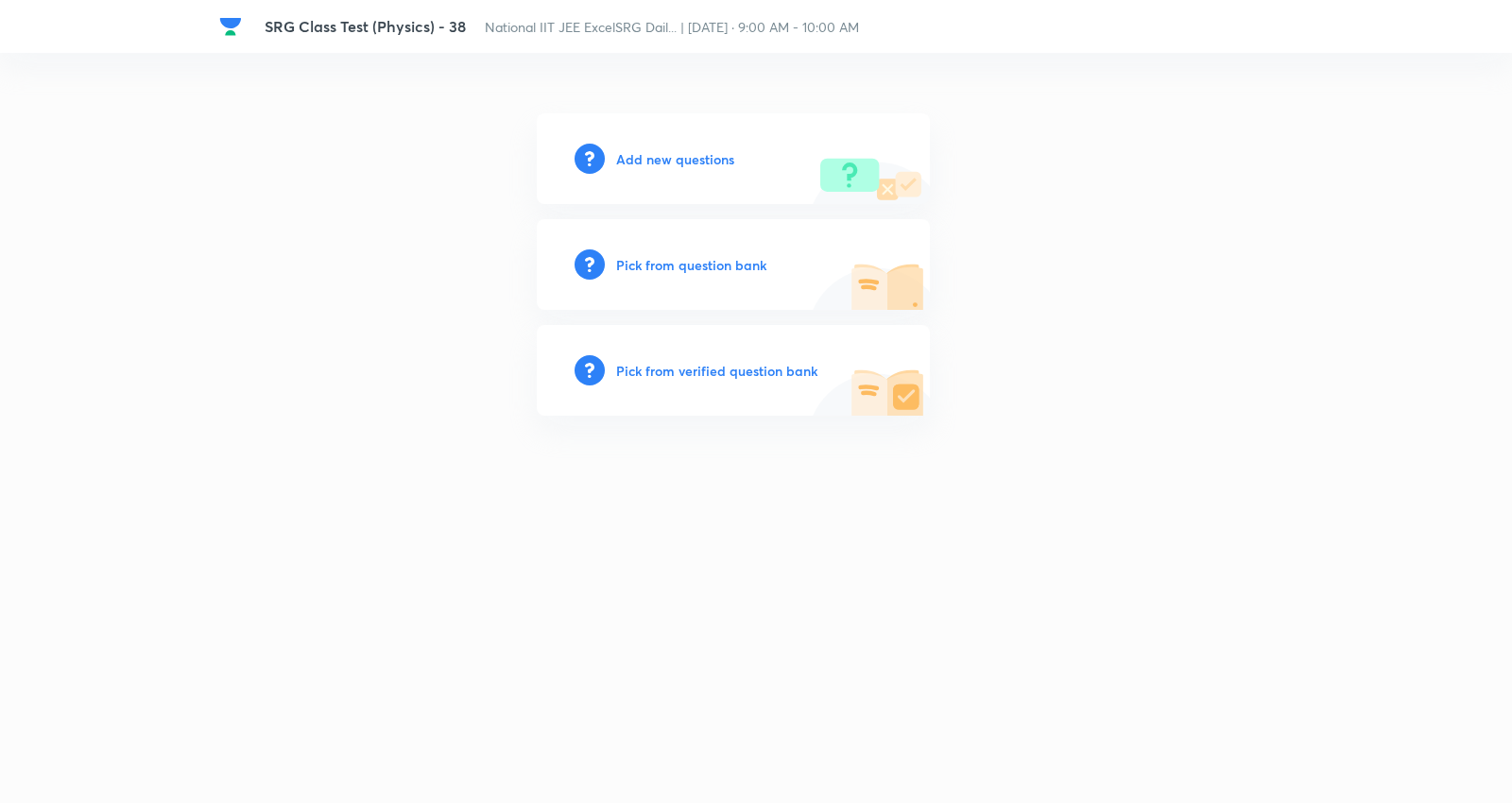
click at [703, 158] on h6 "Add new questions" at bounding box center [675, 159] width 118 height 20
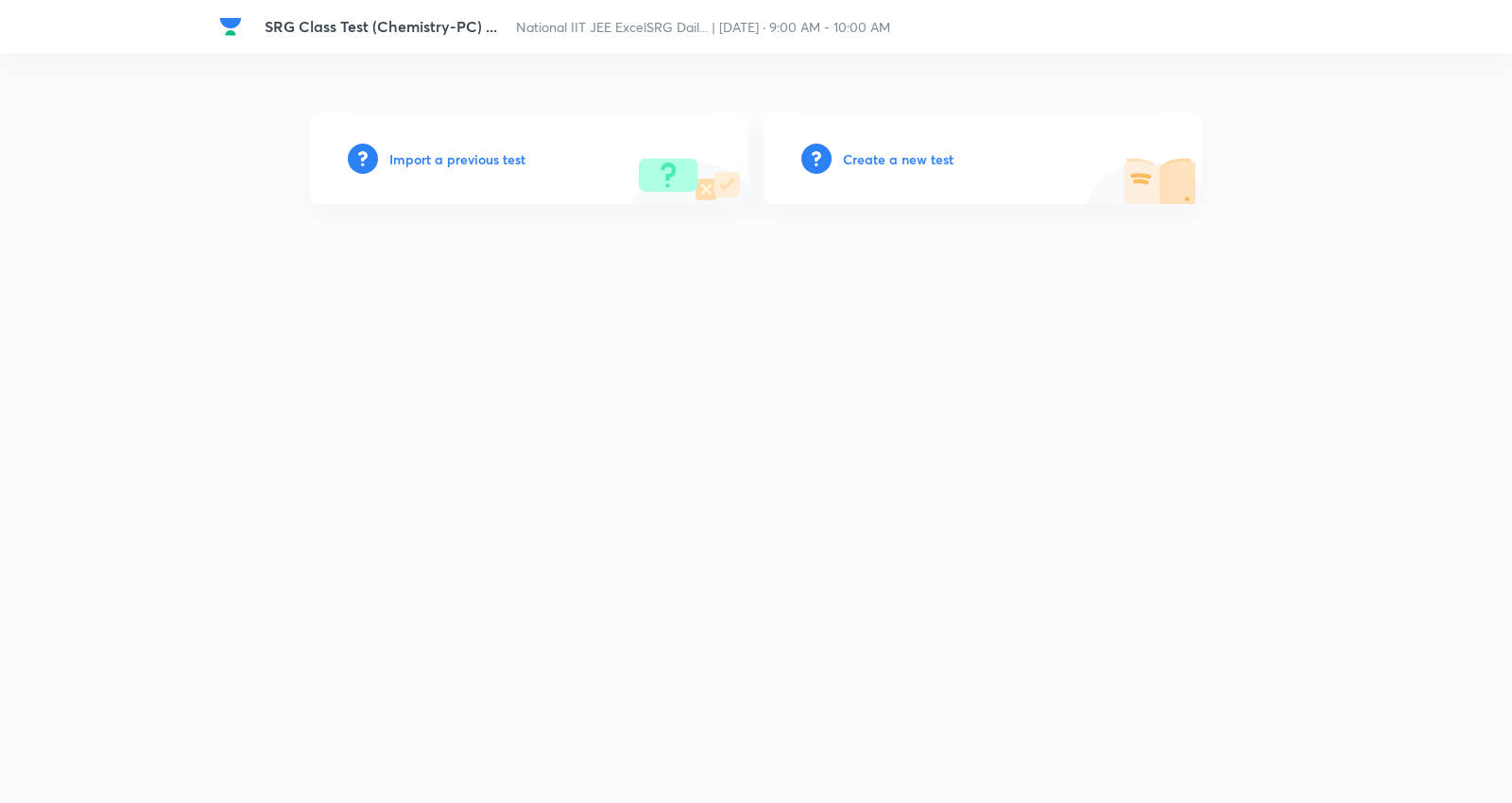
click at [873, 157] on h6 "Create a new test" at bounding box center [898, 159] width 111 height 20
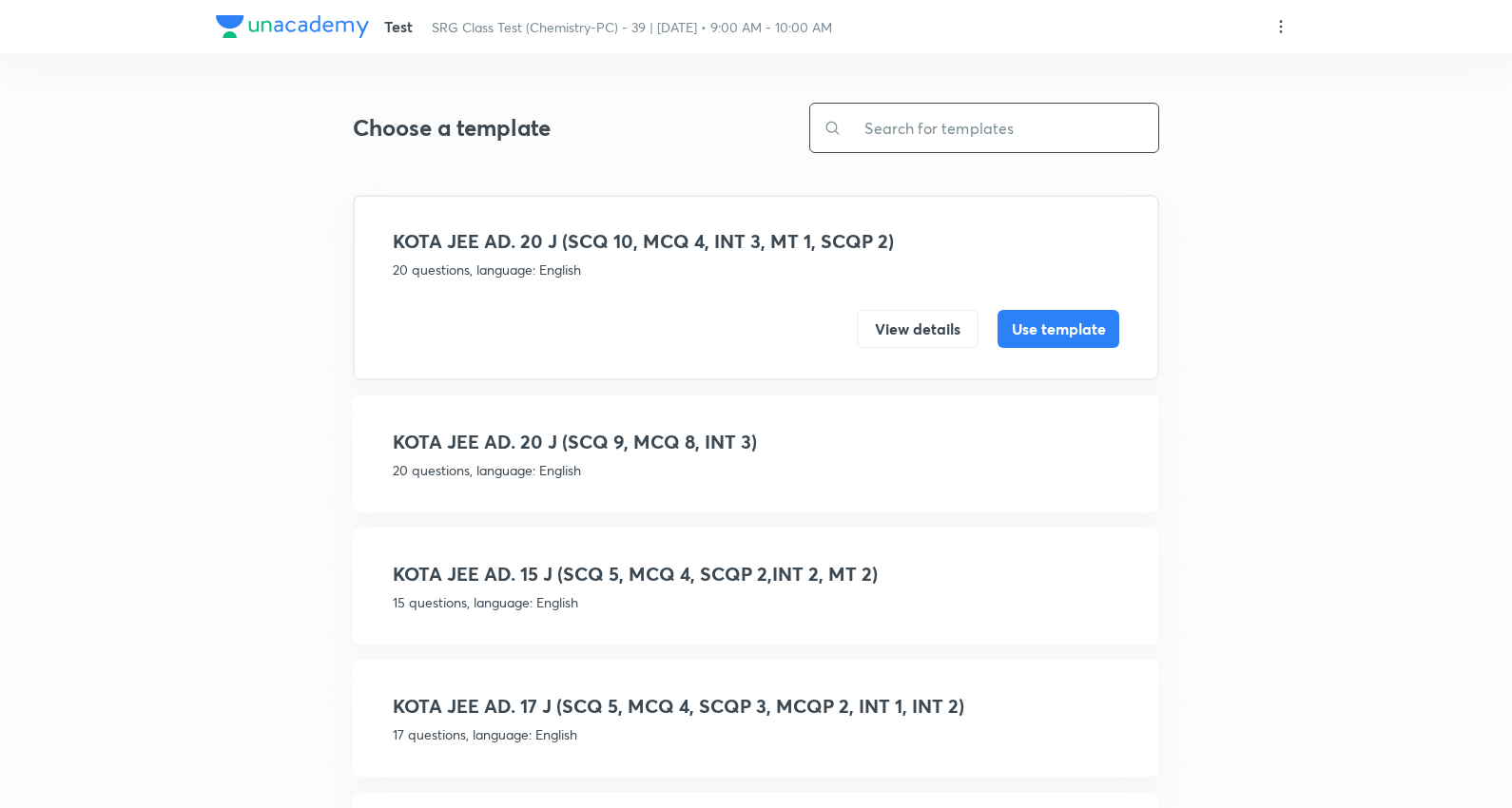
drag, startPoint x: 983, startPoint y: 116, endPoint x: 1019, endPoint y: 108, distance: 36.9
click at [985, 116] on input "text" at bounding box center [999, 127] width 317 height 48
type input "20 j"
click at [1278, 21] on icon at bounding box center [1280, 26] width 19 height 19
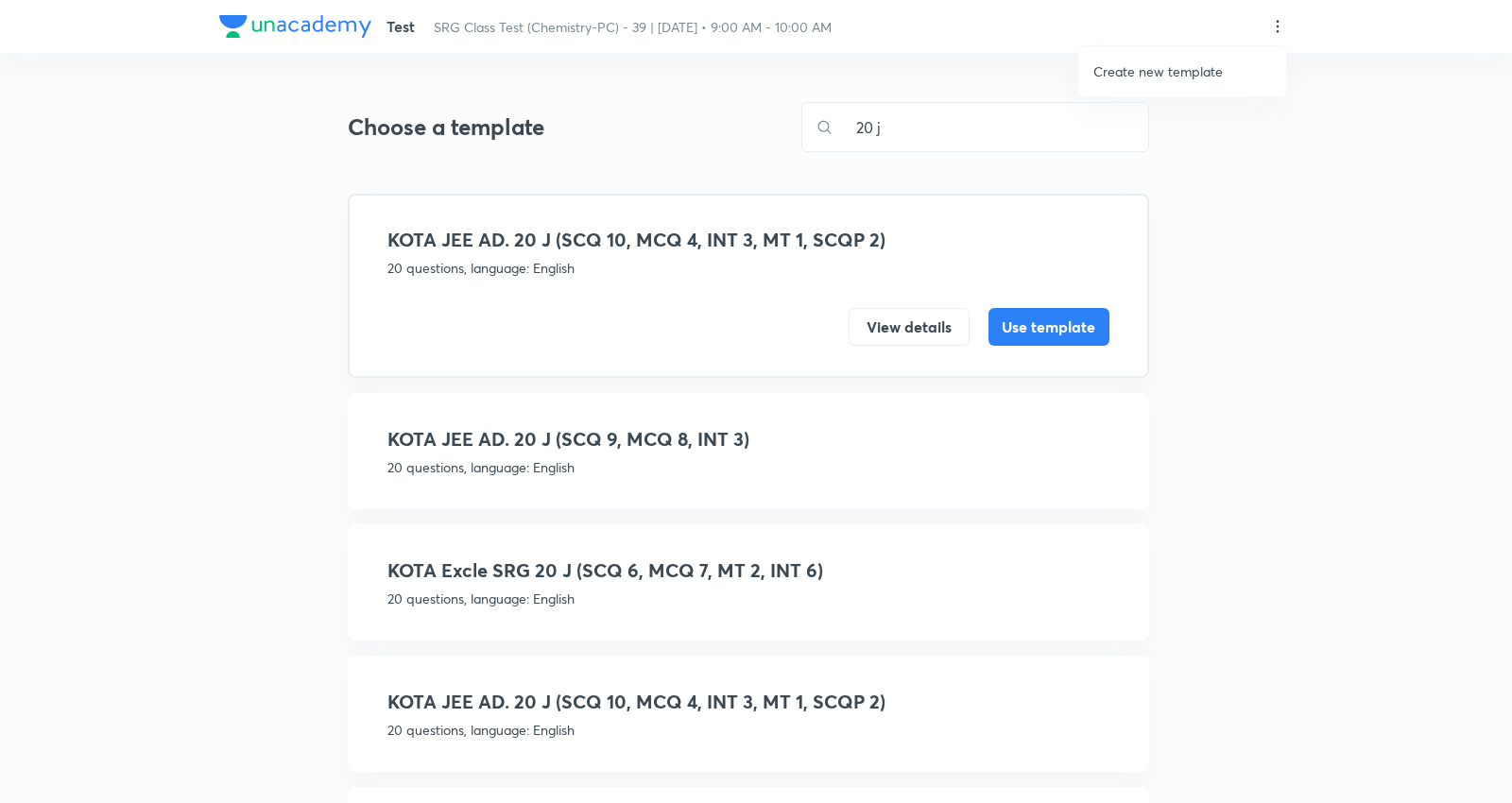
click at [1160, 79] on p "Create new template" at bounding box center [1158, 72] width 130 height 20
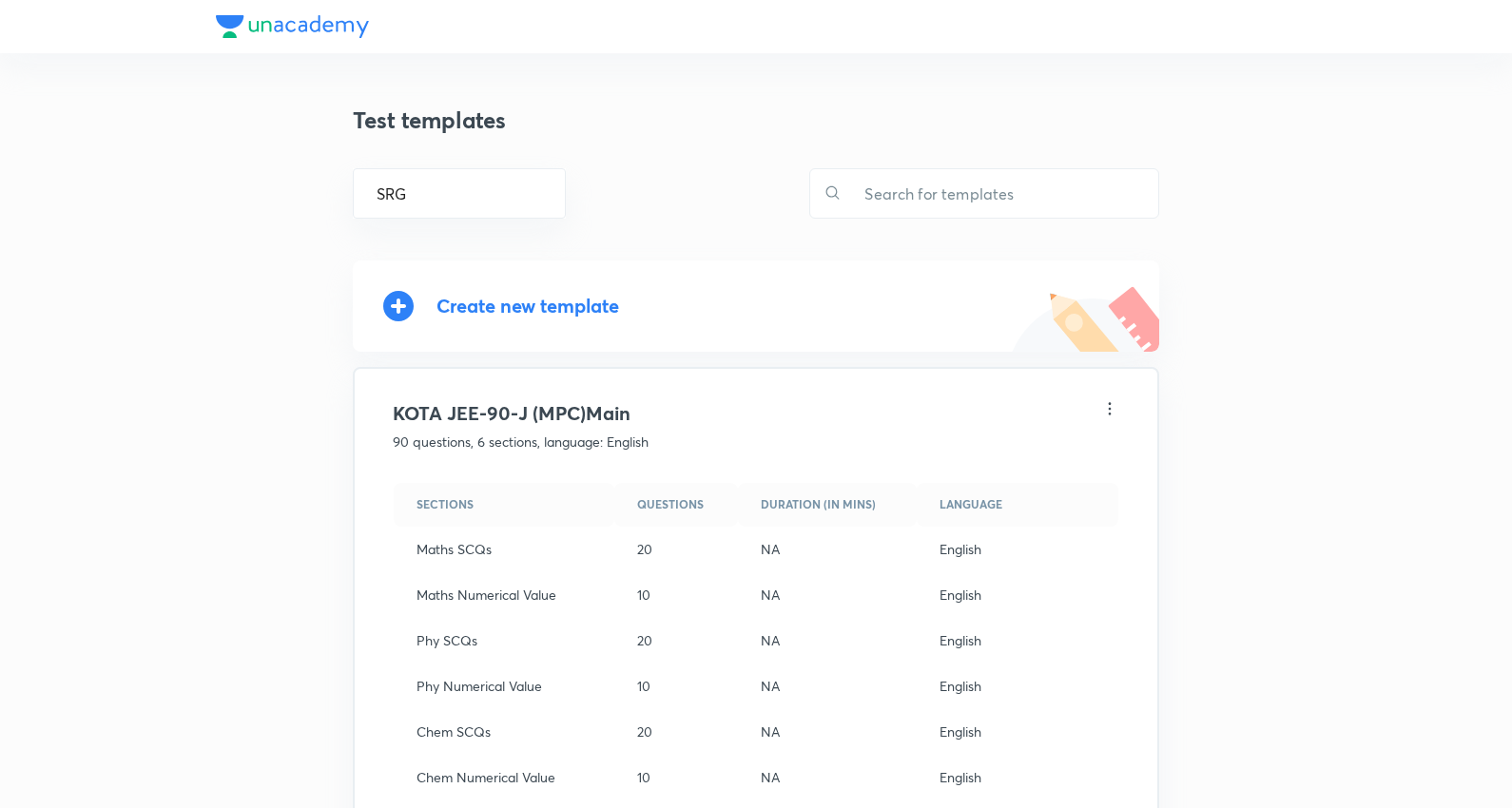
click at [594, 296] on div "Create new template" at bounding box center [527, 305] width 183 height 22
click at [987, 193] on input "text" at bounding box center [999, 193] width 317 height 48
paste input "KOTA Excel SRG. 20 J (SCQ 11, MCQ 2, SCQP 5, INT 2)"
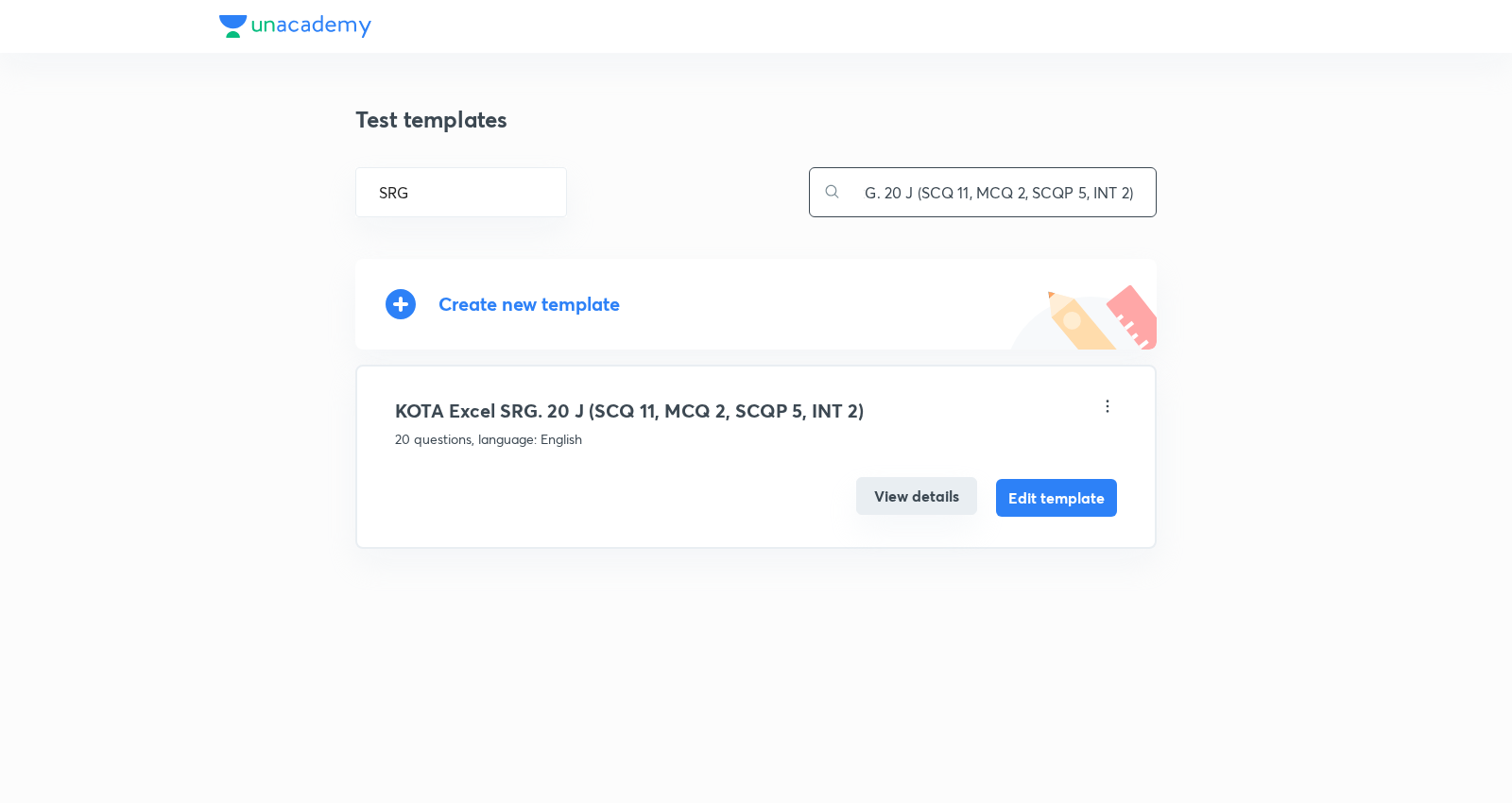
type input "KOTA Excel SRG. 20 J (SCQ 11, MCQ 2, SCQP 5, INT 2)"
click at [926, 487] on button "View details" at bounding box center [915, 496] width 121 height 38
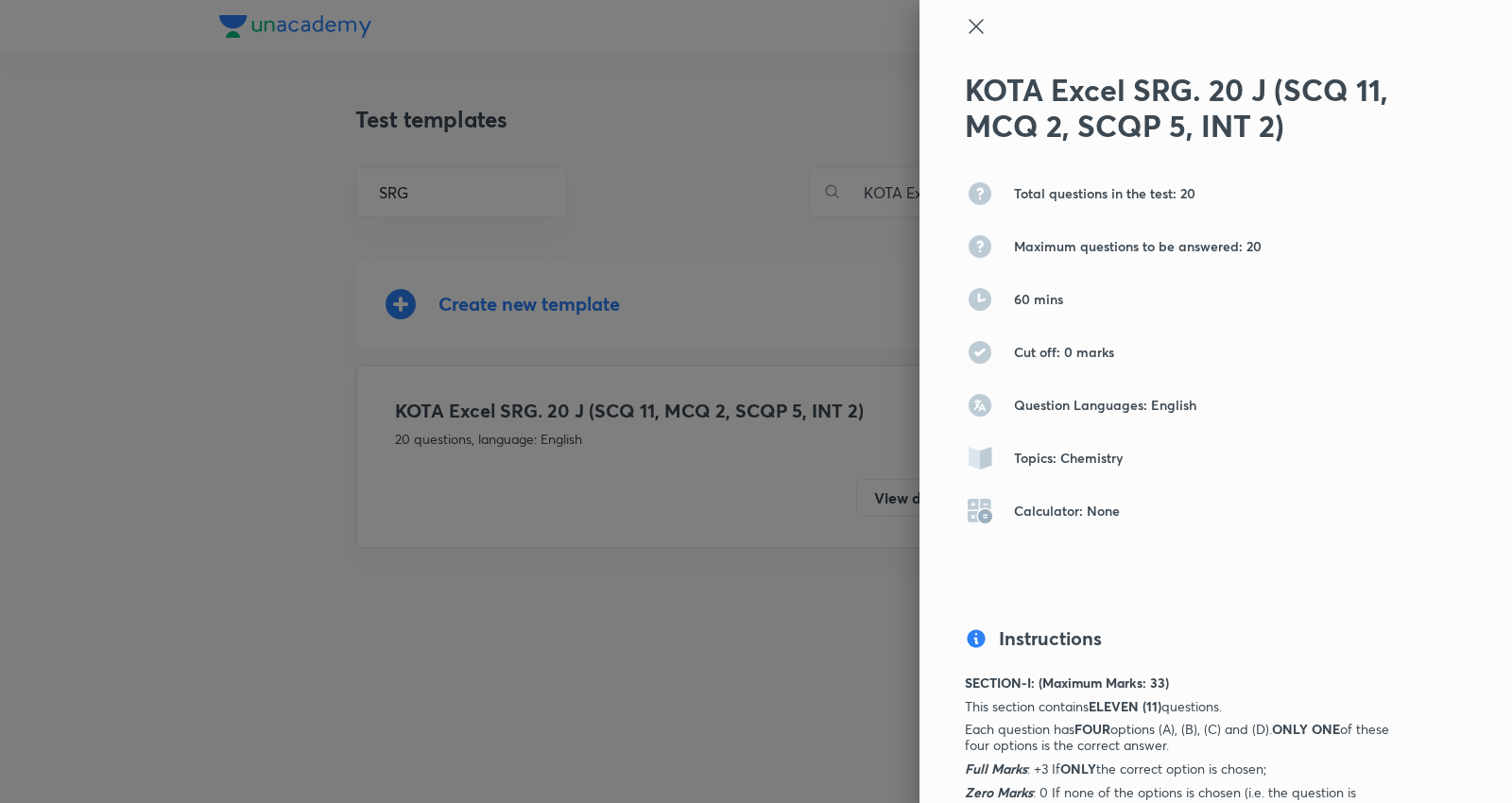
scroll to position [0, 0]
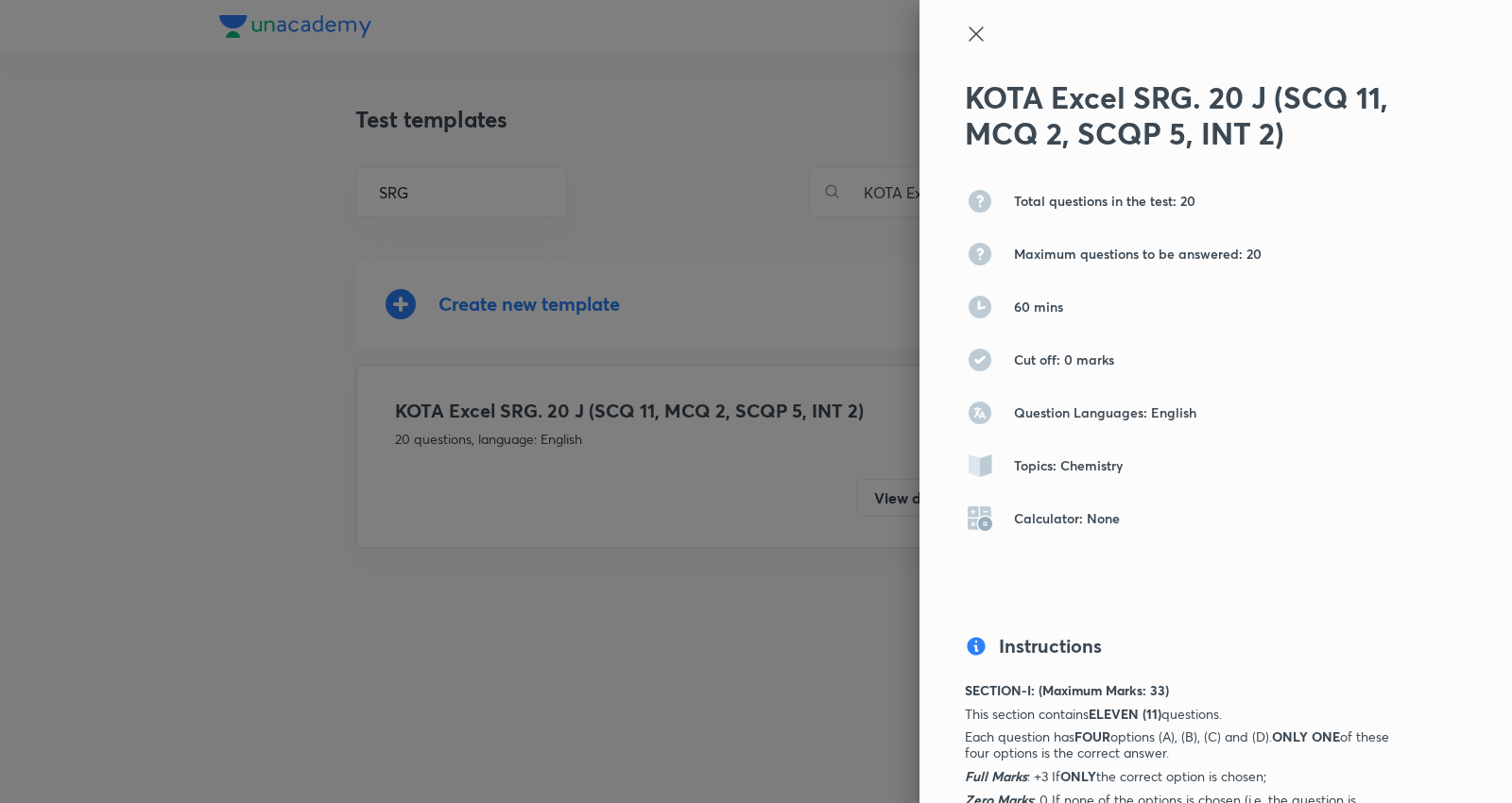
click at [968, 35] on icon at bounding box center [975, 33] width 14 height 14
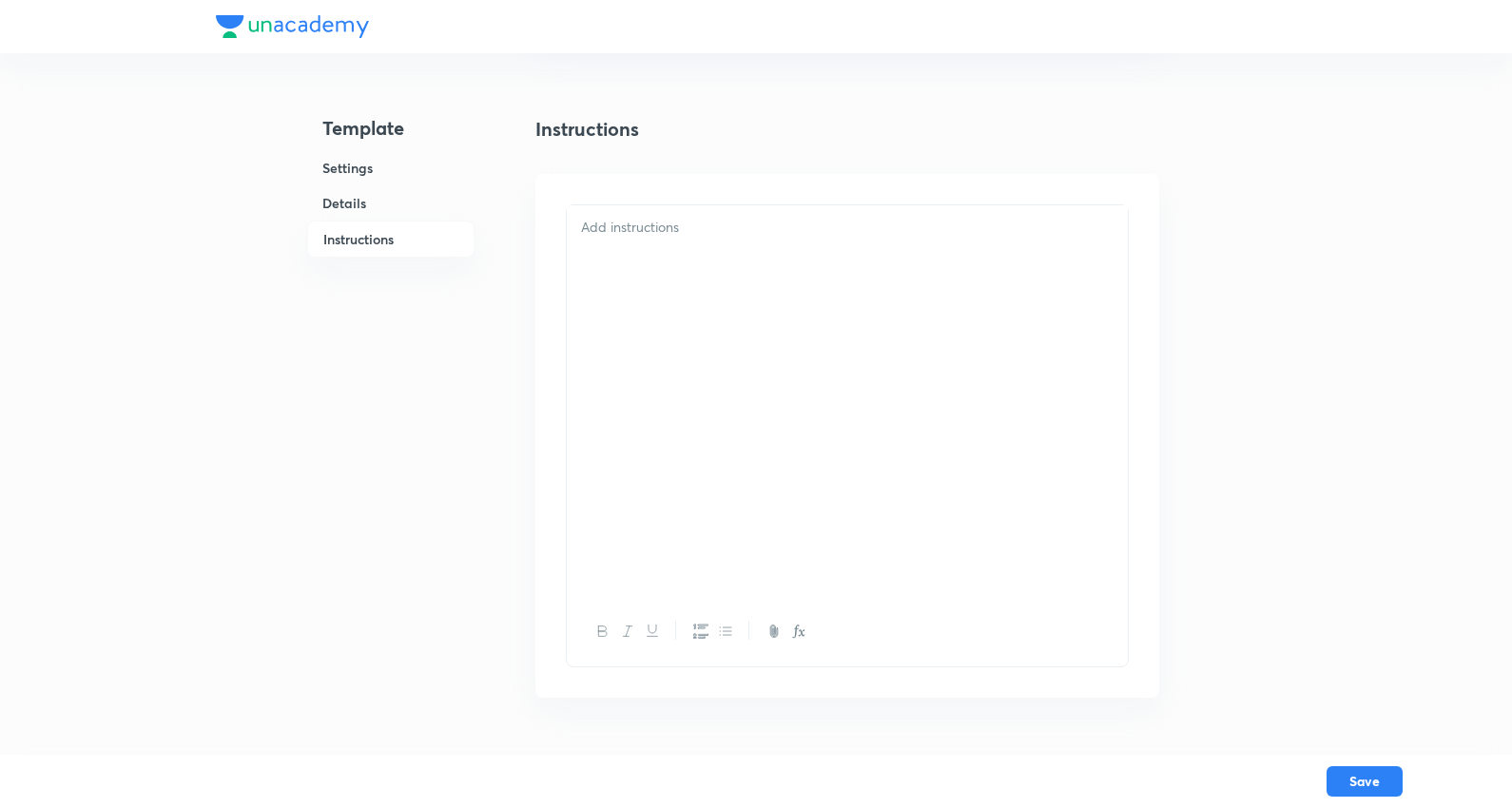
scroll to position [1524, 0]
click at [668, 245] on div at bounding box center [847, 401] width 561 height 392
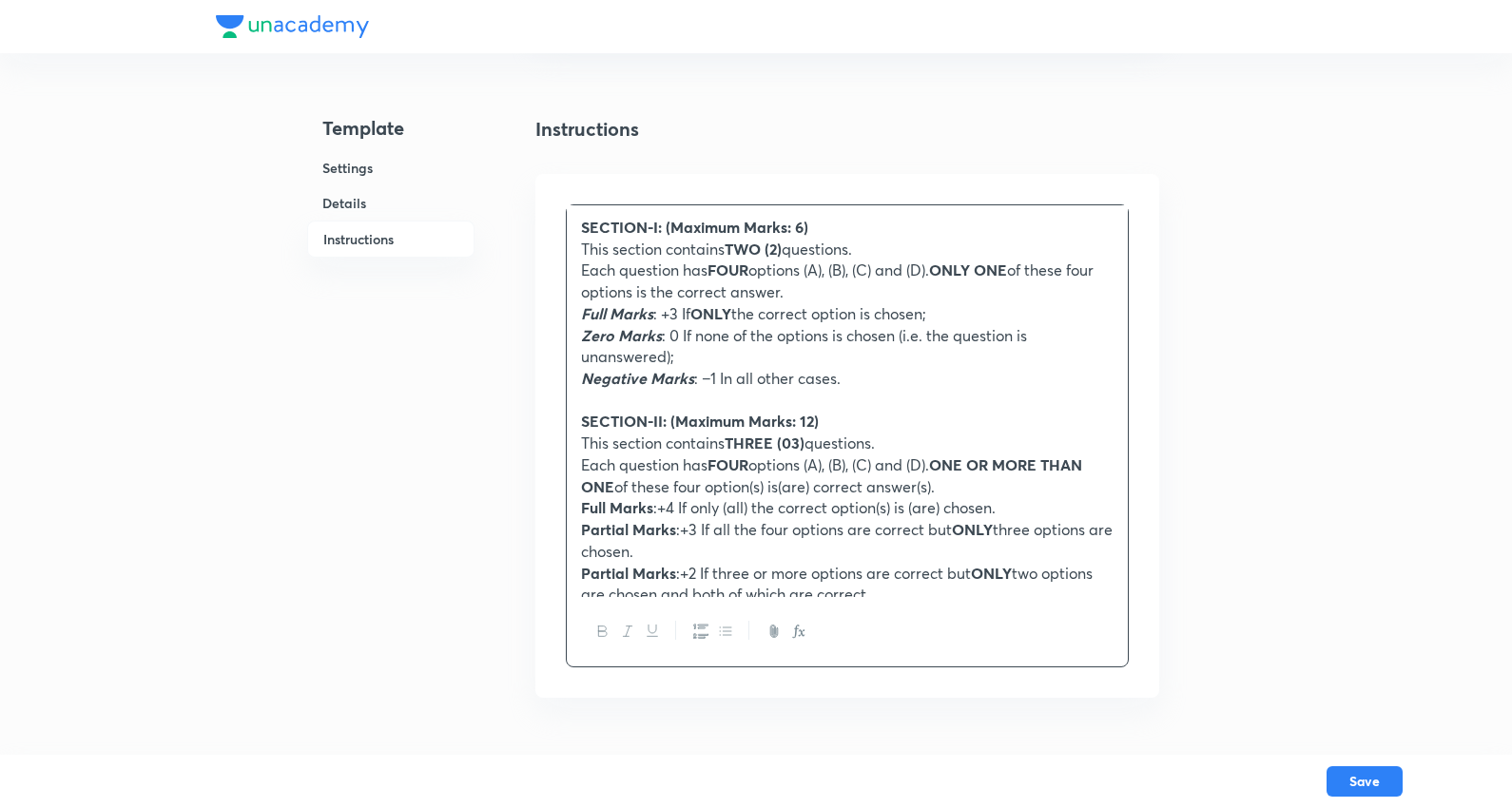
scroll to position [0, 0]
click at [653, 221] on strong "SECTION-I: (Maximum Marks: 6)" at bounding box center [694, 227] width 227 height 20
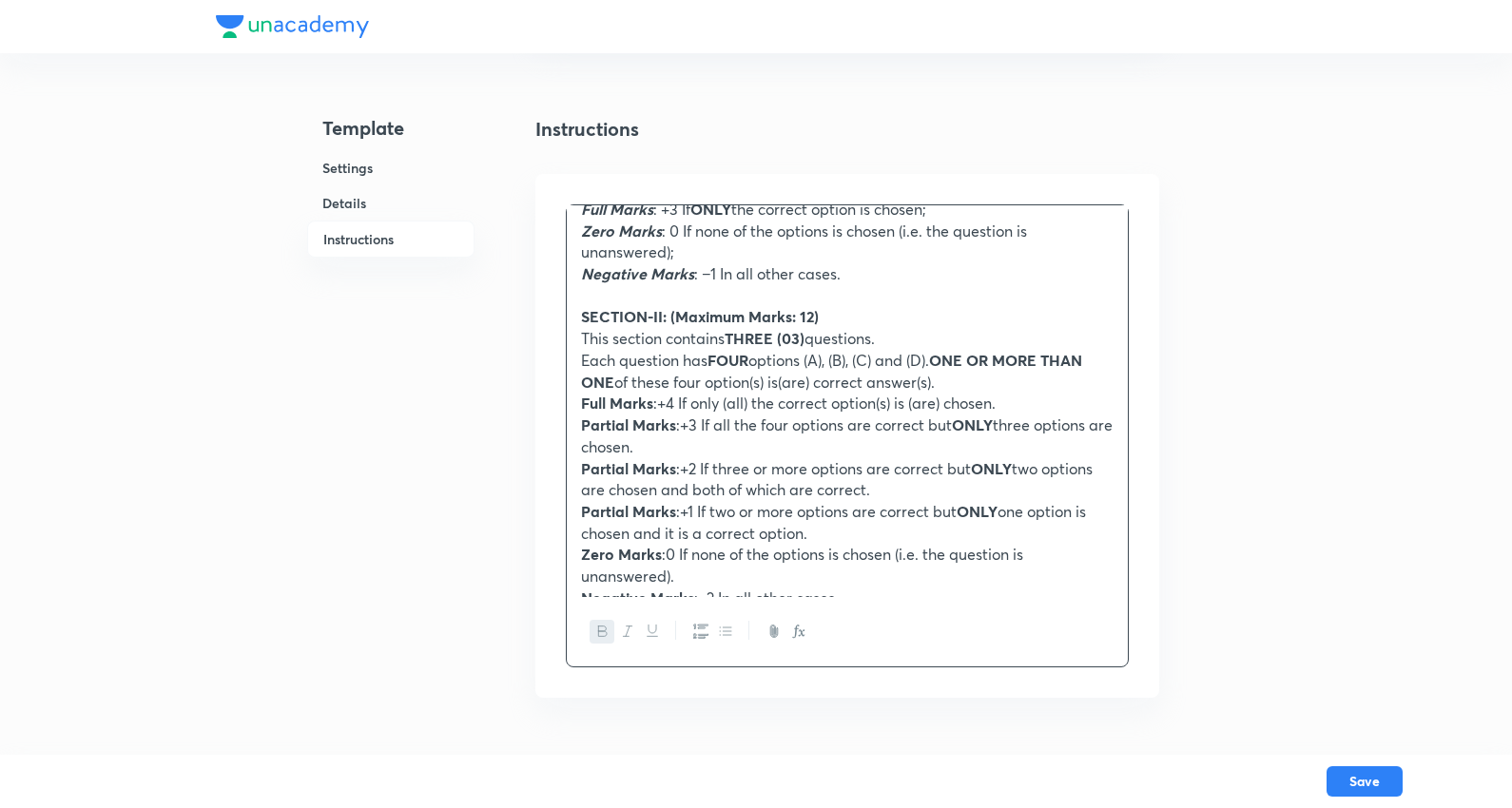
scroll to position [106, 0]
click at [793, 333] on strong "THREE (03)" at bounding box center [764, 337] width 80 height 20
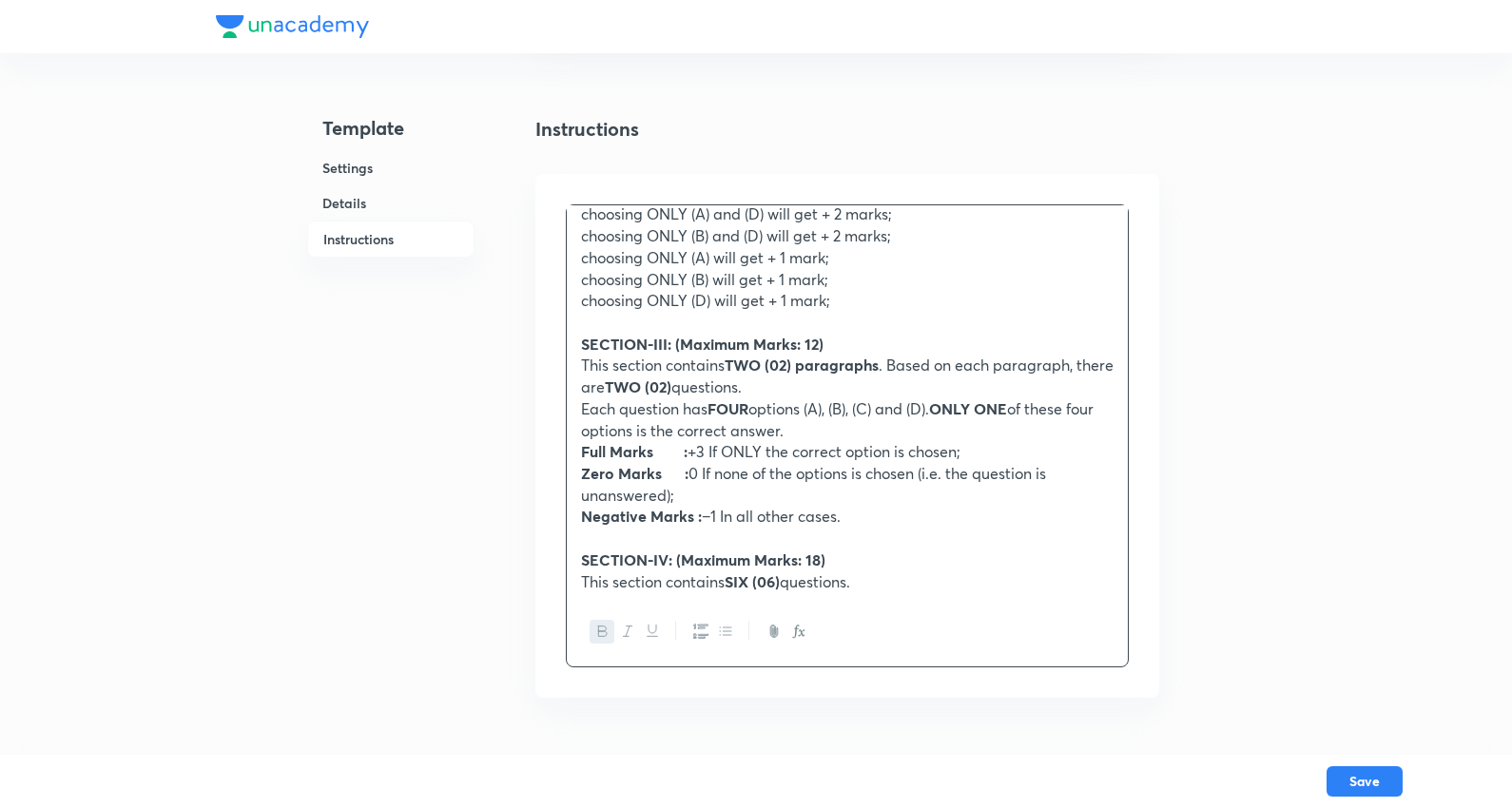
scroll to position [633, 0]
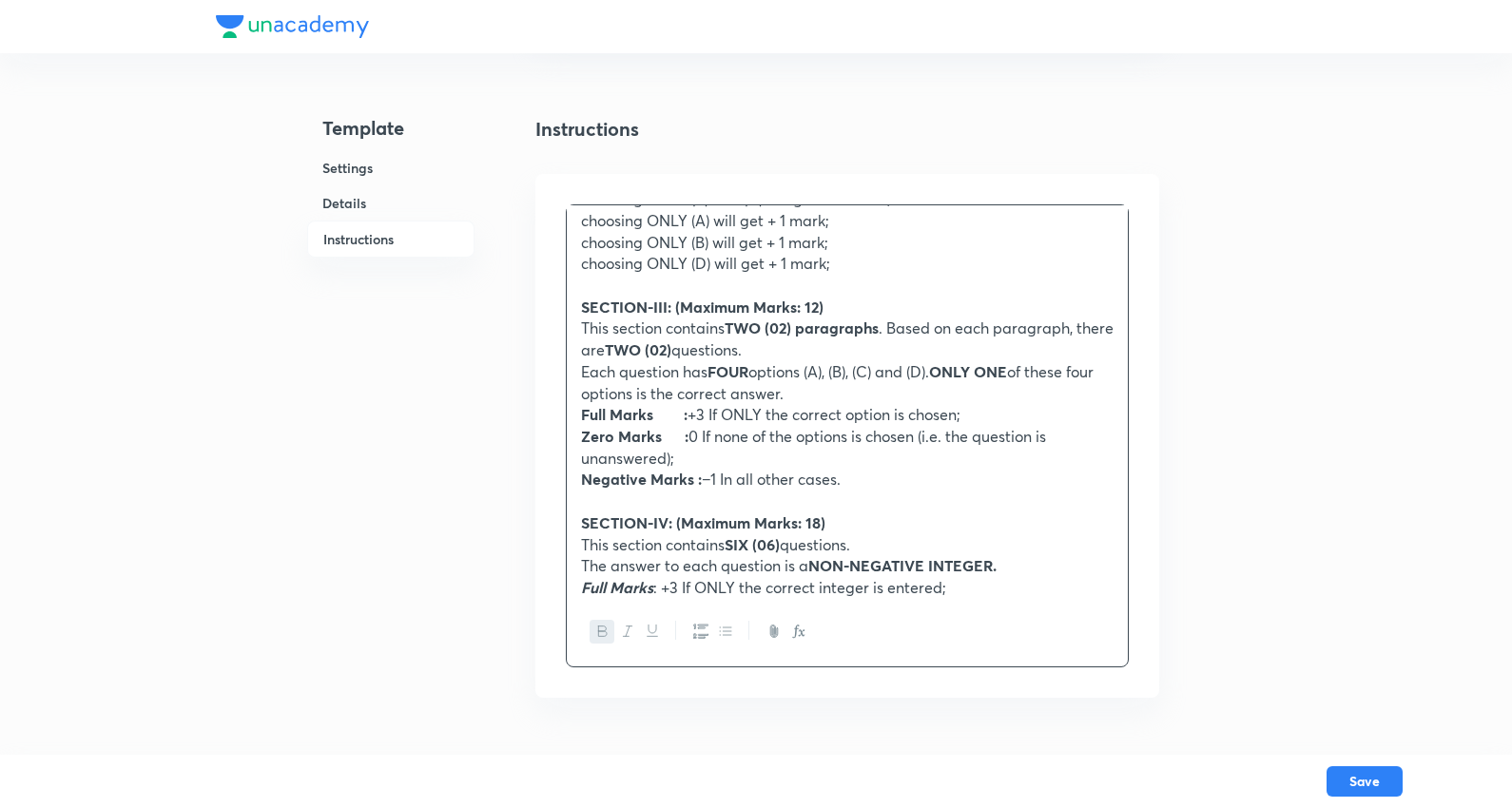
click at [761, 314] on strong "SECTION-III: (Maximum Marks: 12)" at bounding box center [702, 306] width 243 height 20
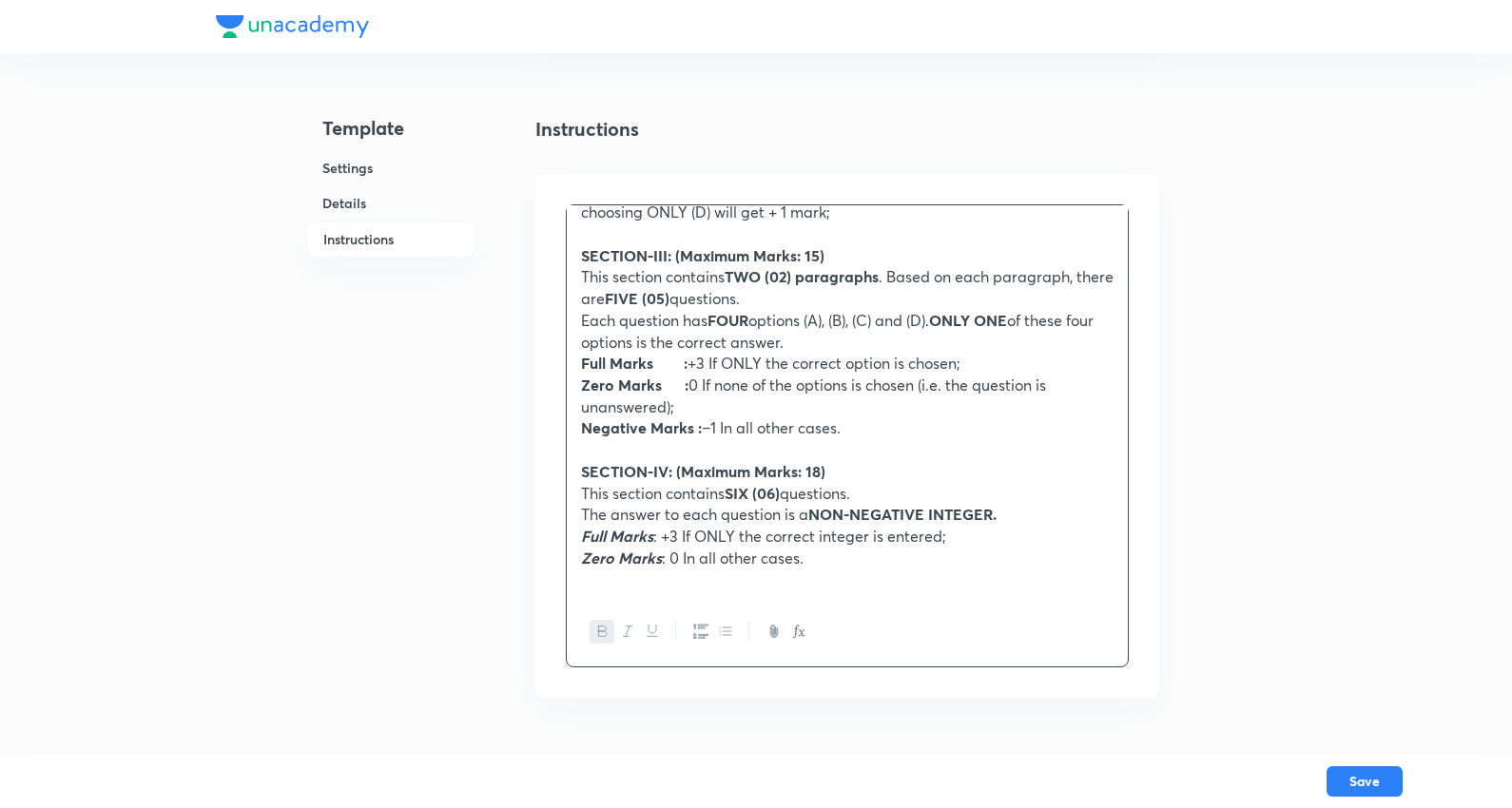
scroll to position [710, 0]
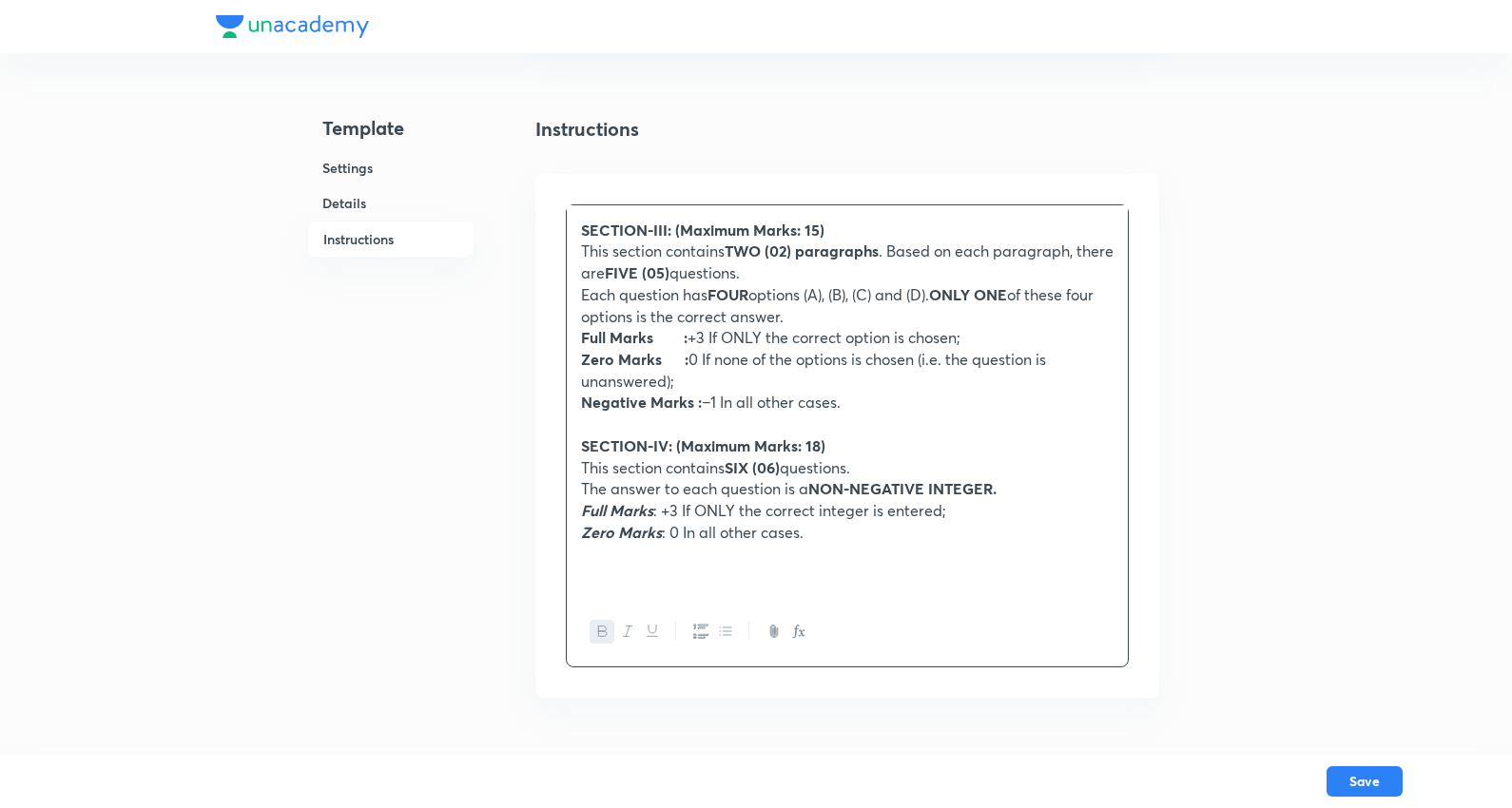
click at [748, 463] on strong "SIX (06)" at bounding box center [753, 467] width 55 height 20
click at [664, 515] on p "Full Marks : +3 If ONLY the correct integer is entered;" at bounding box center [846, 511] width 532 height 22
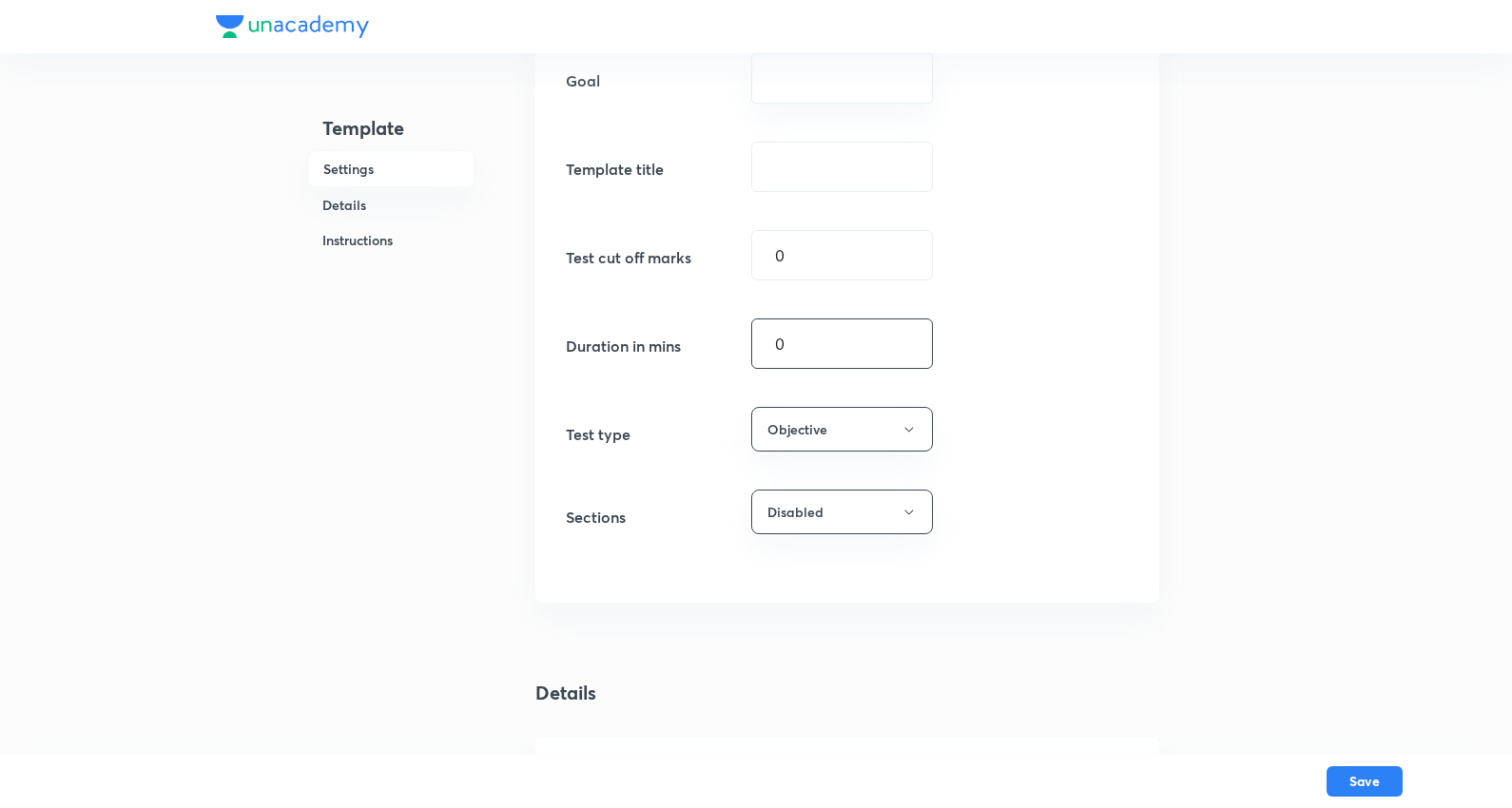
scroll to position [0, 0]
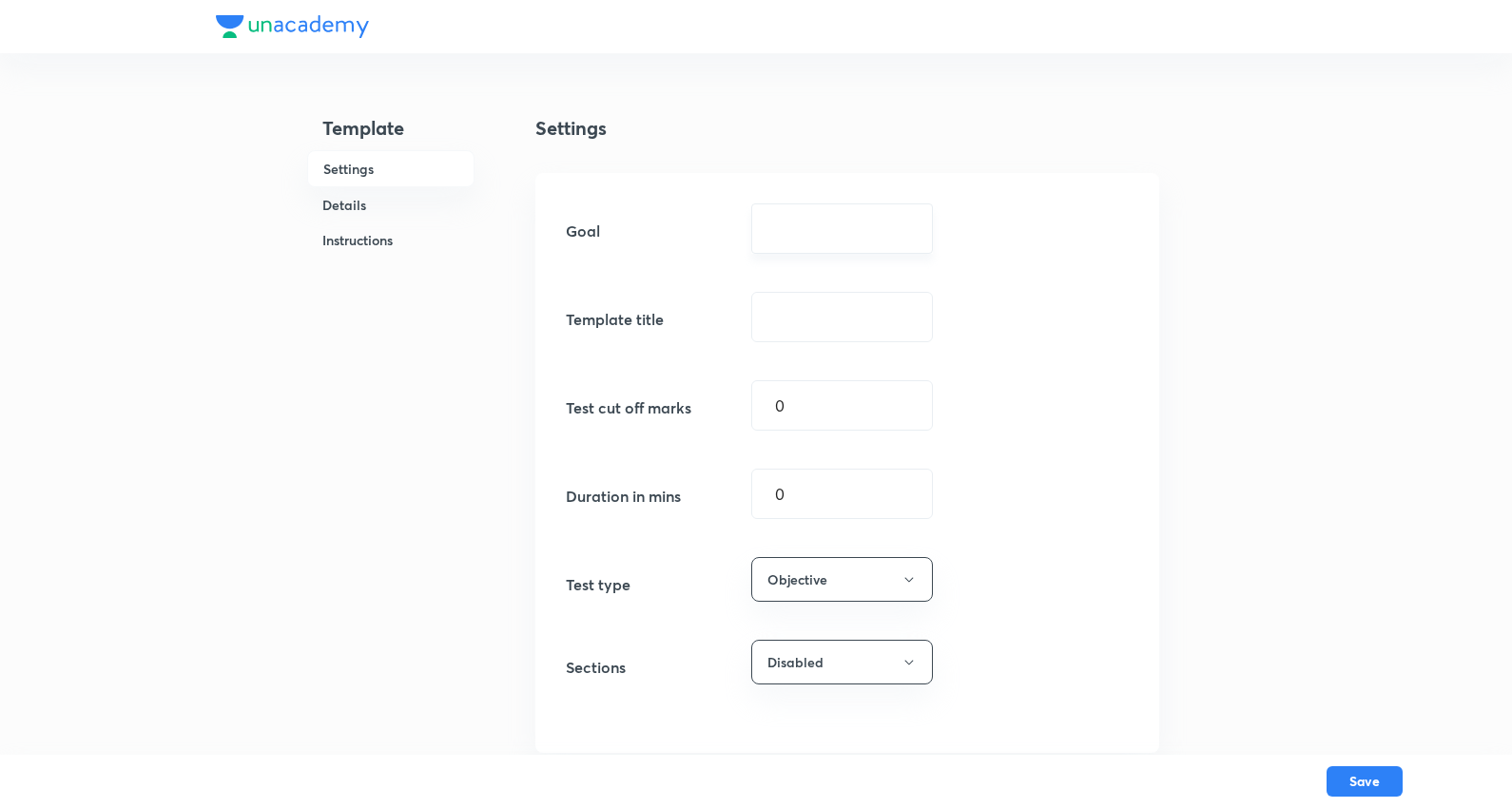
click at [891, 224] on input "text" at bounding box center [842, 228] width 134 height 18
click at [808, 283] on li "SRG" at bounding box center [841, 283] width 180 height 35
type input "SRG"
click at [826, 330] on input "text" at bounding box center [842, 317] width 180 height 48
paste input "KOTA JEE AD. 15 J (SCQ 2, MCQ 3, SCQP 4, INT 6)"
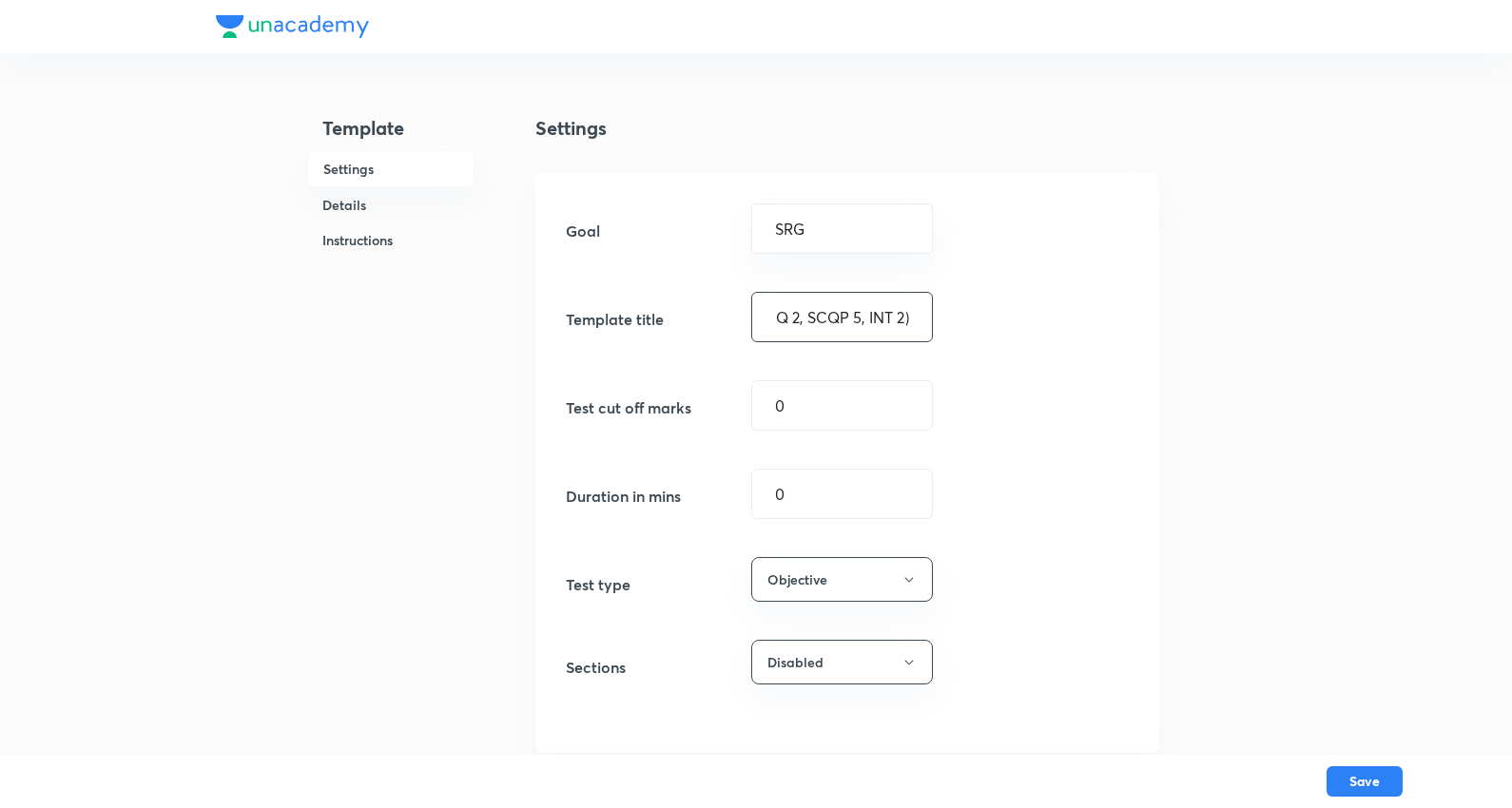
scroll to position [0, 244]
type input "KOTA Excel SRG. 20 J (SCQ 11, MCQ 2, SCQP 5, INT 2)"
drag, startPoint x: 836, startPoint y: 497, endPoint x: 482, endPoint y: 495, distance: 354.0
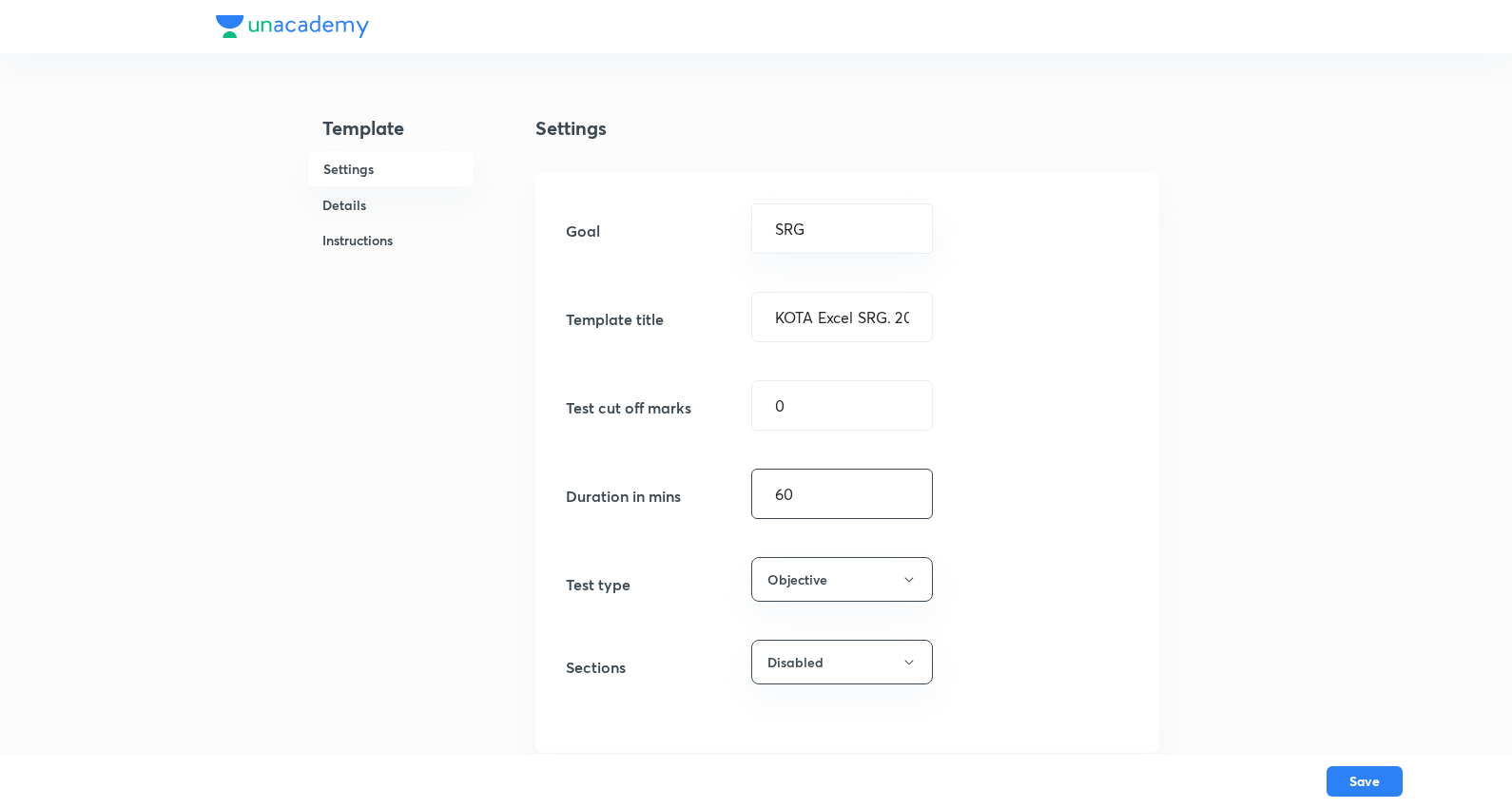
type input "60"
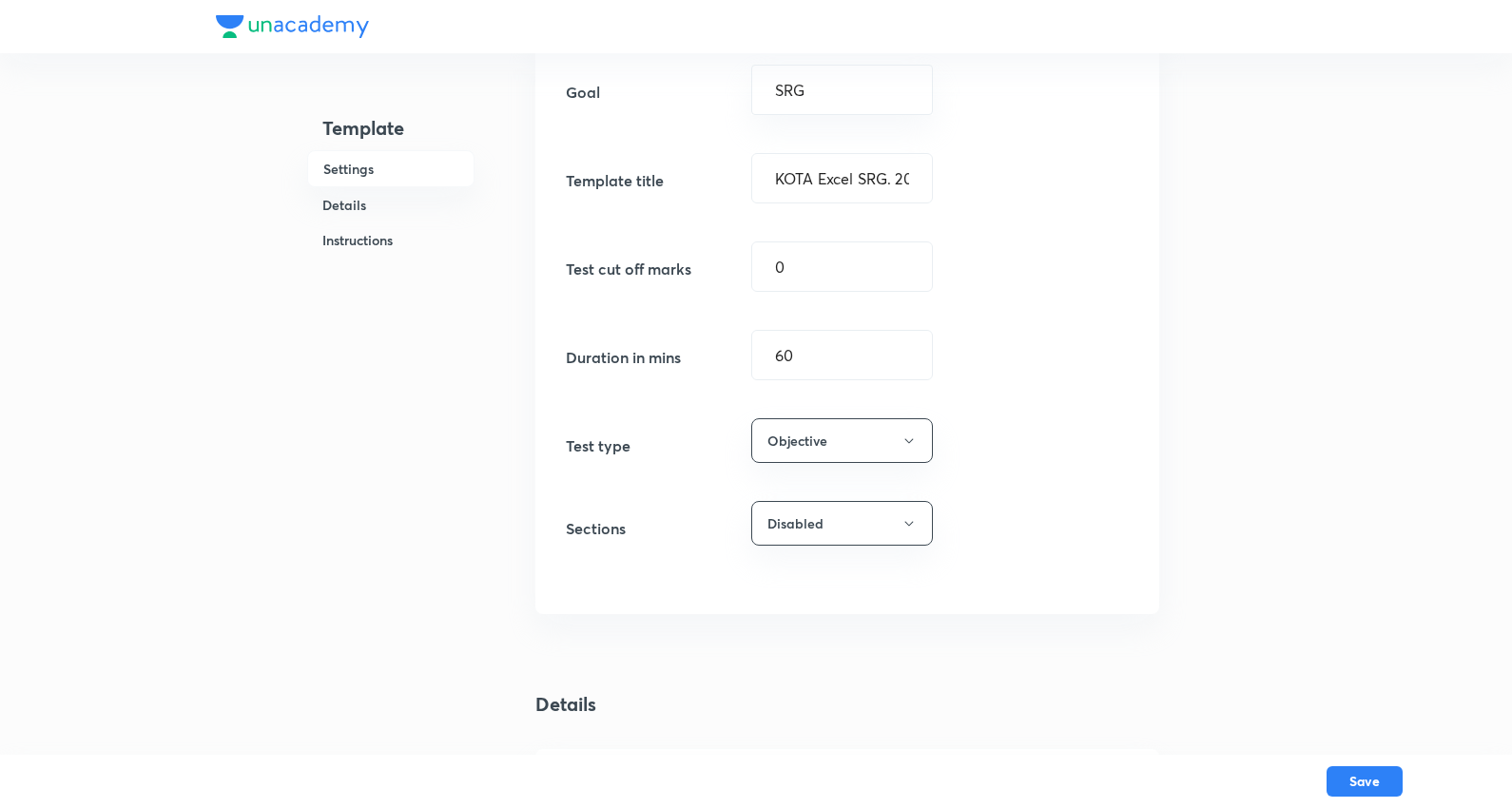
scroll to position [527, 0]
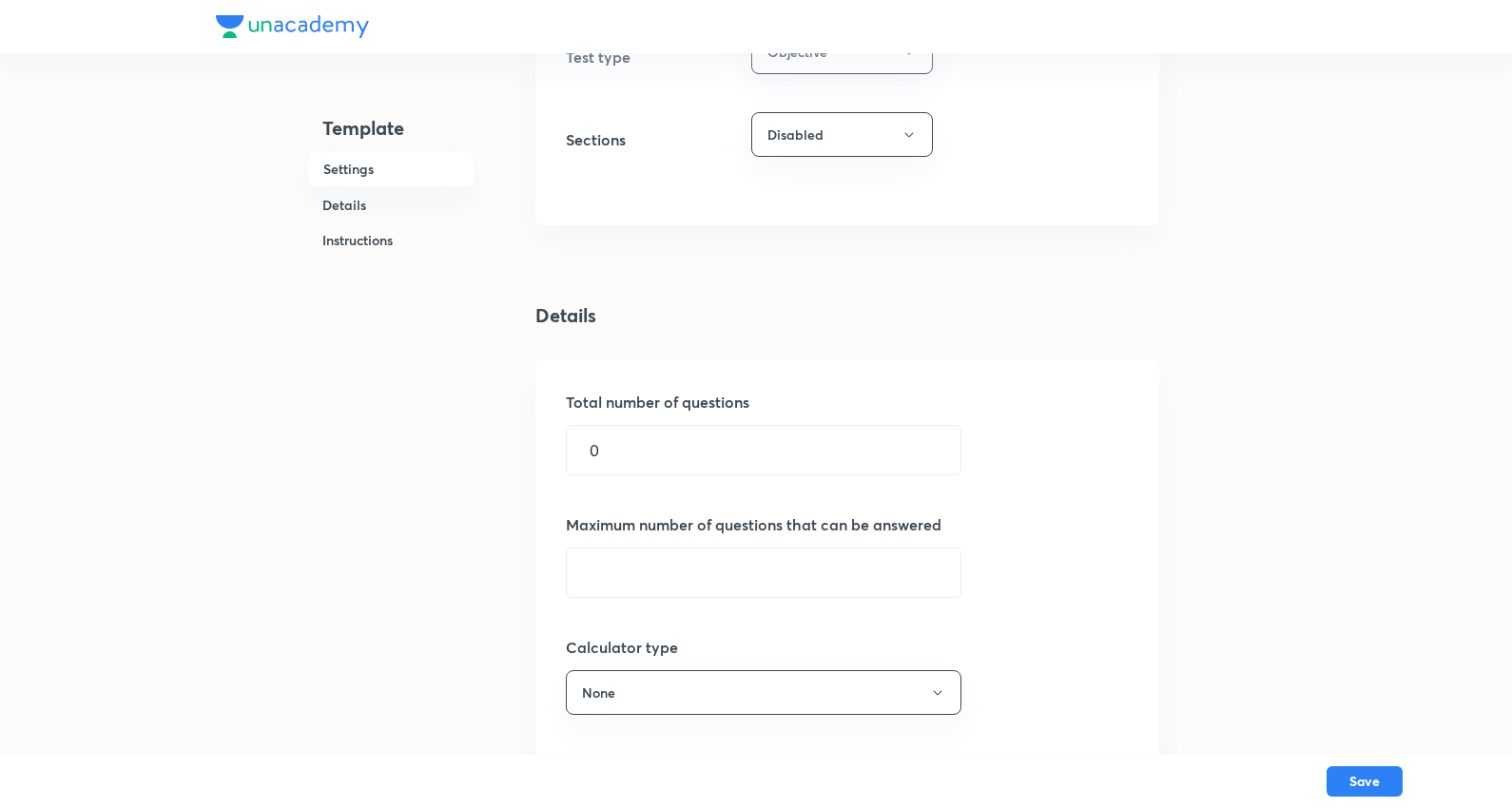
drag, startPoint x: 686, startPoint y: 471, endPoint x: 230, endPoint y: 454, distance: 456.3
click at [234, 457] on div "Template Settings Details Instructions Settings Goal SRG ​ Template title KOTA …" at bounding box center [756, 639] width 1080 height 2258
type input "20"
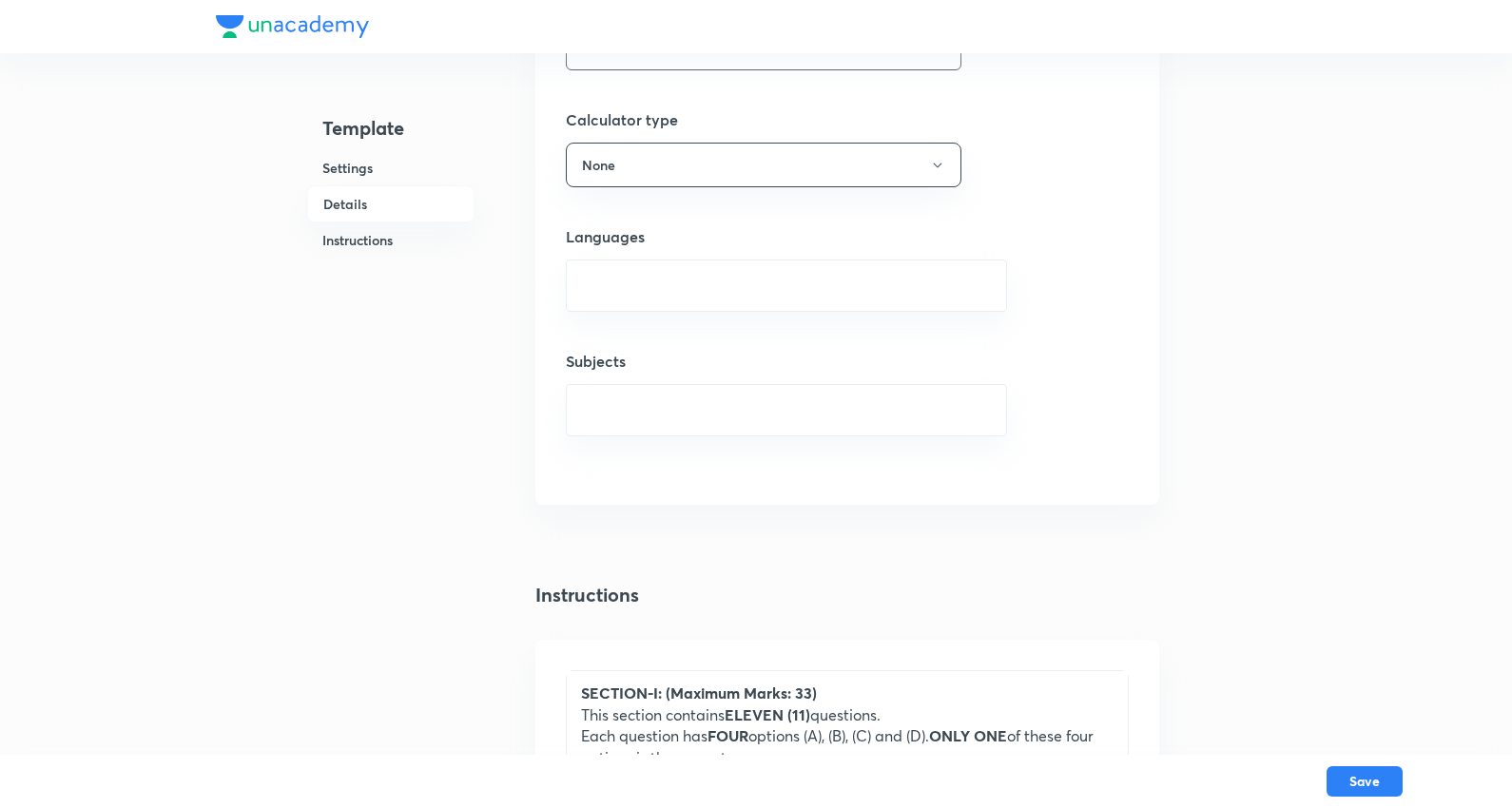
scroll to position [1057, 0]
click at [642, 267] on div "​" at bounding box center [786, 284] width 441 height 52
type input "20"
click at [644, 293] on input "text" at bounding box center [786, 285] width 394 height 36
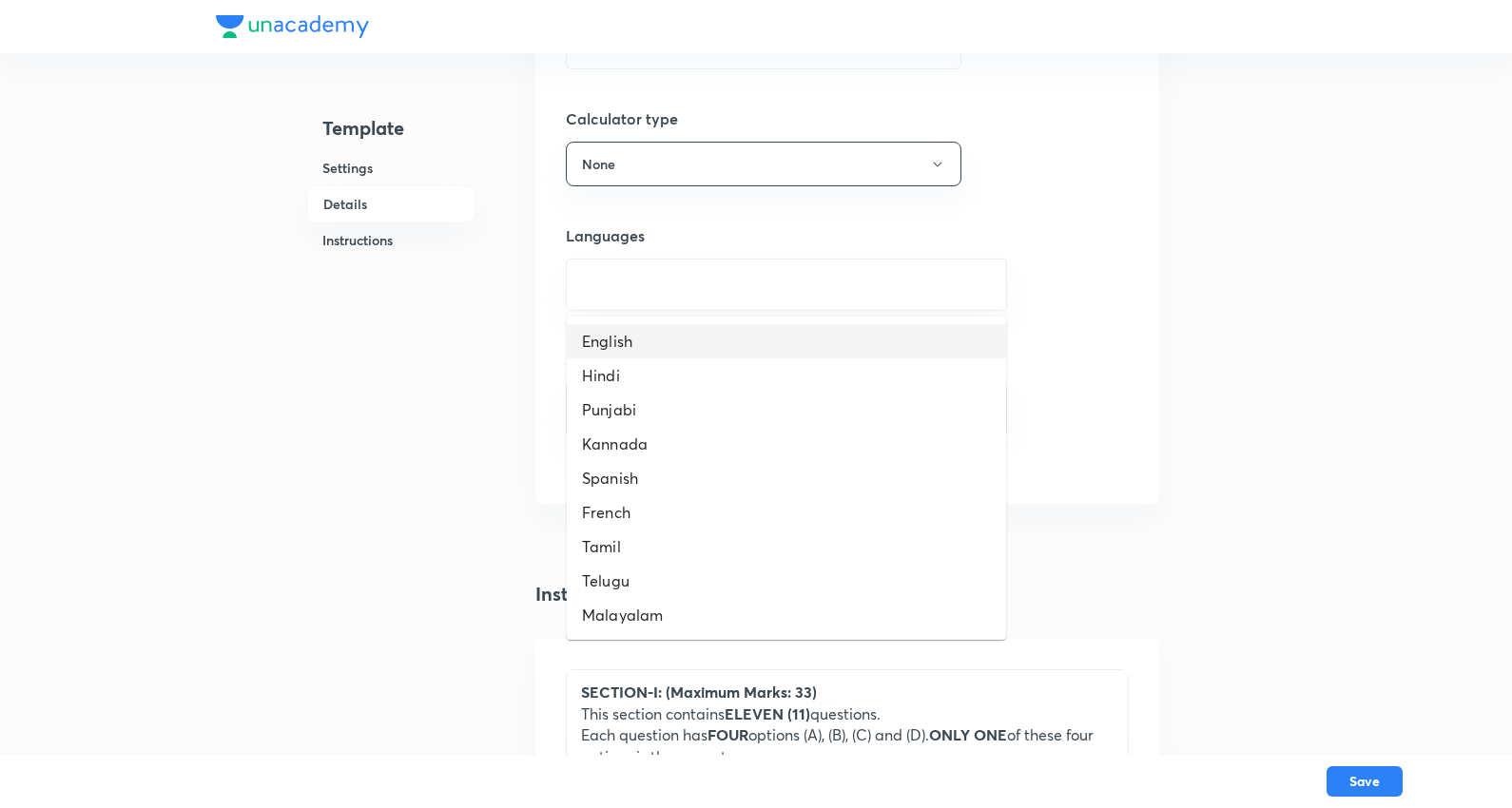
click at [644, 336] on li "English" at bounding box center [786, 341] width 439 height 35
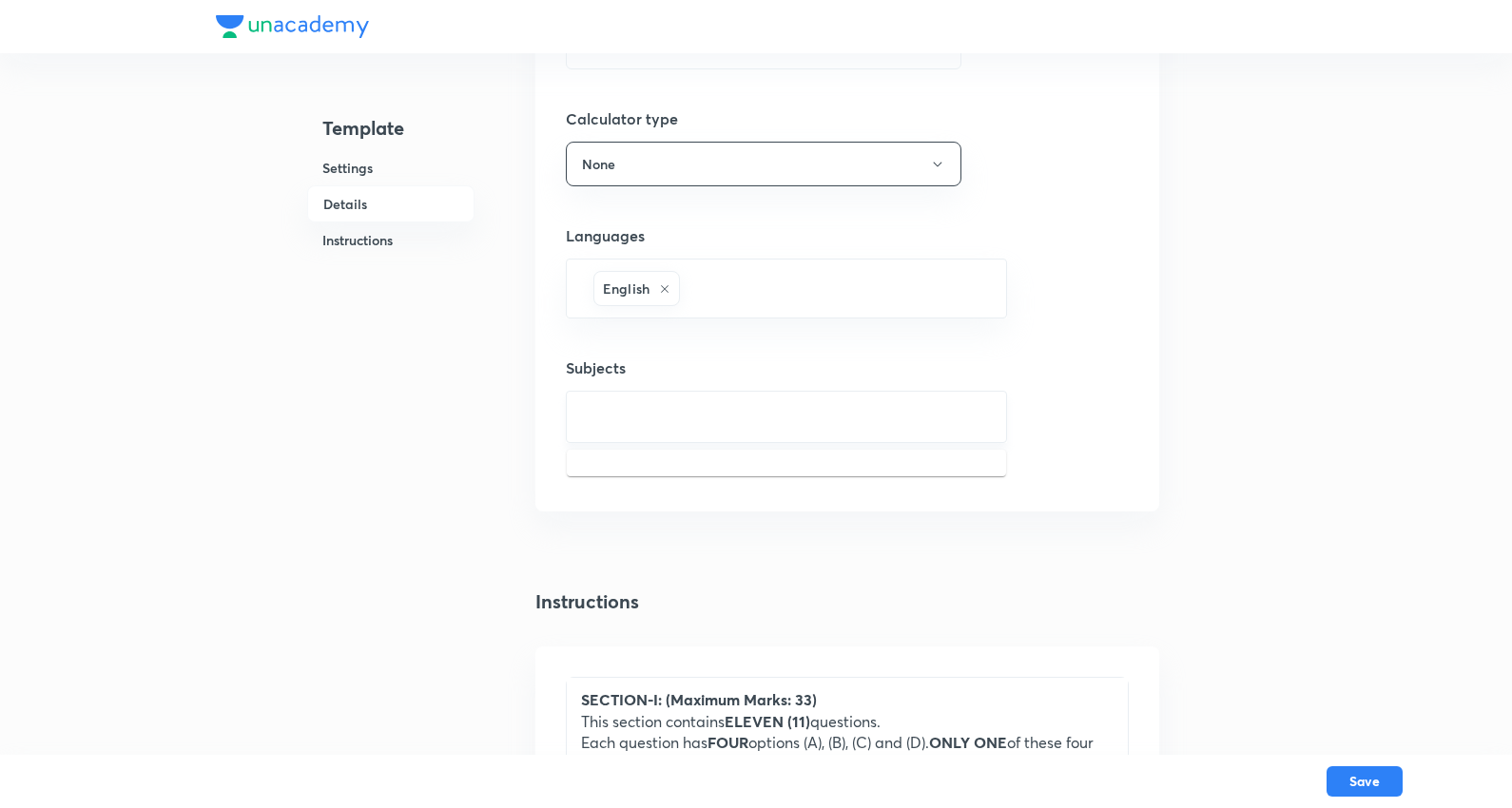
click at [628, 404] on input "text" at bounding box center [786, 417] width 394 height 36
type input "v"
type input "chemi"
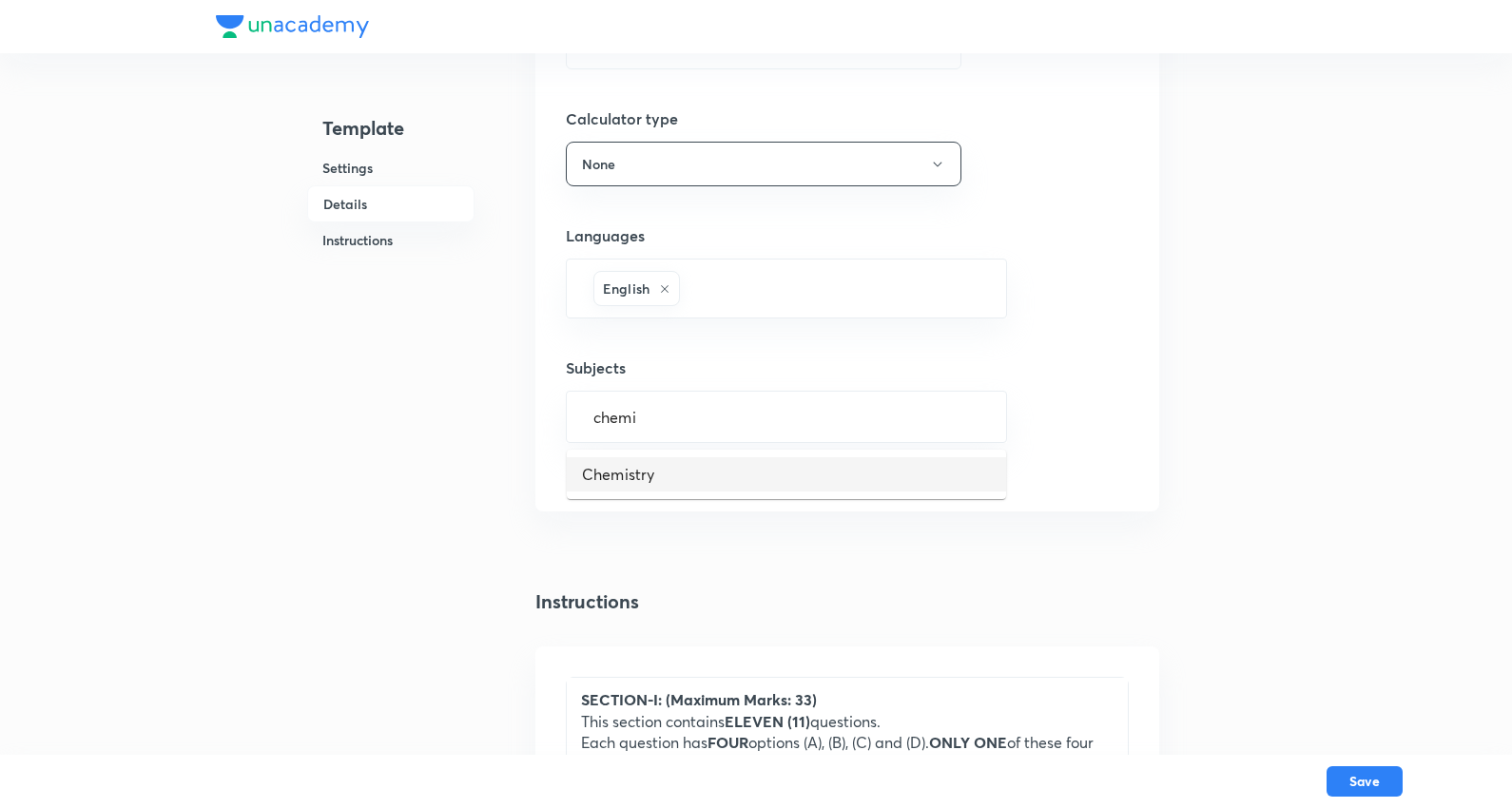
click at [629, 476] on li "Chemistry" at bounding box center [786, 474] width 439 height 35
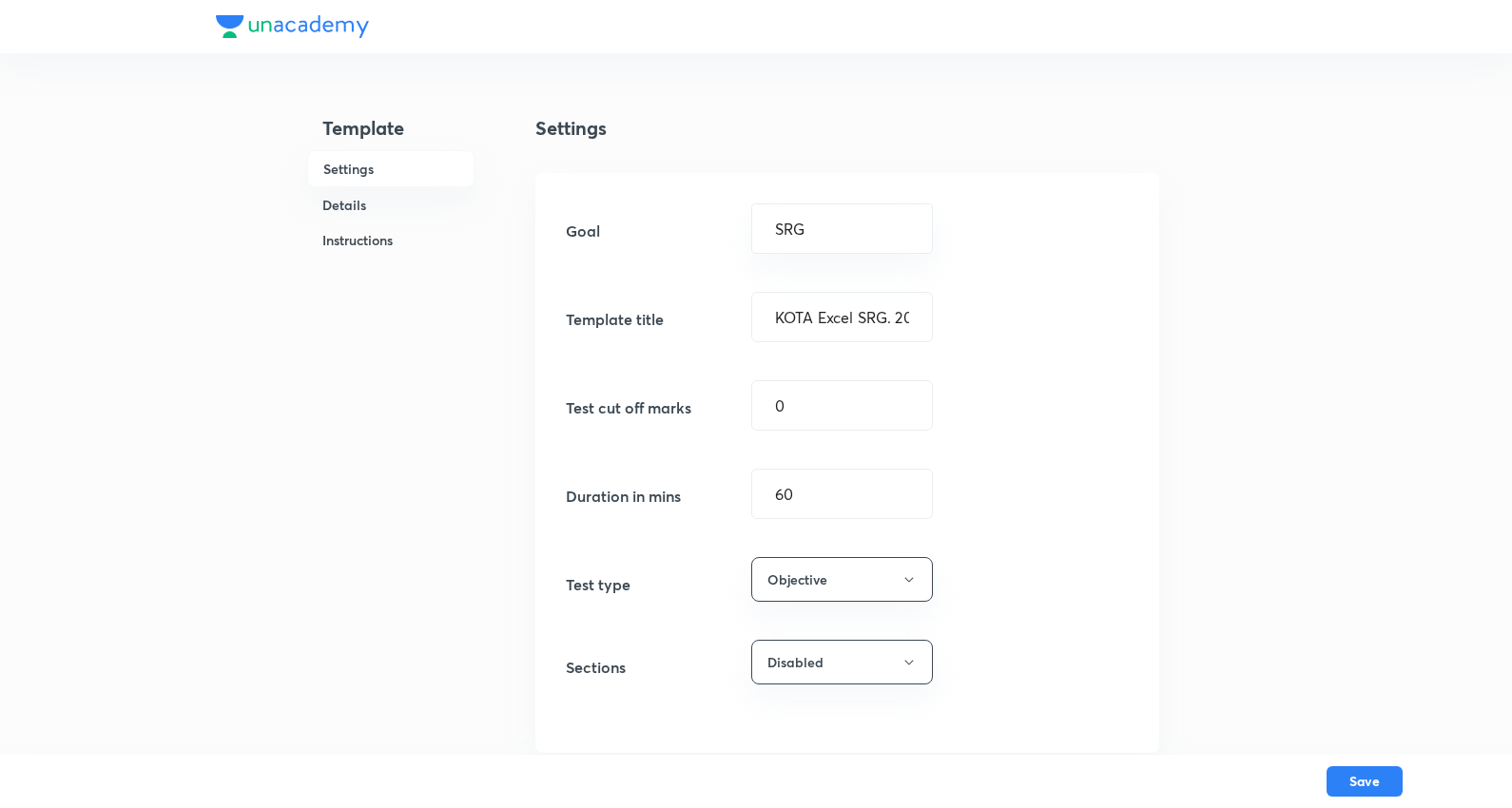
scroll to position [0, 0]
click at [841, 319] on input "KOTA Excel SRG. 20 J (SCQ 11, MCQ 2, SCQP 5, INT 2)" at bounding box center [842, 317] width 180 height 48
click at [1392, 771] on button "Save" at bounding box center [1364, 779] width 76 height 31
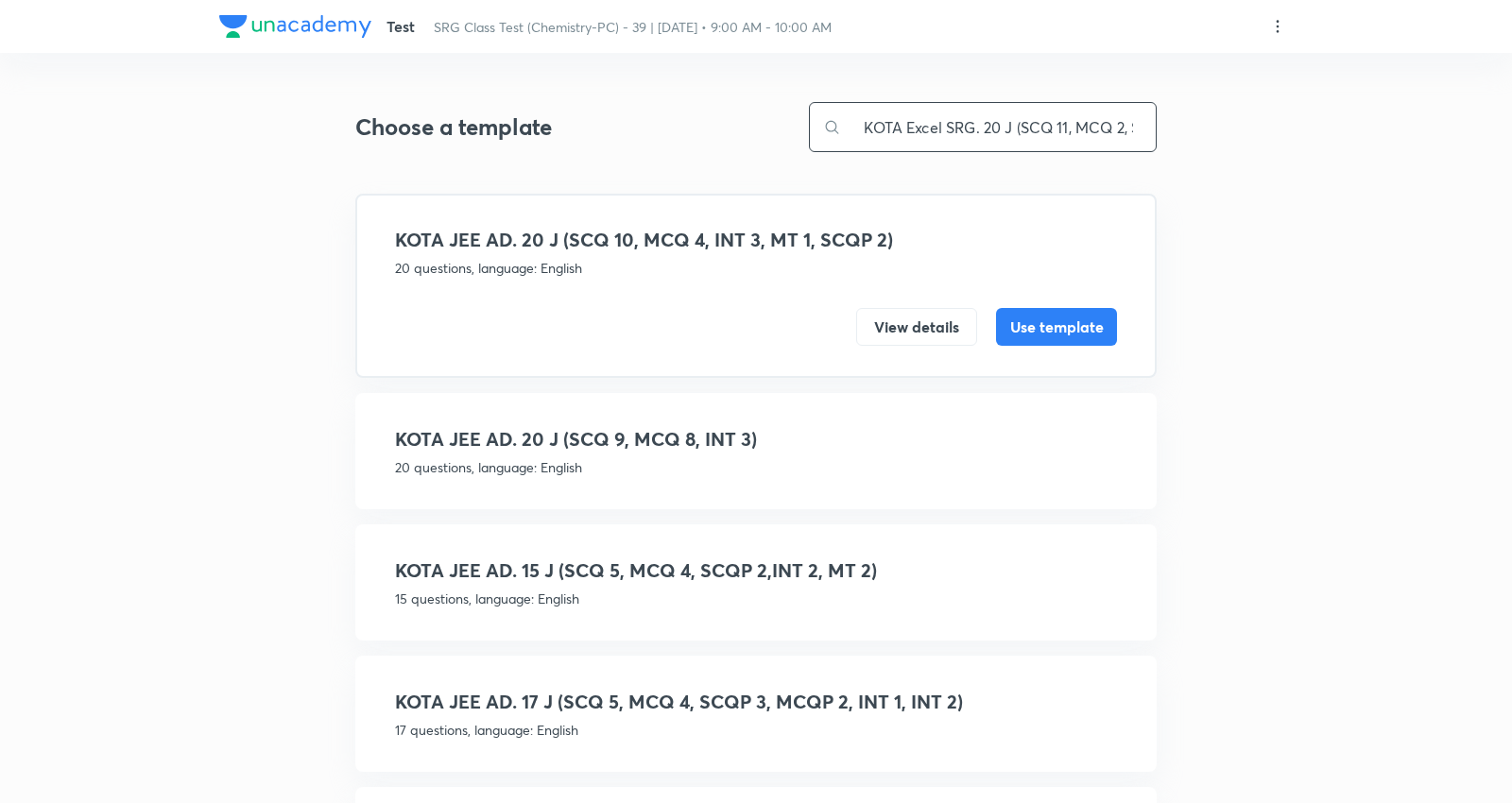
scroll to position [0, 108]
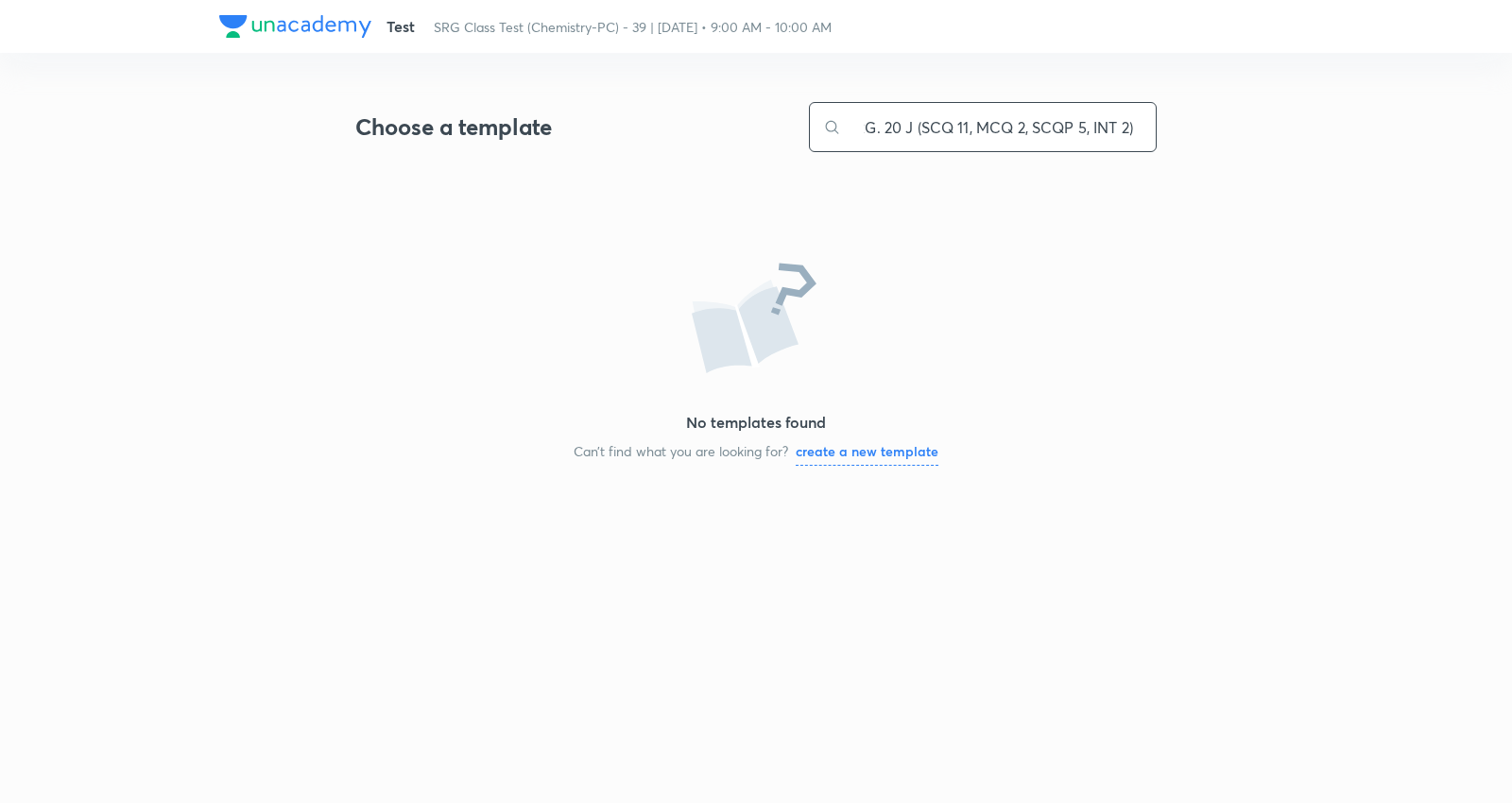
type input "KOTA Excel SRG. 20 J (SCQ 11, MCQ 2, SCQP 5, INT 2)"
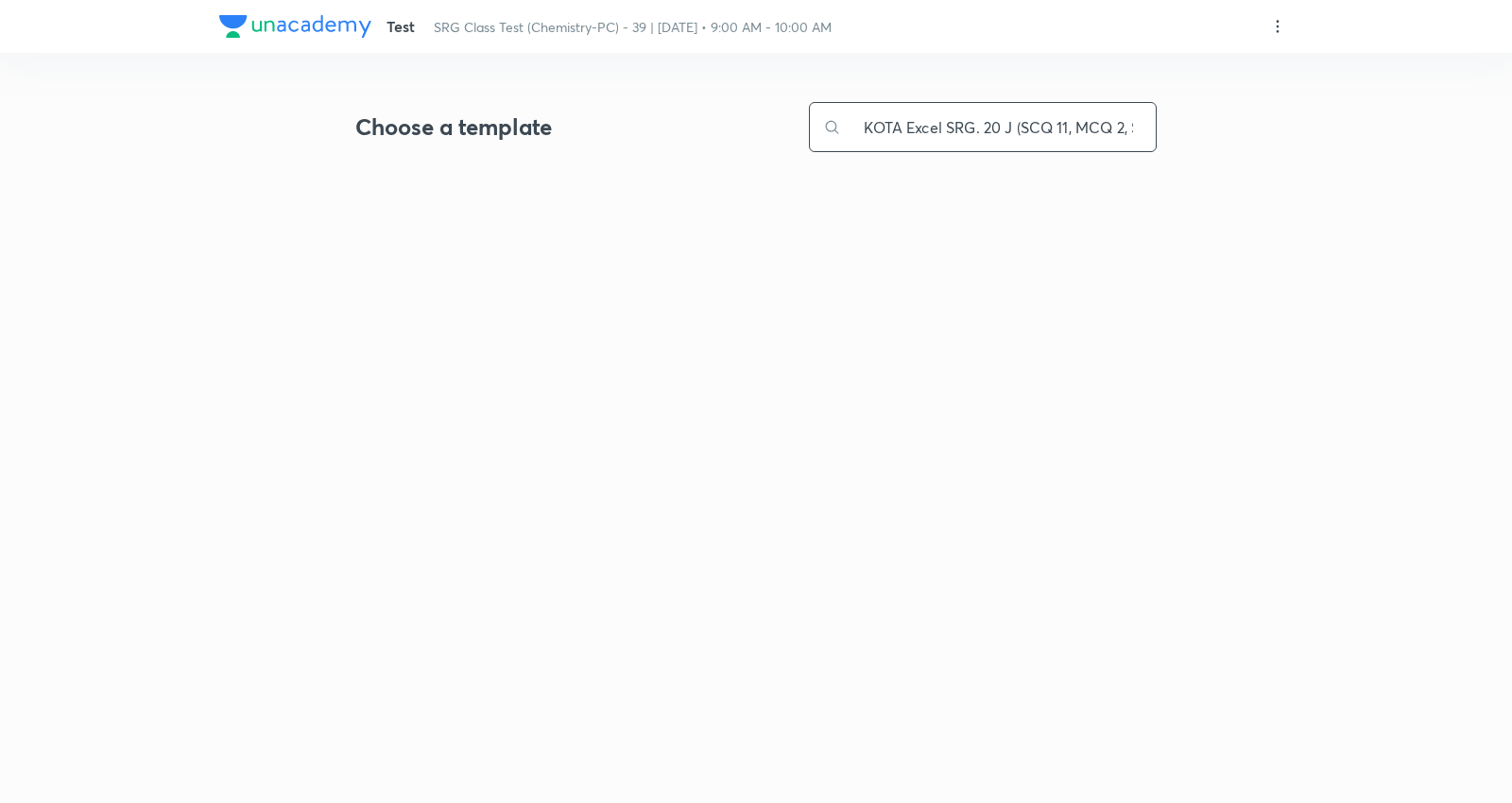
scroll to position [0, 108]
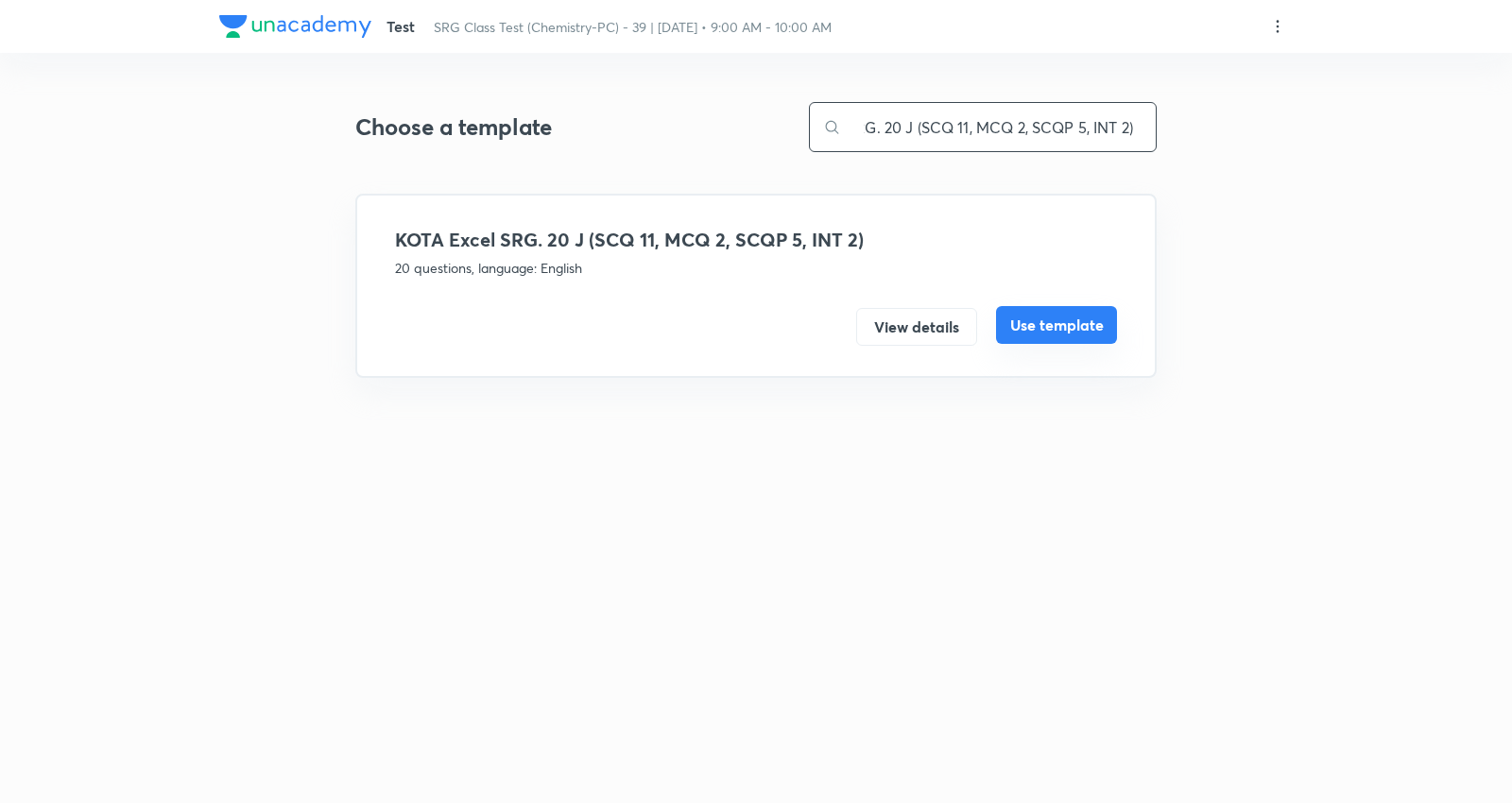
type input "KOTA Excel SRG. 20 J (SCQ 11, MCQ 2, SCQP 5, INT 2)"
click at [1053, 321] on button "Use template" at bounding box center [1056, 325] width 121 height 38
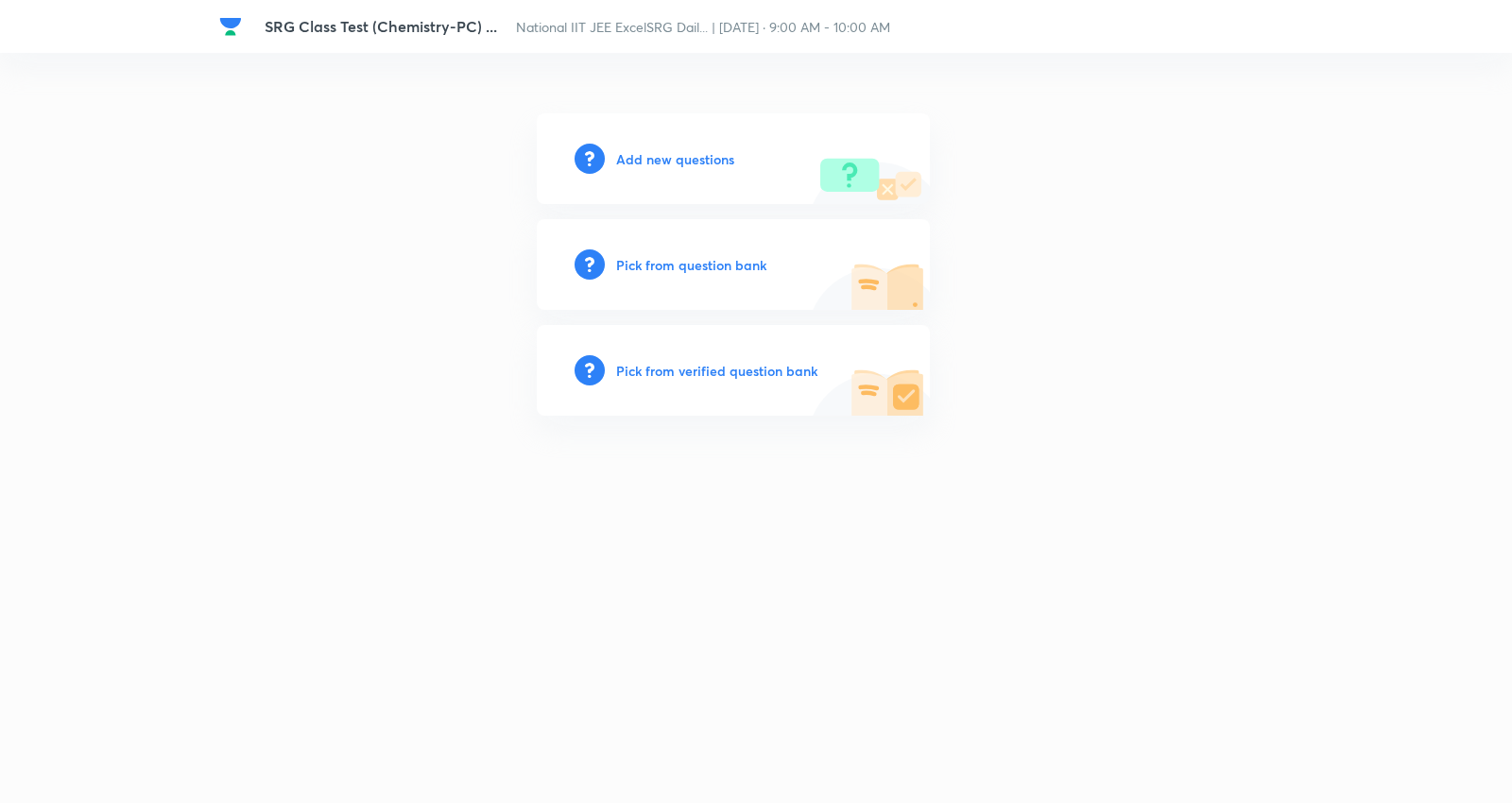
click at [688, 158] on h6 "Add new questions" at bounding box center [675, 159] width 118 height 20
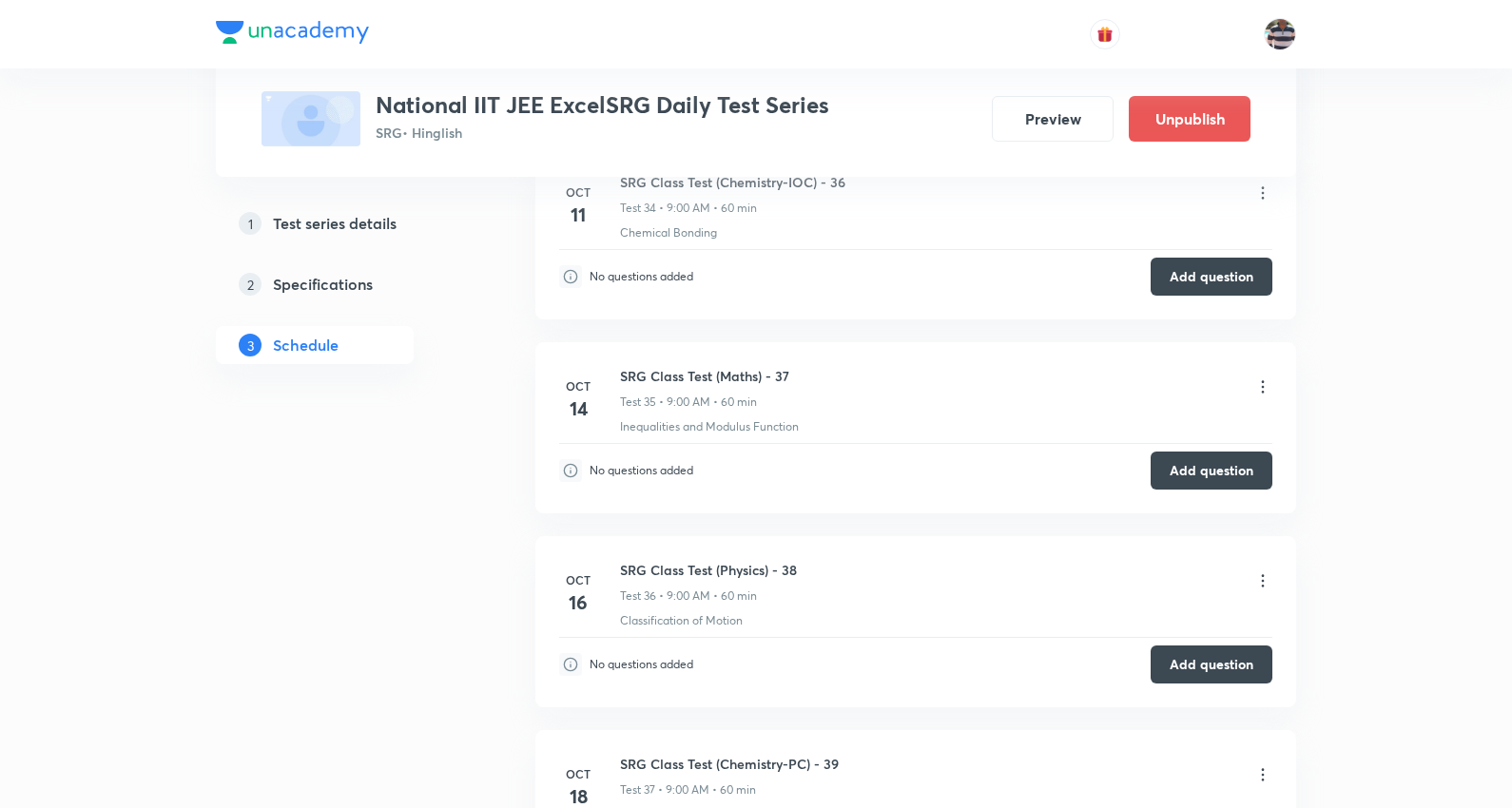
scroll to position [7376, 0]
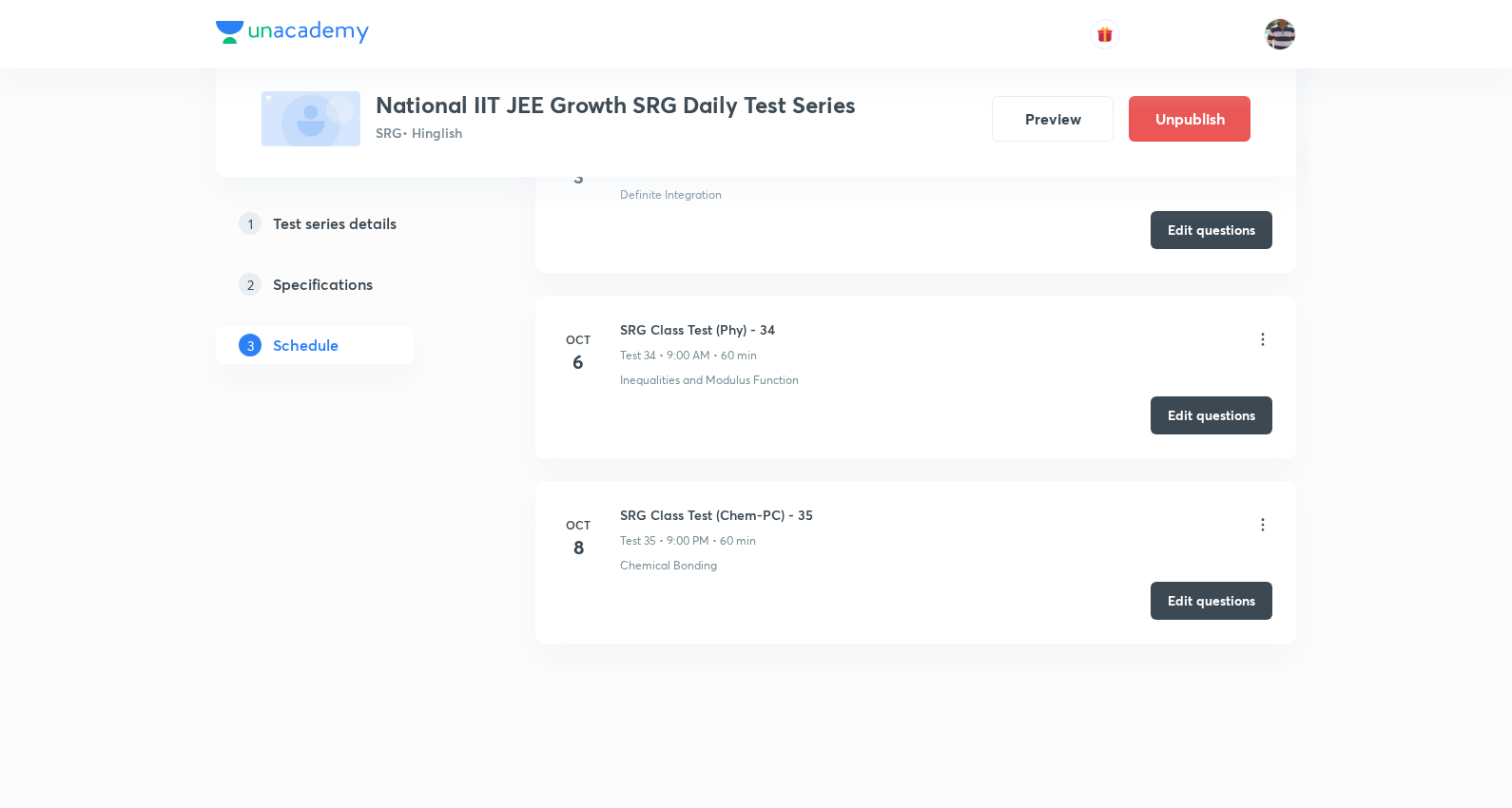
scroll to position [6970, 0]
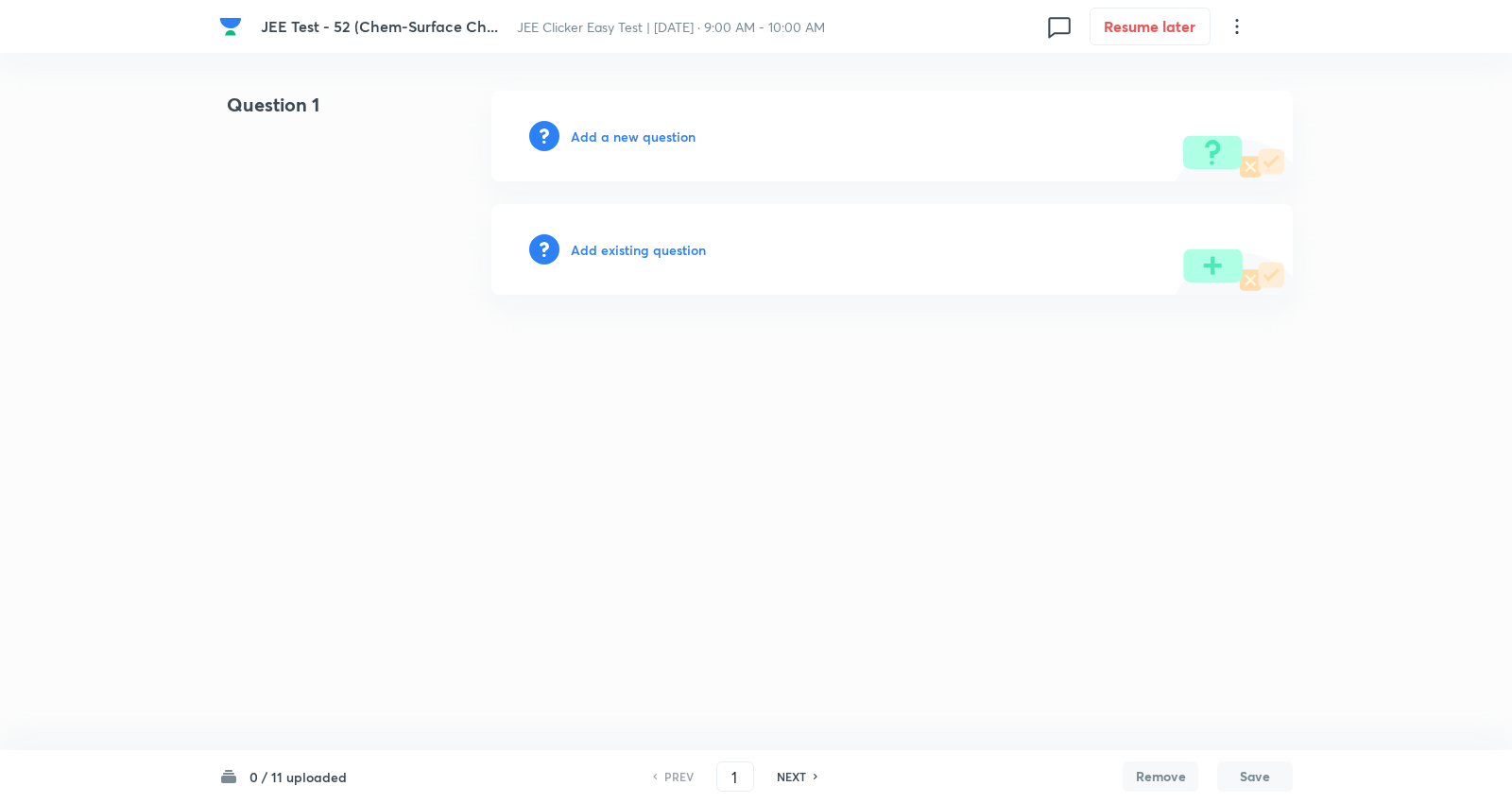
click at [315, 782] on h6 "0 / 11 uploaded" at bounding box center [297, 777] width 97 height 20
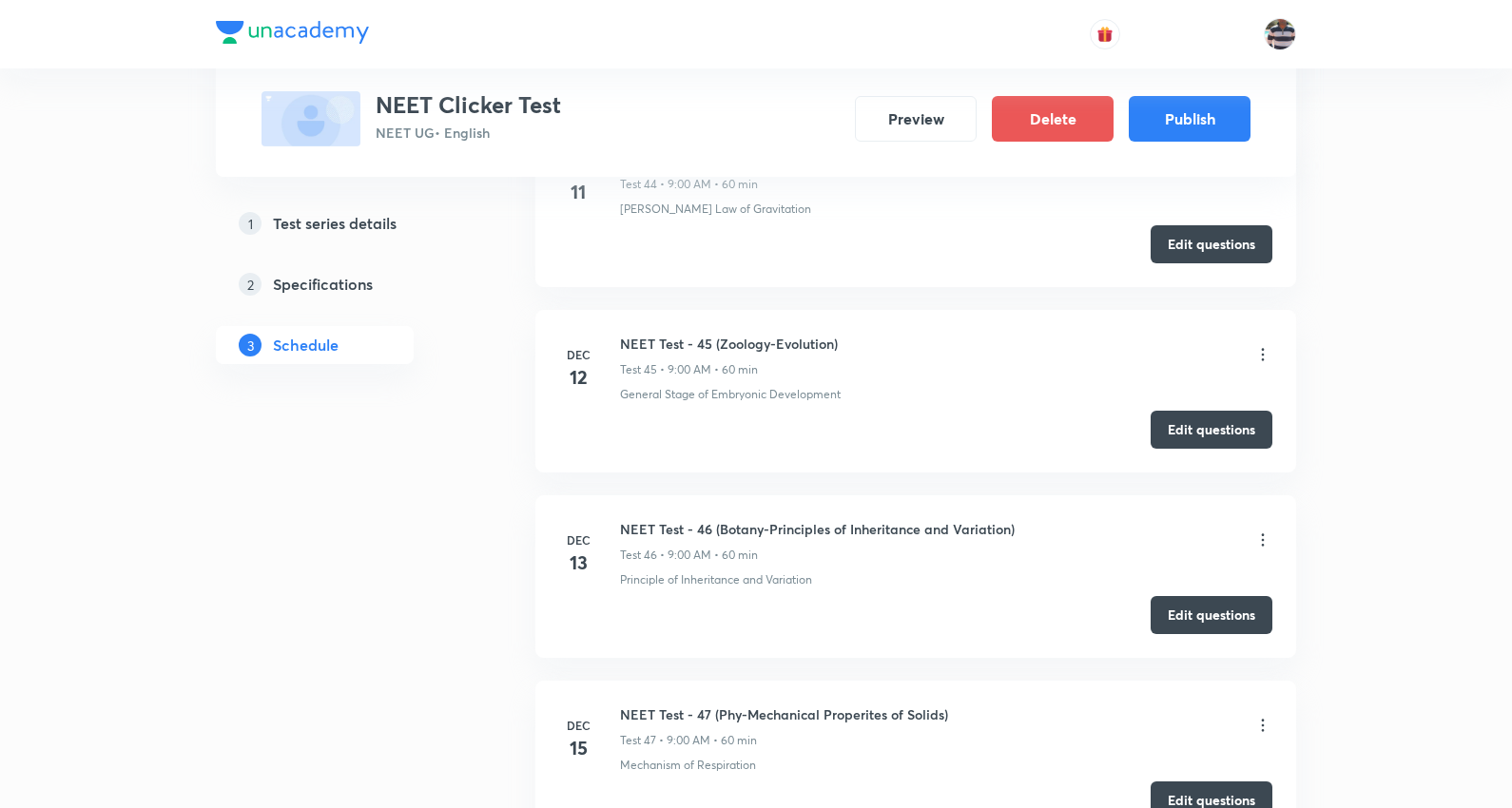
scroll to position [9393, 0]
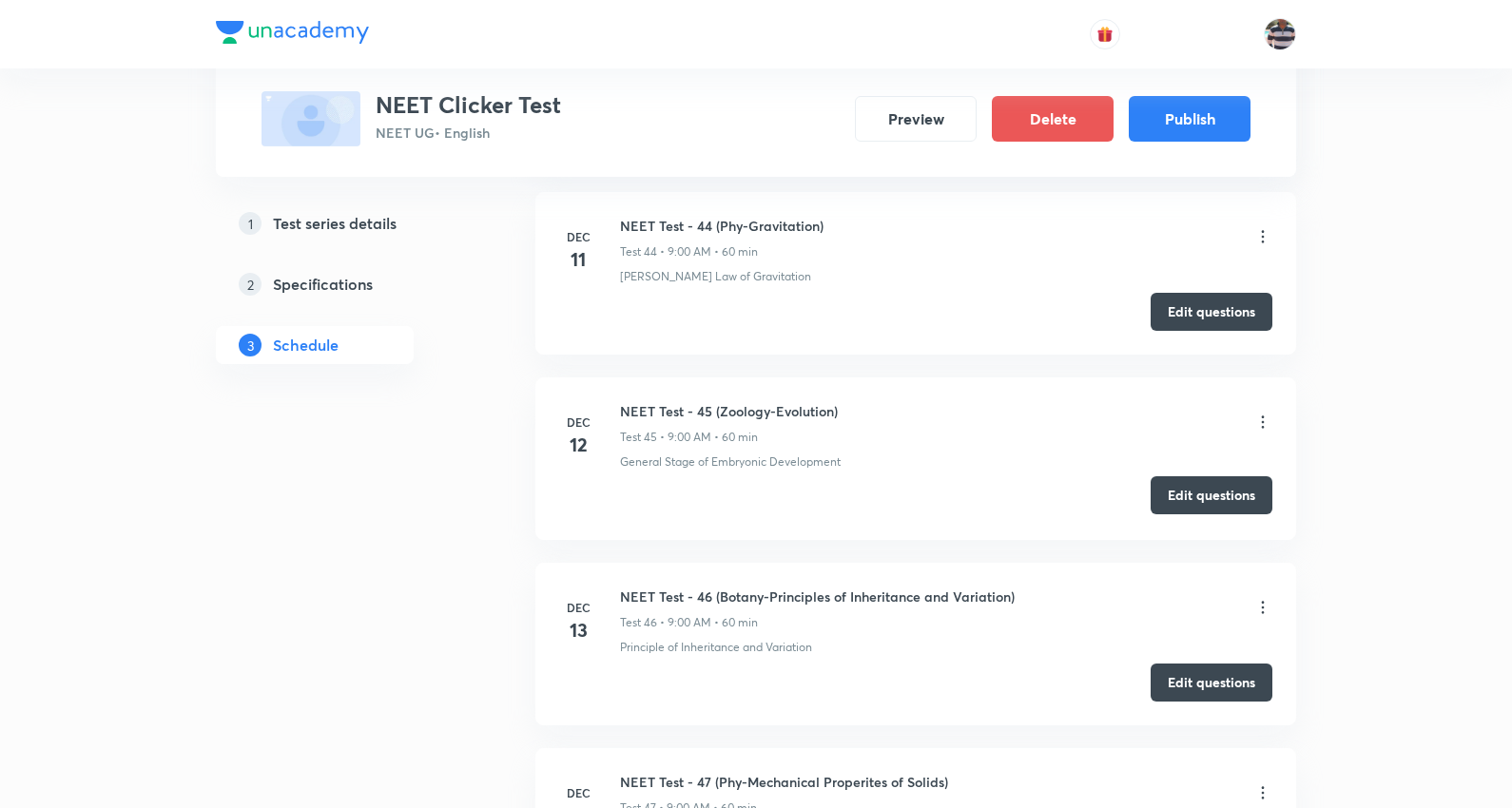
click at [1209, 515] on button "Edit questions" at bounding box center [1211, 495] width 121 height 39
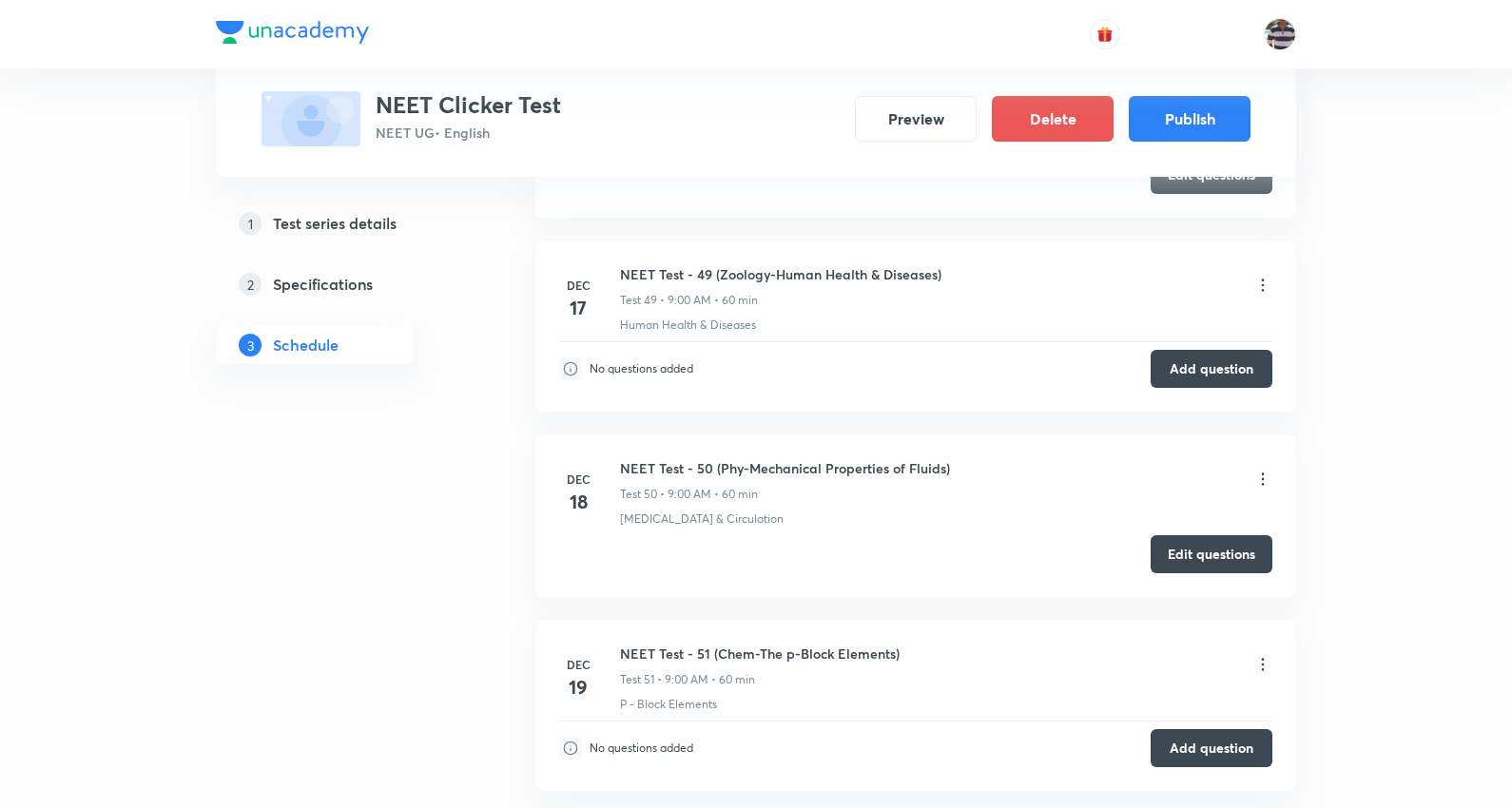
scroll to position [10312, 0]
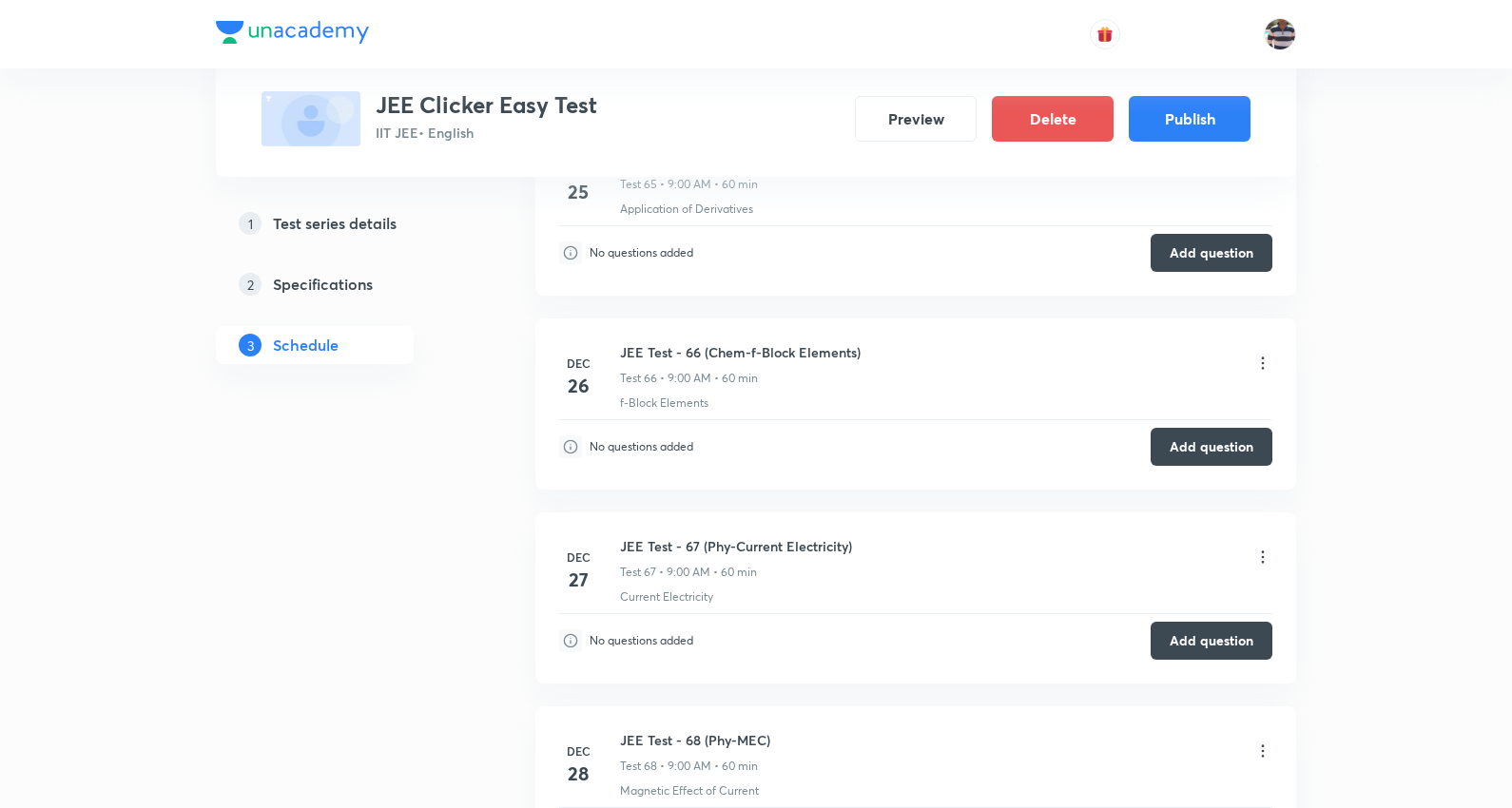
scroll to position [13433, 0]
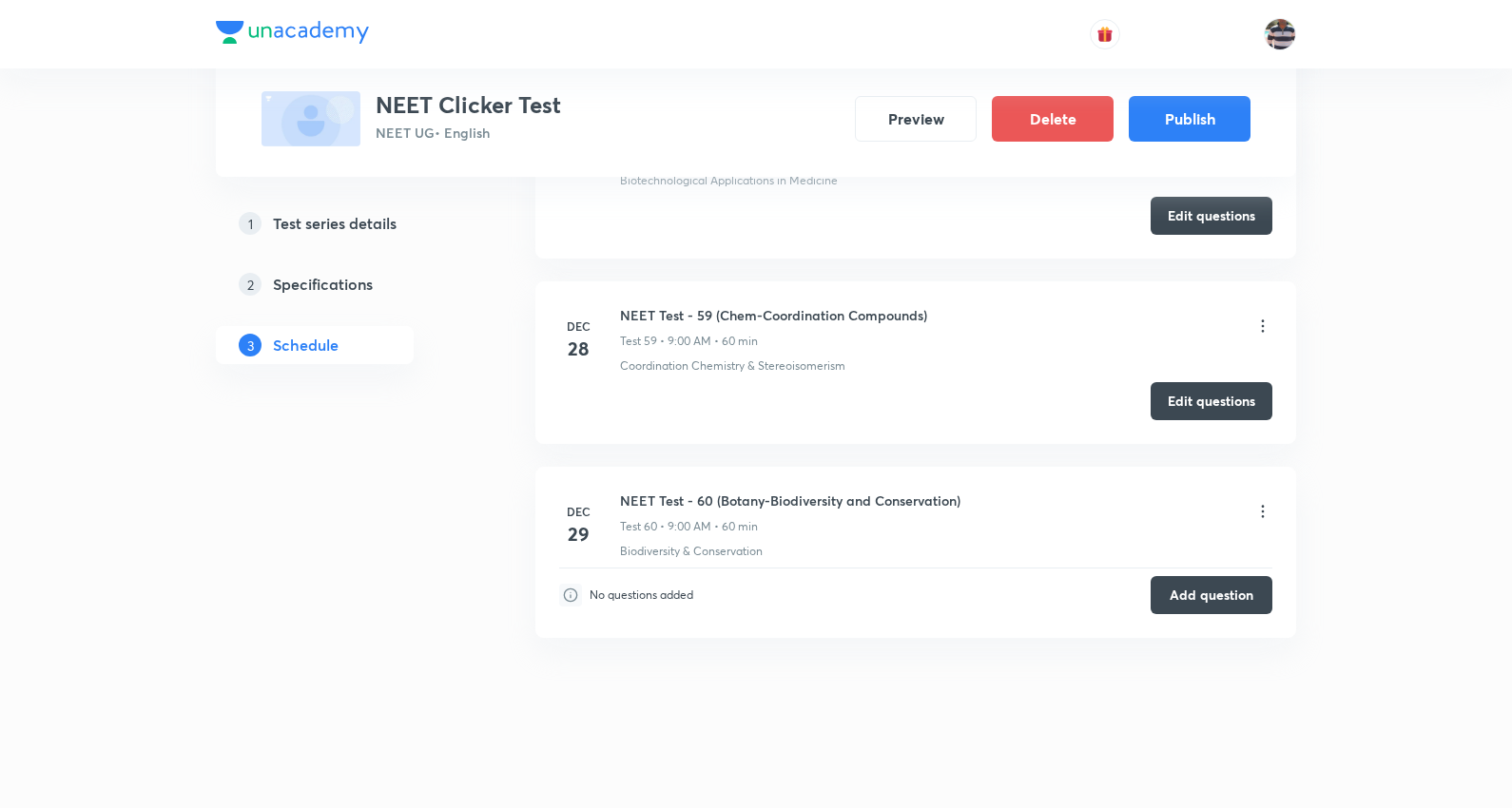
scroll to position [12165, 0]
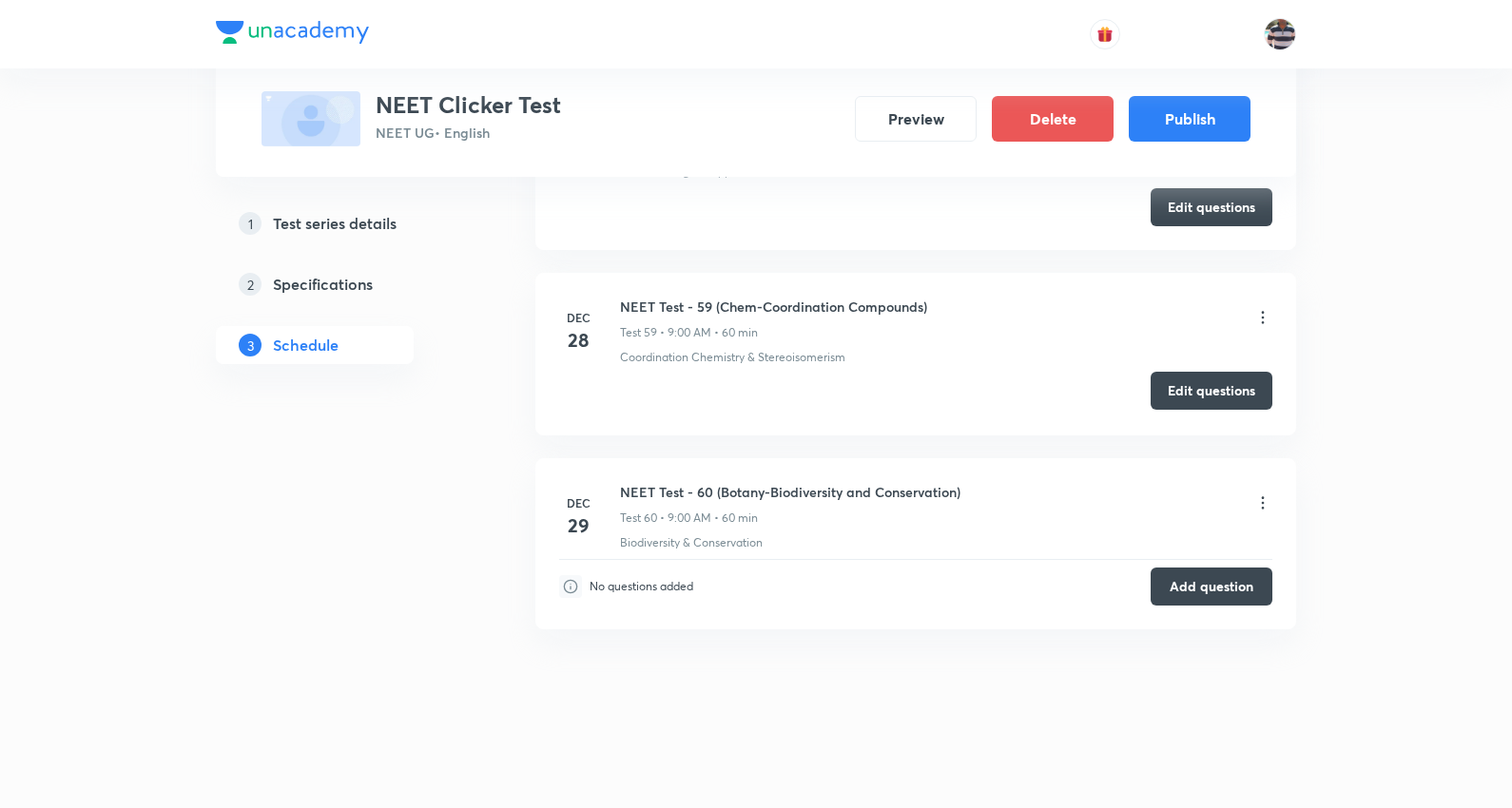
click at [1245, 377] on button "Edit questions" at bounding box center [1211, 390] width 121 height 39
